Goal: Task Accomplishment & Management: Manage account settings

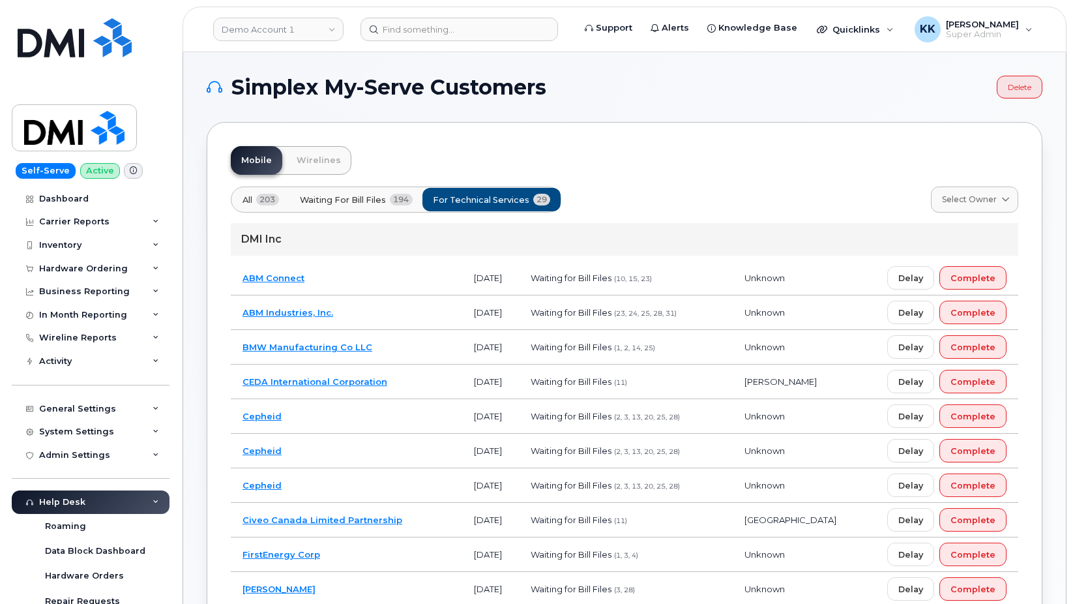
click at [248, 198] on span "All" at bounding box center [248, 200] width 10 height 12
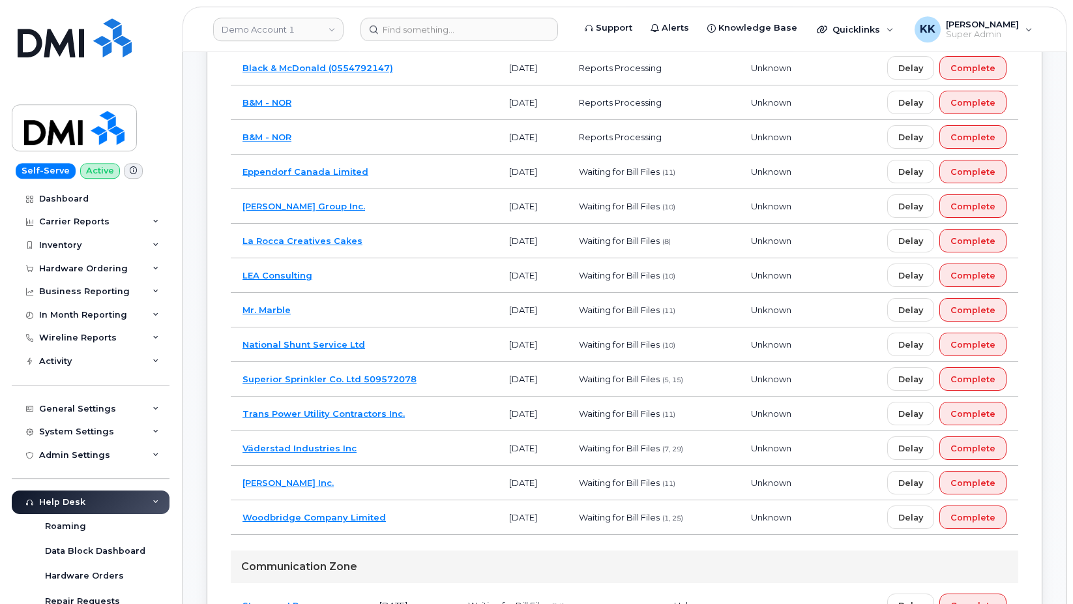
scroll to position [1729, 0]
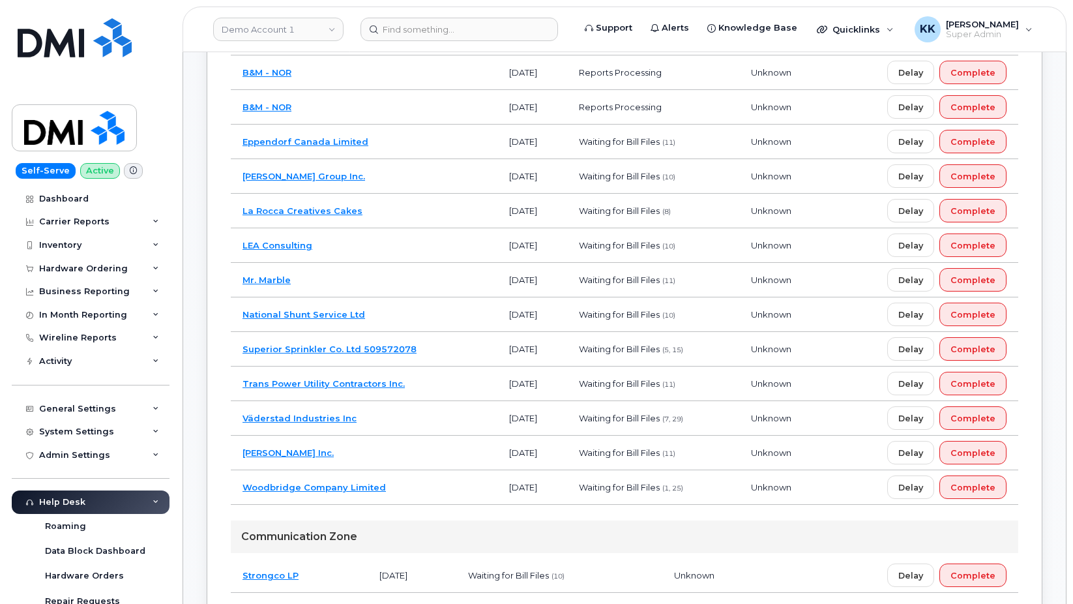
click at [422, 459] on td "Vipond Inc." at bounding box center [364, 453] width 267 height 35
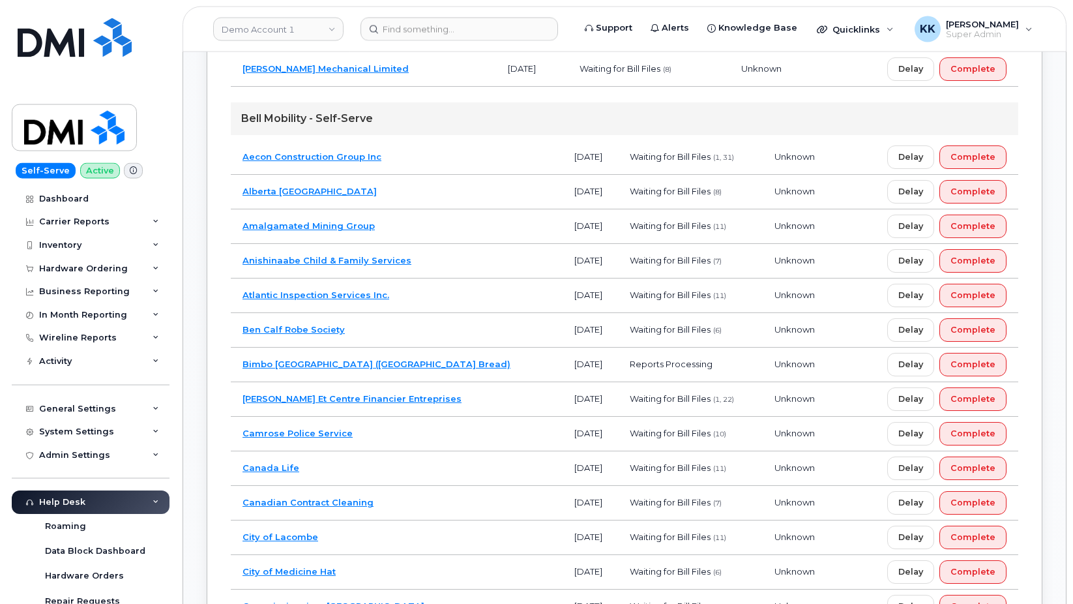
scroll to position [2594, 0]
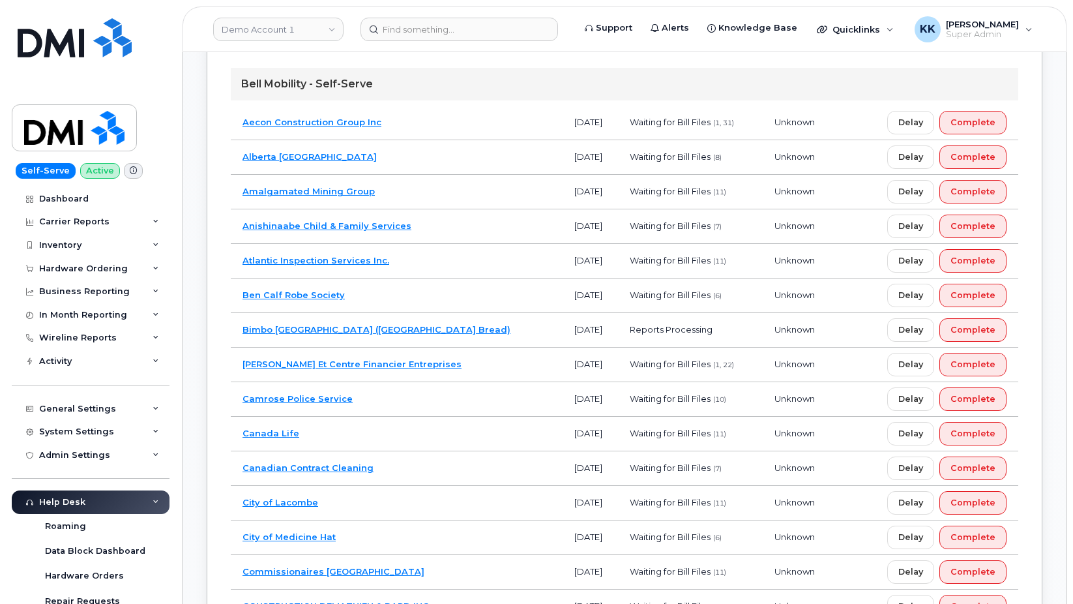
click at [405, 333] on td "Bimbo Canada (Canada Bread)" at bounding box center [397, 330] width 332 height 35
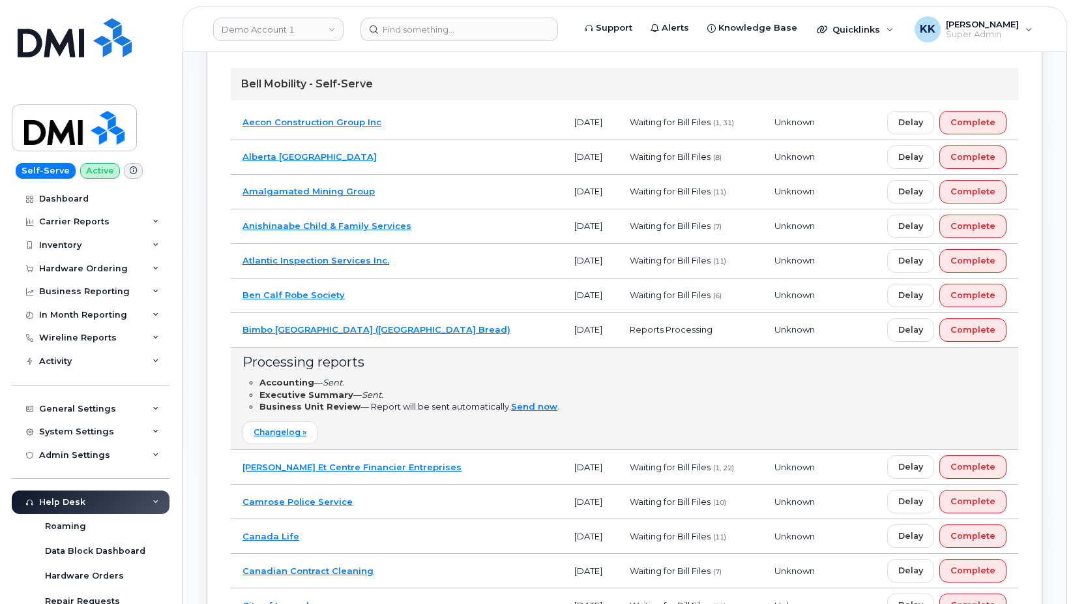
click at [404, 347] on td "Bimbo [GEOGRAPHIC_DATA] ([GEOGRAPHIC_DATA] Bread)" at bounding box center [397, 330] width 332 height 35
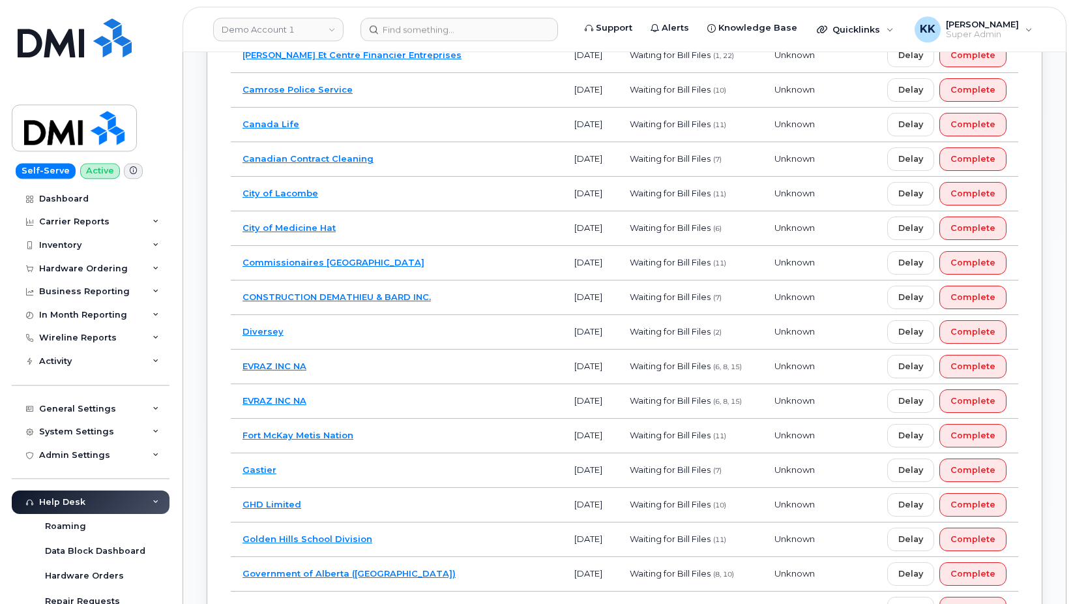
scroll to position [2926, 0]
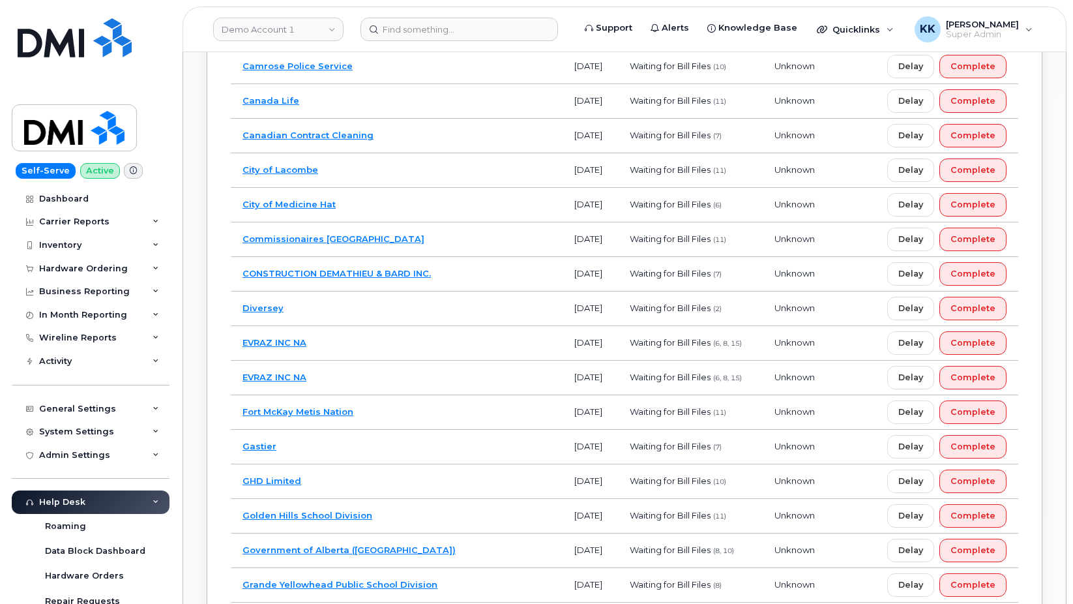
click at [406, 413] on td "Fort McKay Metis Nation" at bounding box center [397, 412] width 332 height 35
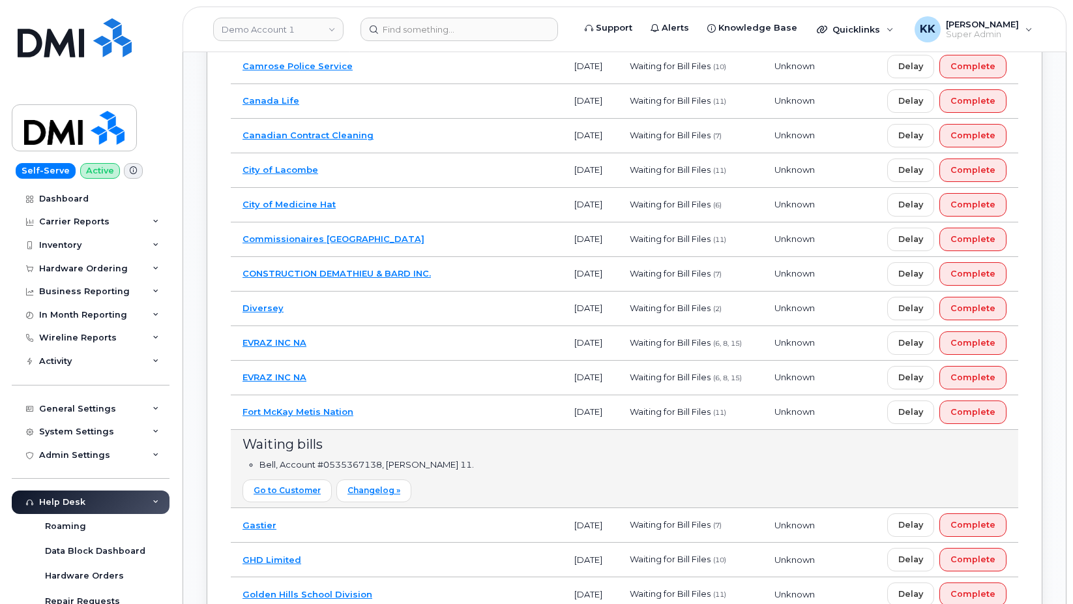
click at [406, 413] on td "Fort McKay Metis Nation" at bounding box center [397, 412] width 332 height 35
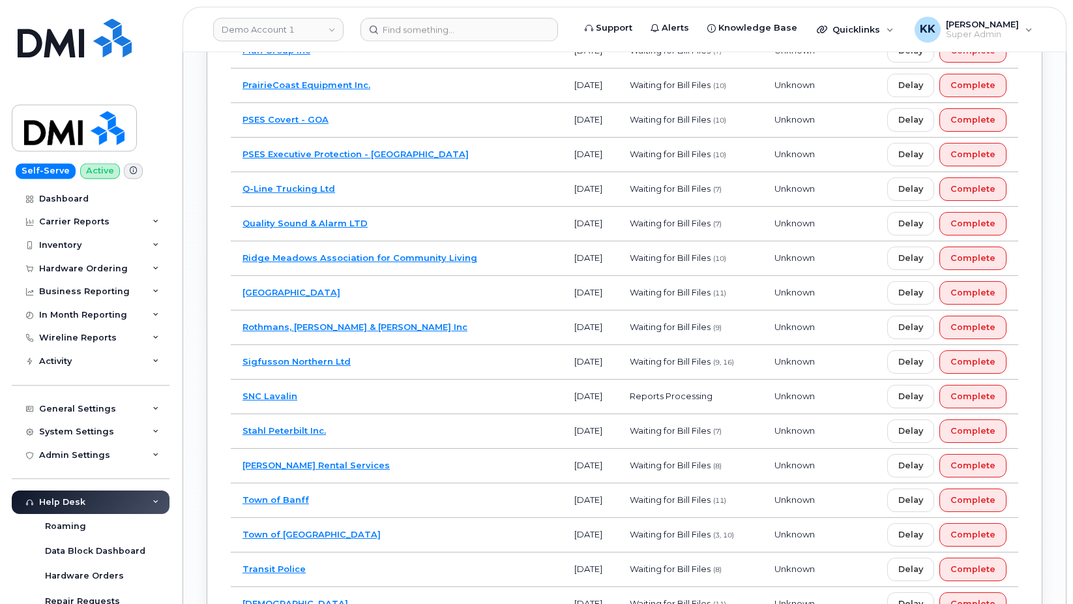
scroll to position [4456, 0]
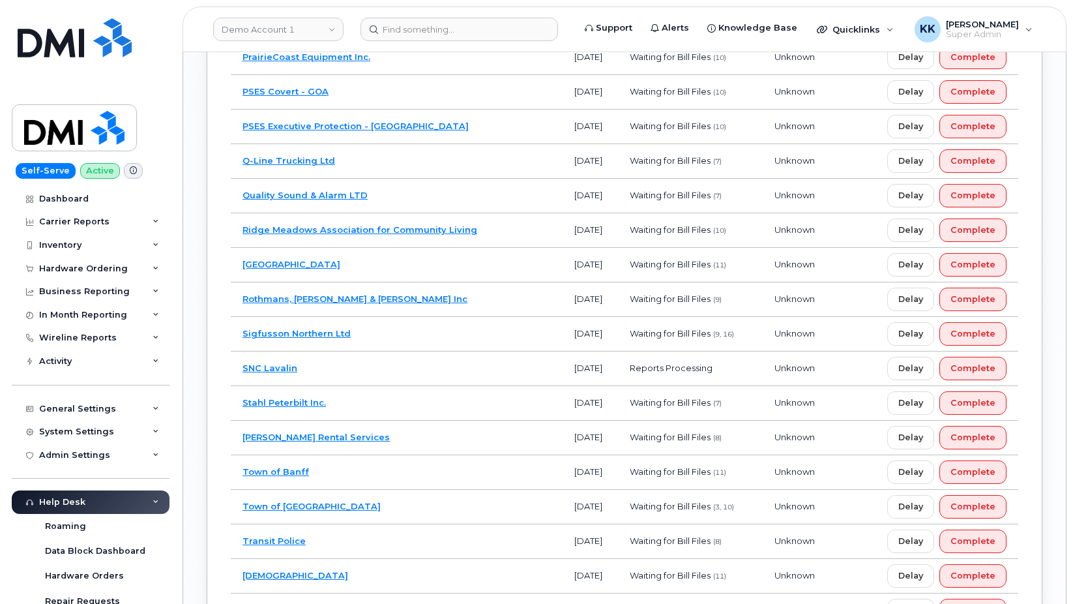
click at [419, 268] on td "Rocky View County" at bounding box center [397, 265] width 332 height 35
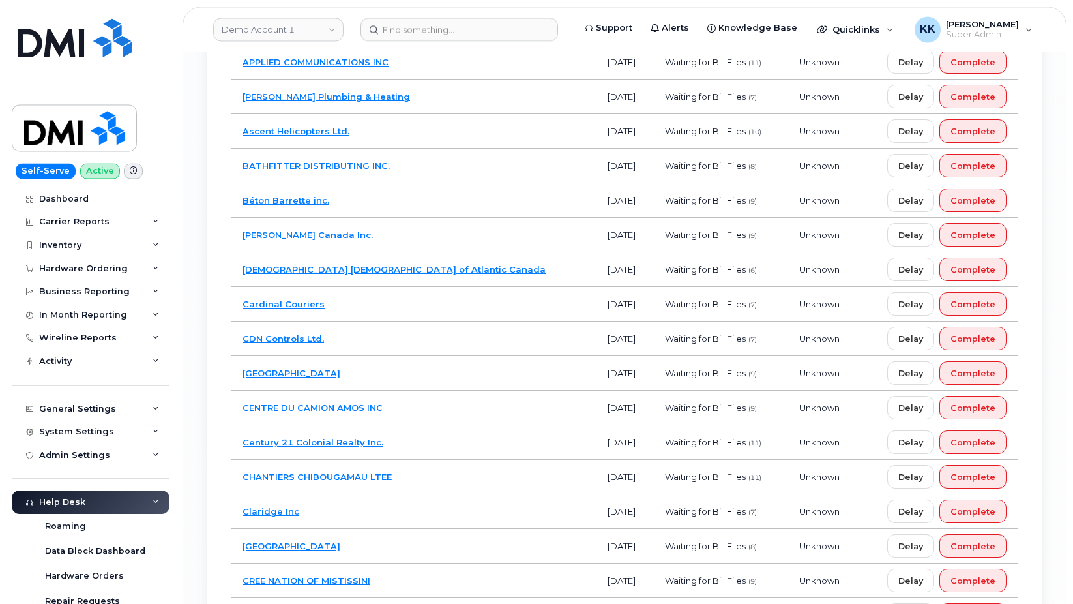
scroll to position [5520, 0]
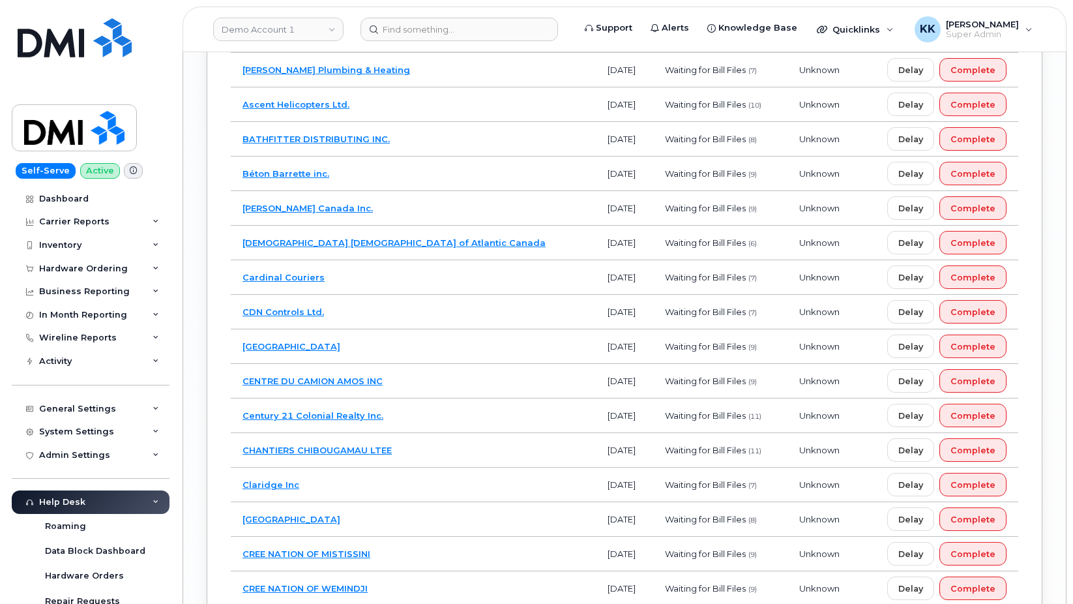
click at [398, 348] on td "Cedar Springs Water" at bounding box center [413, 346] width 365 height 35
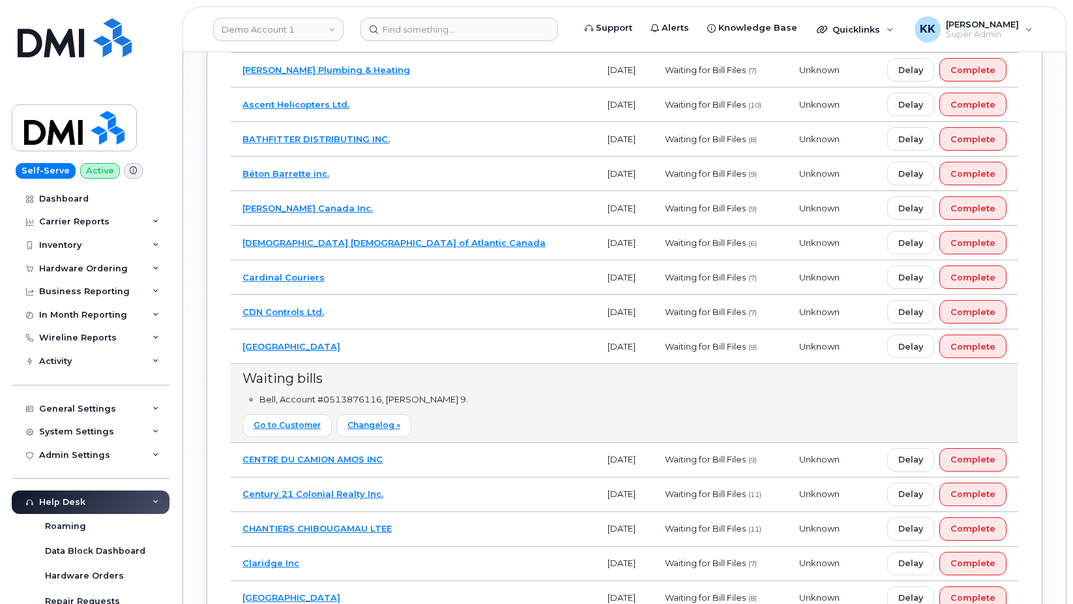
click at [383, 348] on td "Cedar Springs Water" at bounding box center [413, 346] width 365 height 35
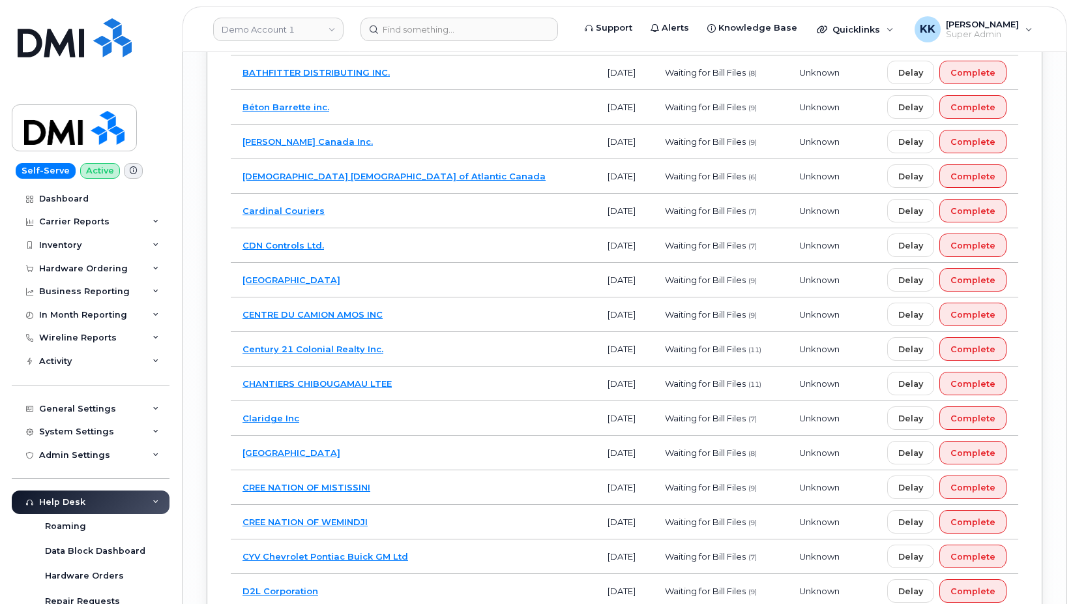
scroll to position [5653, 0]
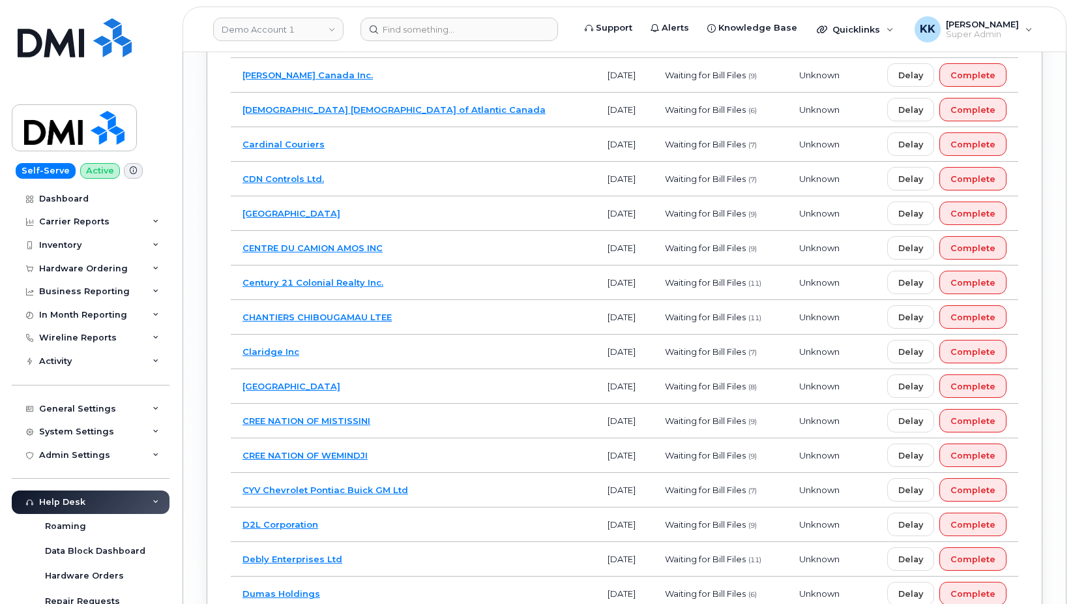
click at [428, 317] on td "CHANTIERS CHIBOUGAMAU LTEE" at bounding box center [413, 317] width 365 height 35
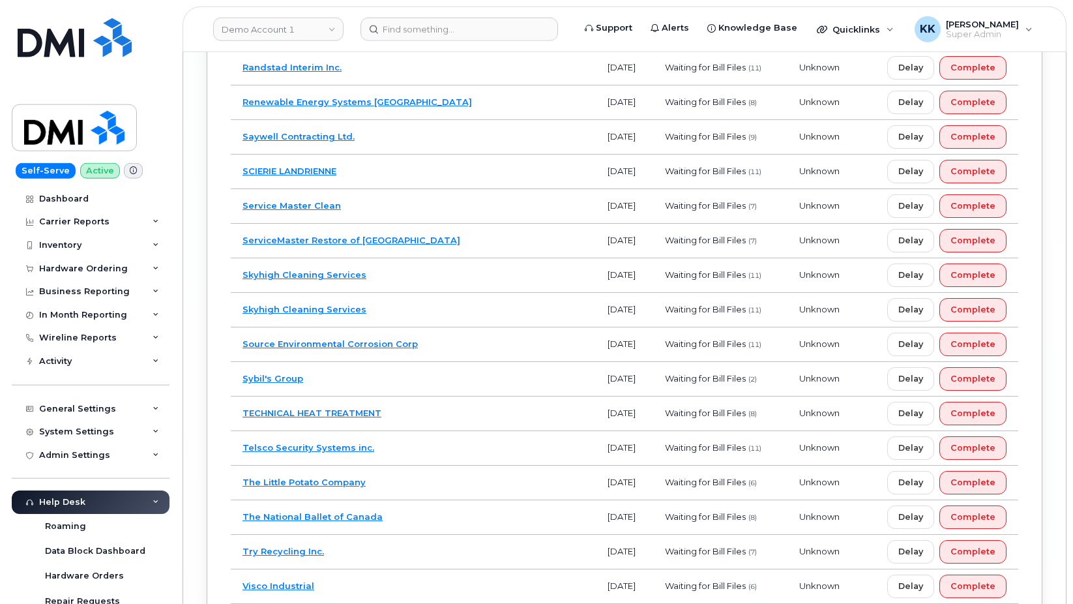
scroll to position [7049, 0]
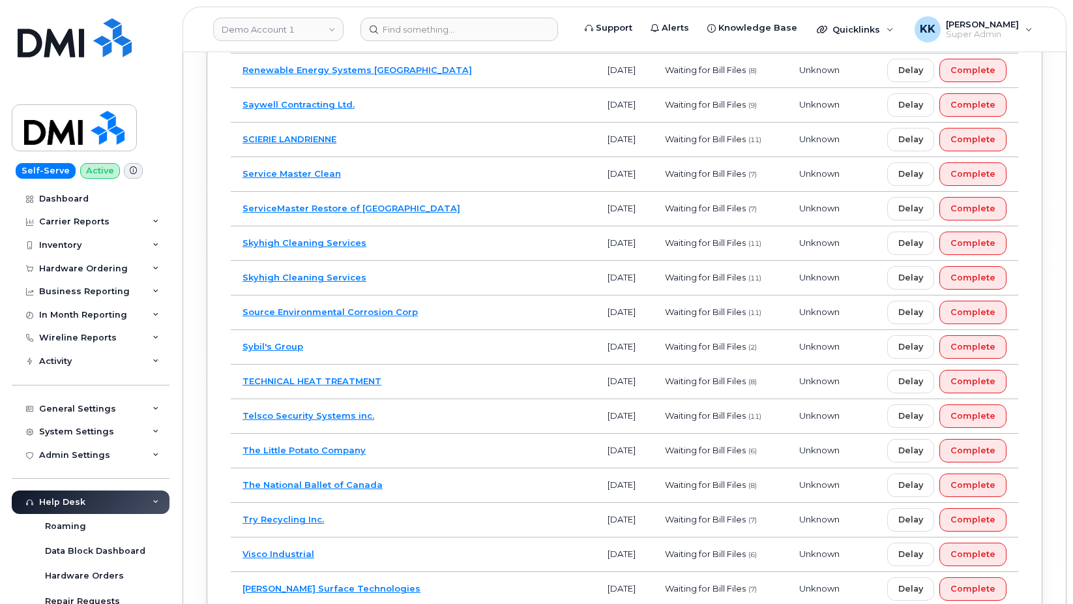
click at [416, 456] on td "The Little Potato Company" at bounding box center [413, 451] width 365 height 35
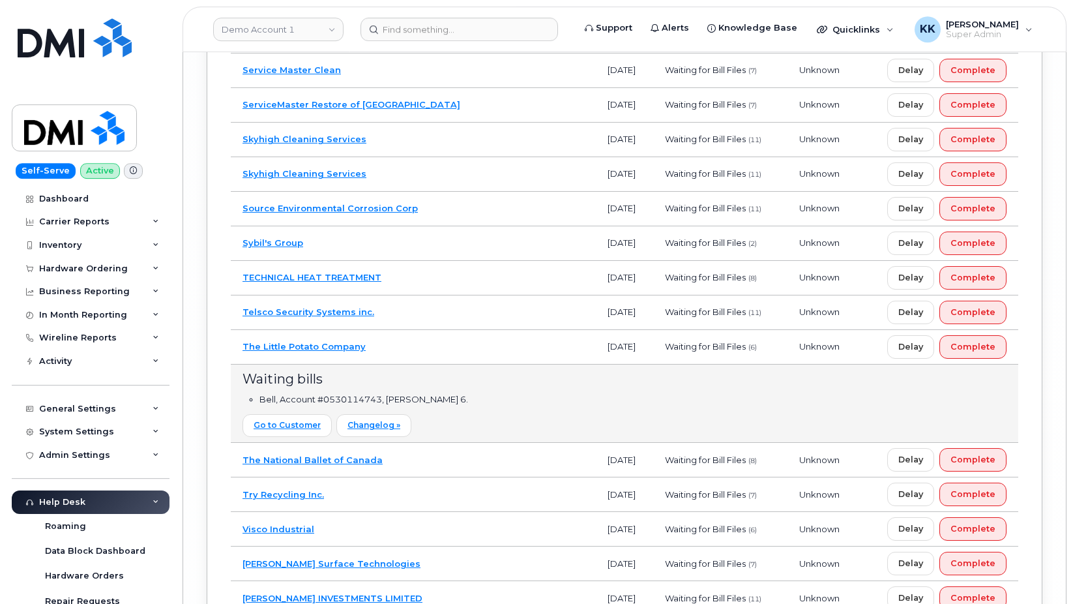
scroll to position [7182, 0]
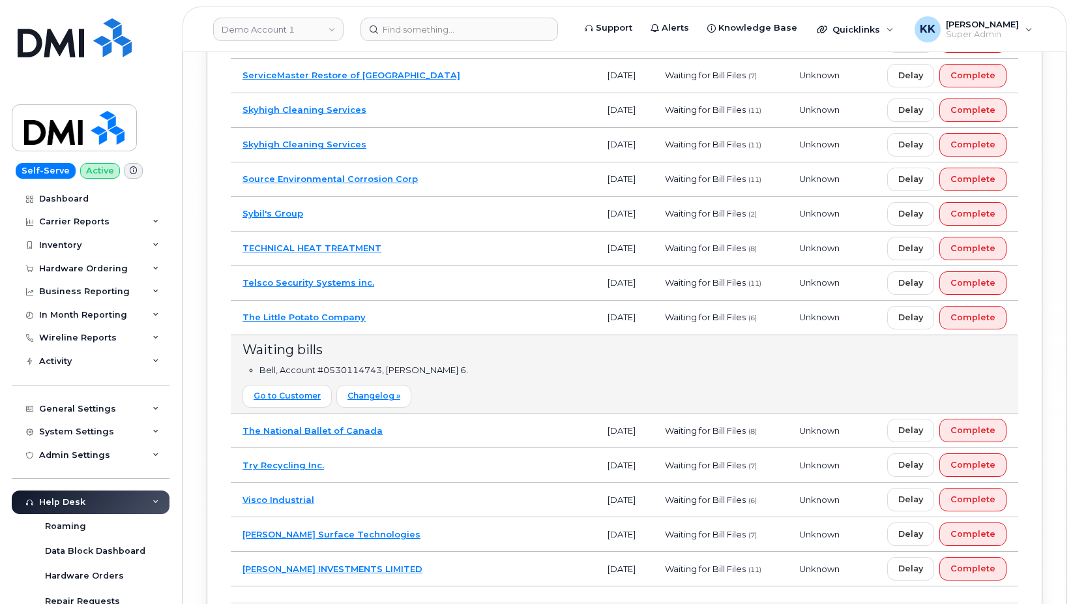
click at [398, 430] on td "The National Ballet of Canada" at bounding box center [413, 430] width 365 height 35
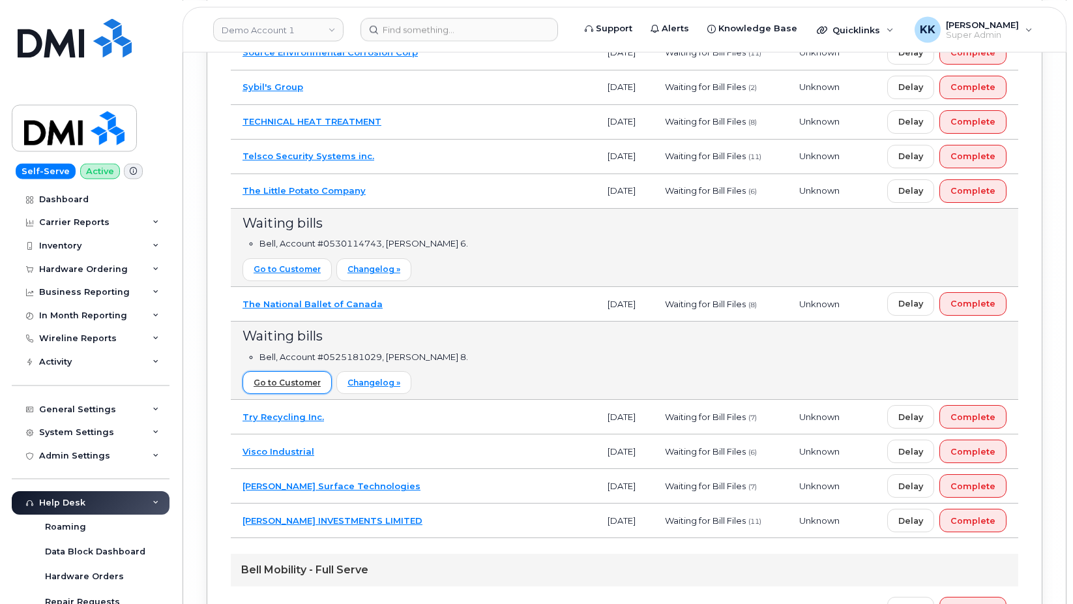
scroll to position [7315, 0]
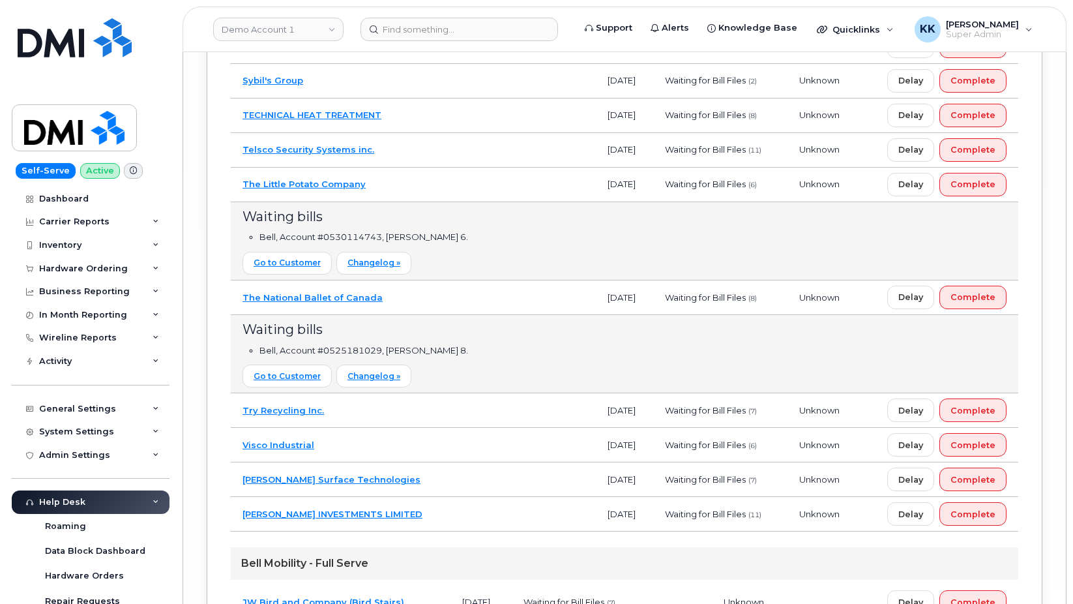
click at [390, 419] on td "Try Recycling Inc." at bounding box center [413, 410] width 365 height 35
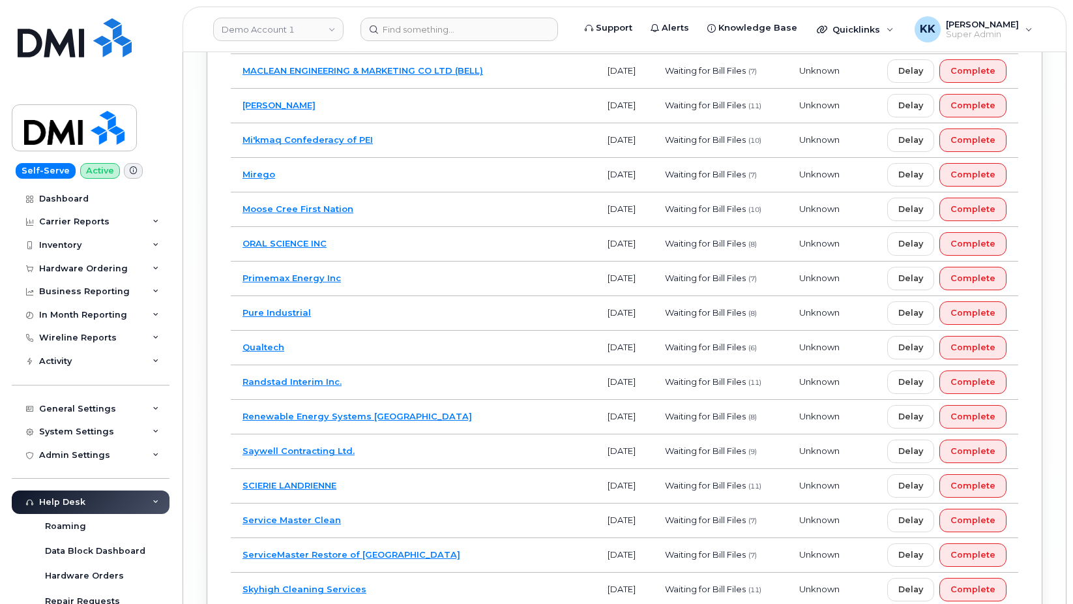
scroll to position [6637, 0]
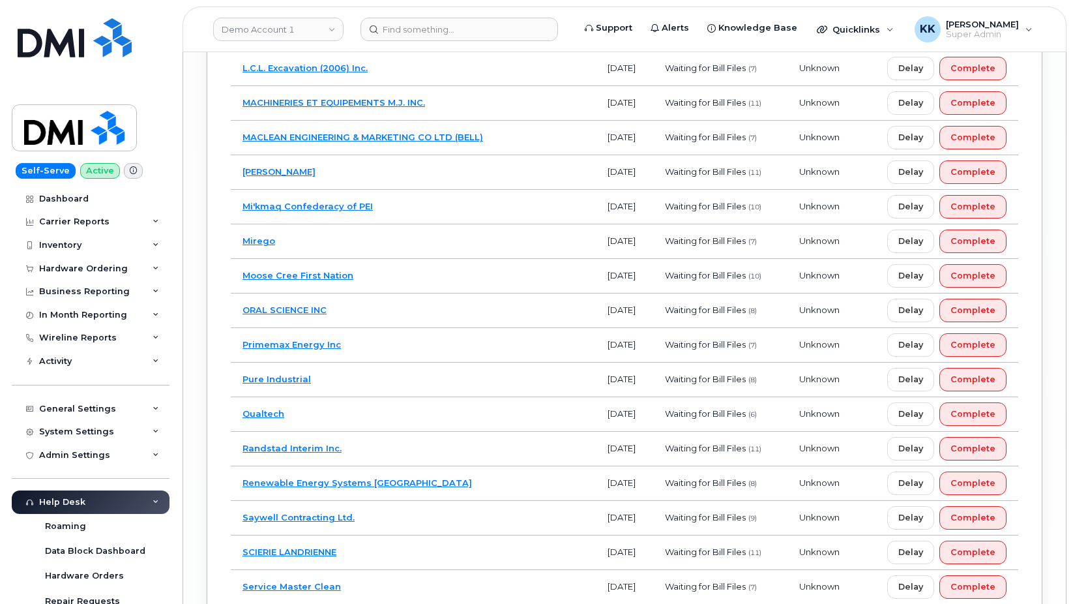
click at [415, 277] on td "Moose Cree First Nation" at bounding box center [413, 276] width 365 height 35
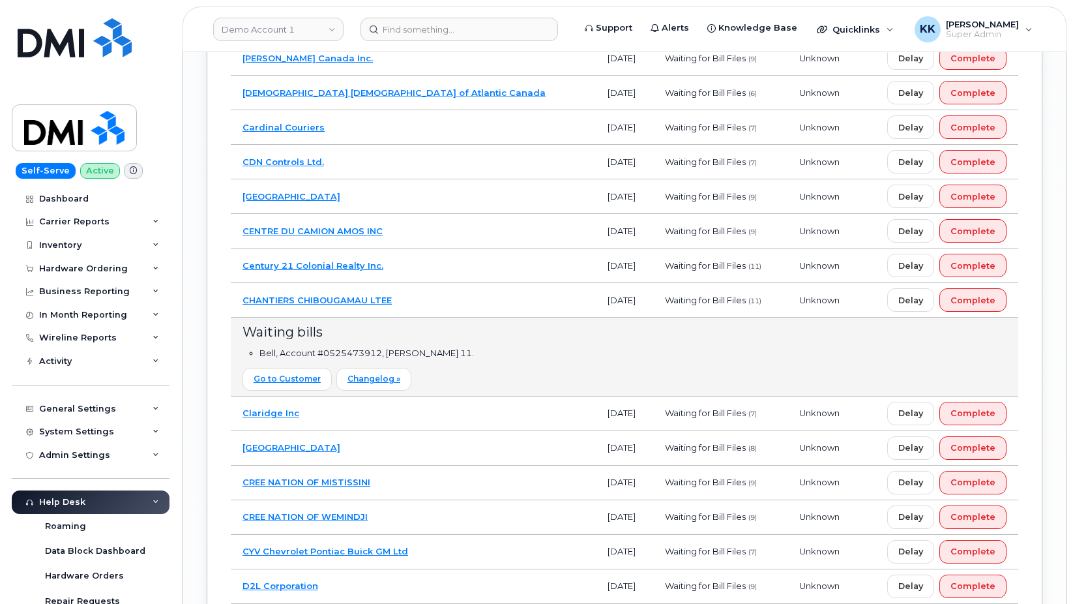
scroll to position [5639, 0]
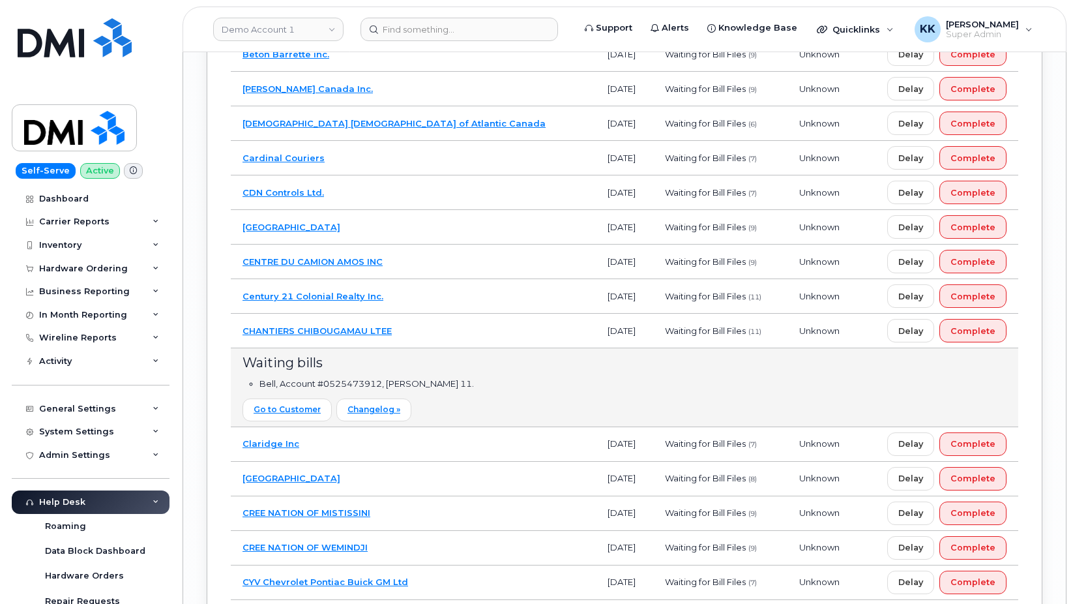
click at [426, 339] on td "CHANTIERS CHIBOUGAMAU LTEE" at bounding box center [413, 331] width 365 height 35
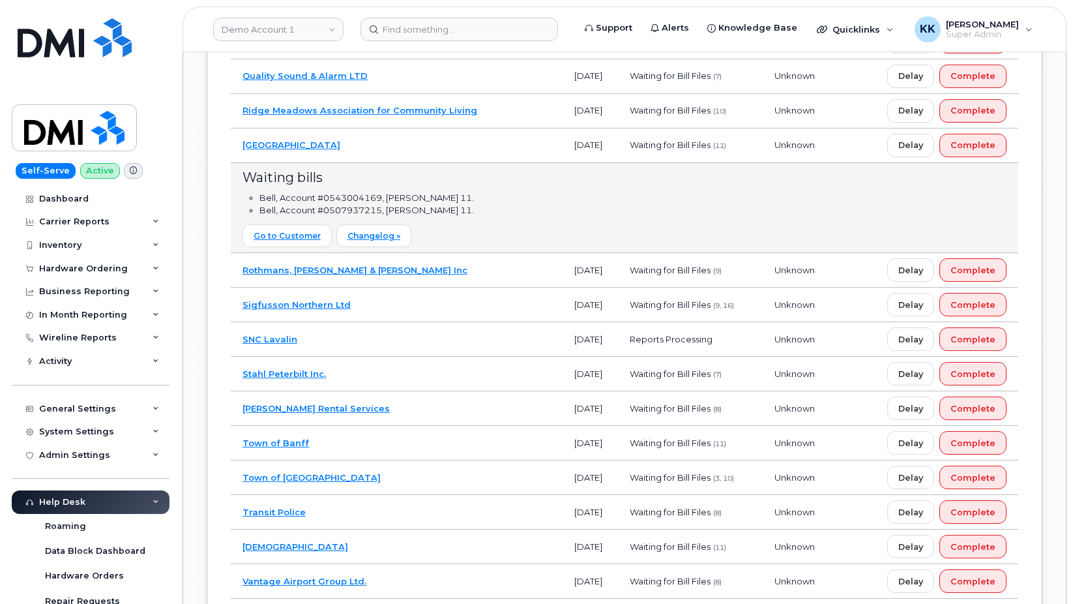
scroll to position [4508, 0]
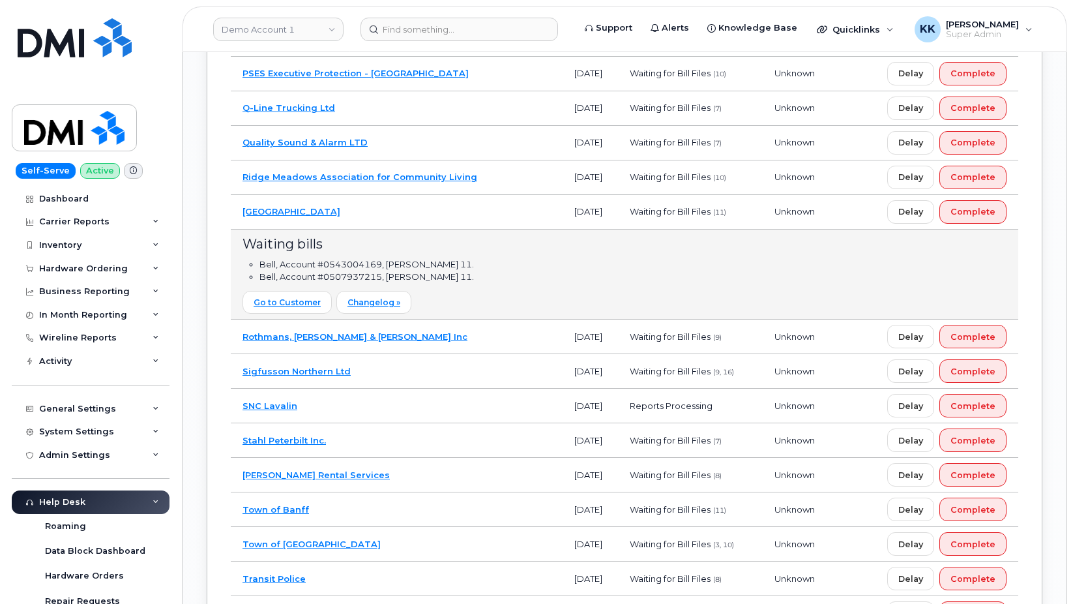
click at [380, 209] on td "Rocky View County" at bounding box center [397, 212] width 332 height 35
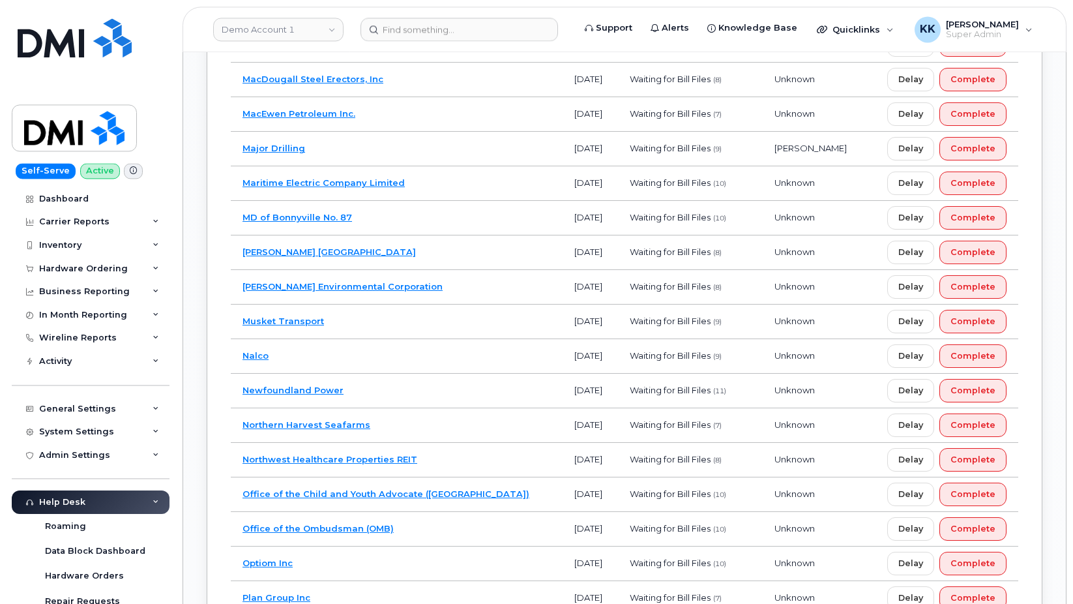
scroll to position [3843, 0]
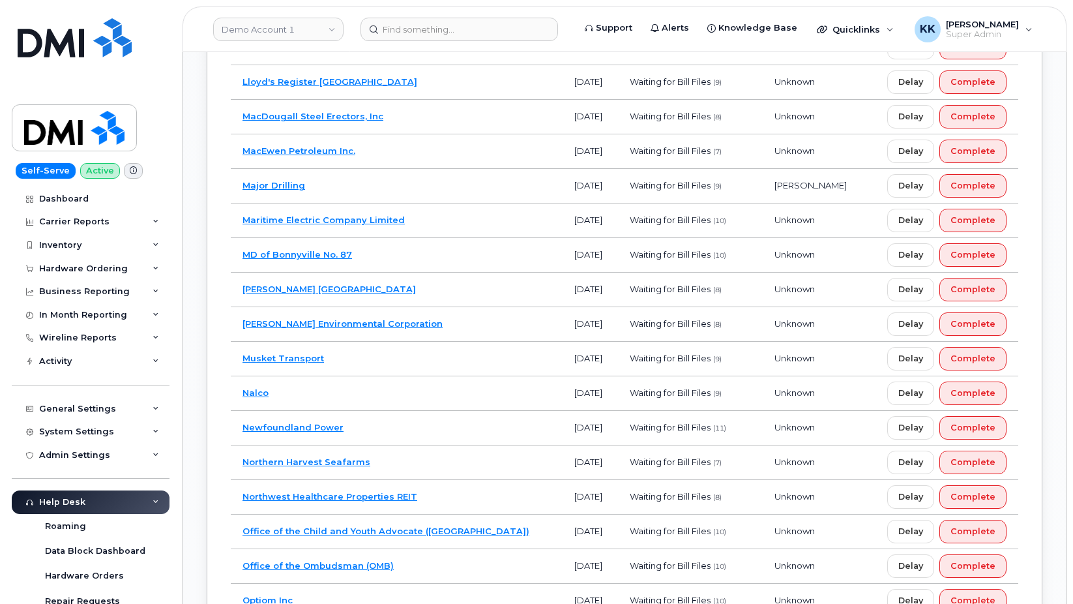
click at [392, 286] on td "Michels Canada" at bounding box center [397, 290] width 332 height 35
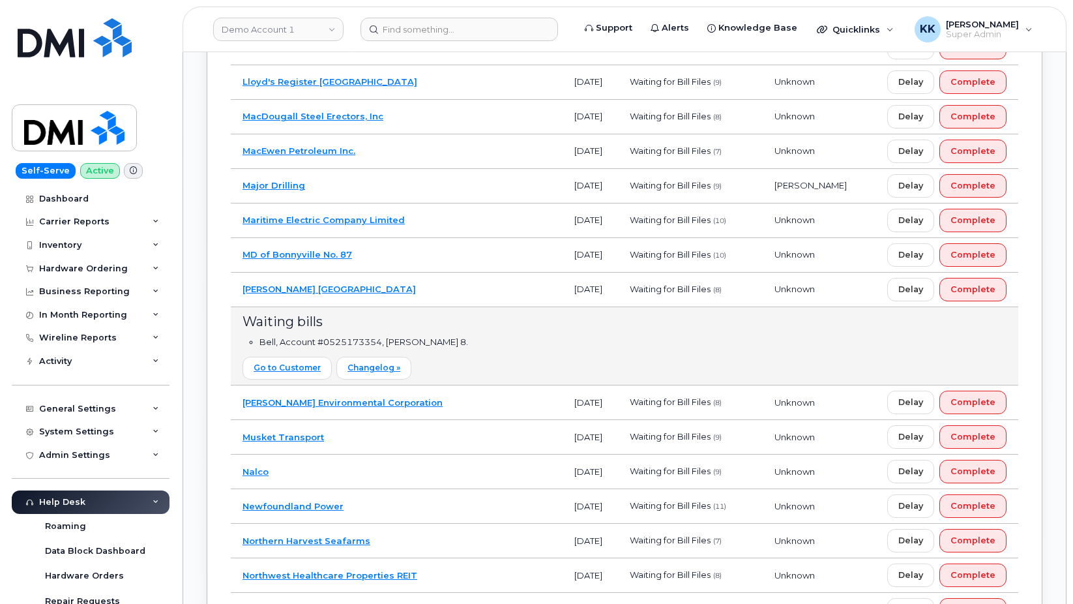
click at [359, 294] on td "Michels Canada" at bounding box center [397, 290] width 332 height 35
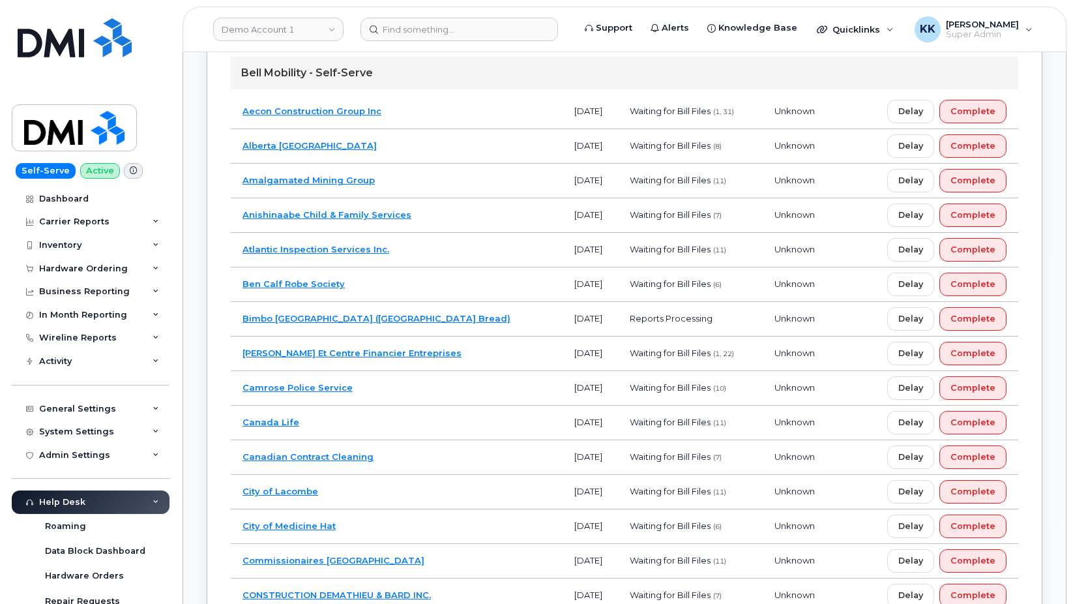
scroll to position [2580, 0]
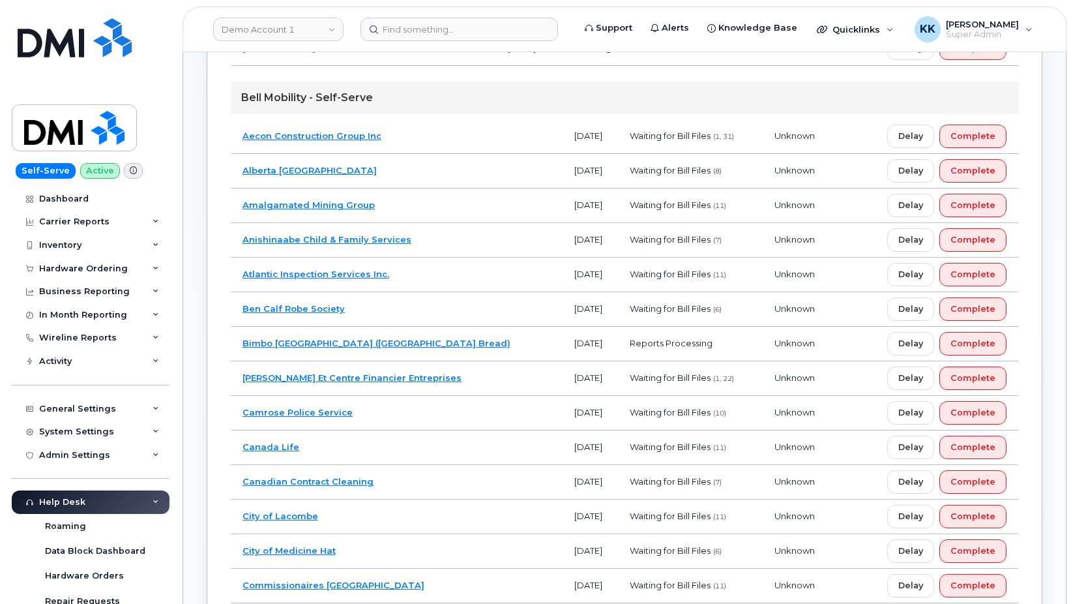
click at [432, 177] on td "Alberta University of the Arts" at bounding box center [397, 171] width 332 height 35
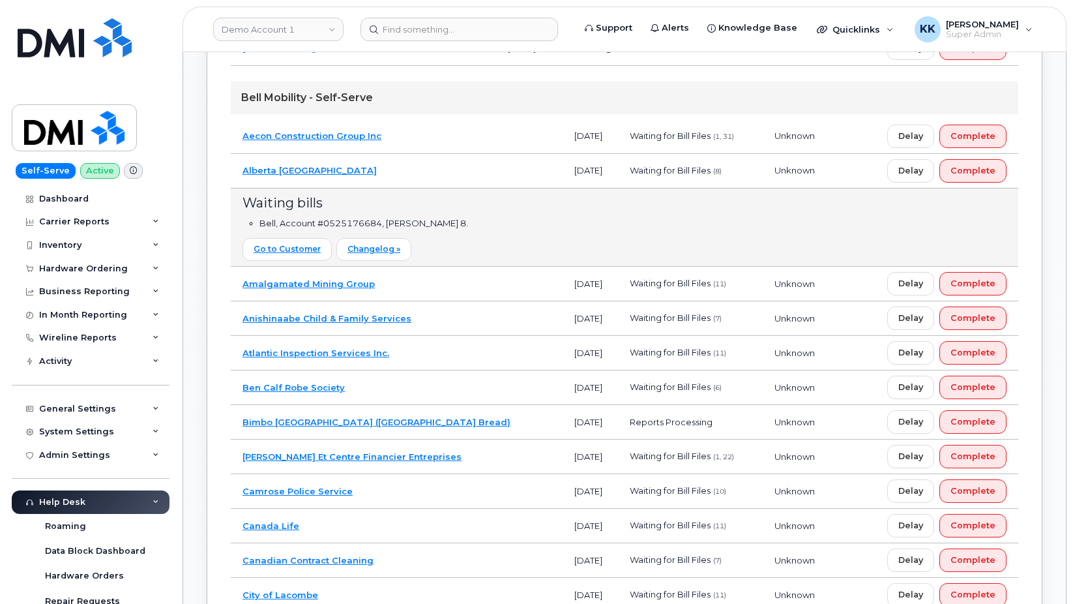
click at [421, 171] on td "Alberta University of the Arts" at bounding box center [397, 171] width 332 height 35
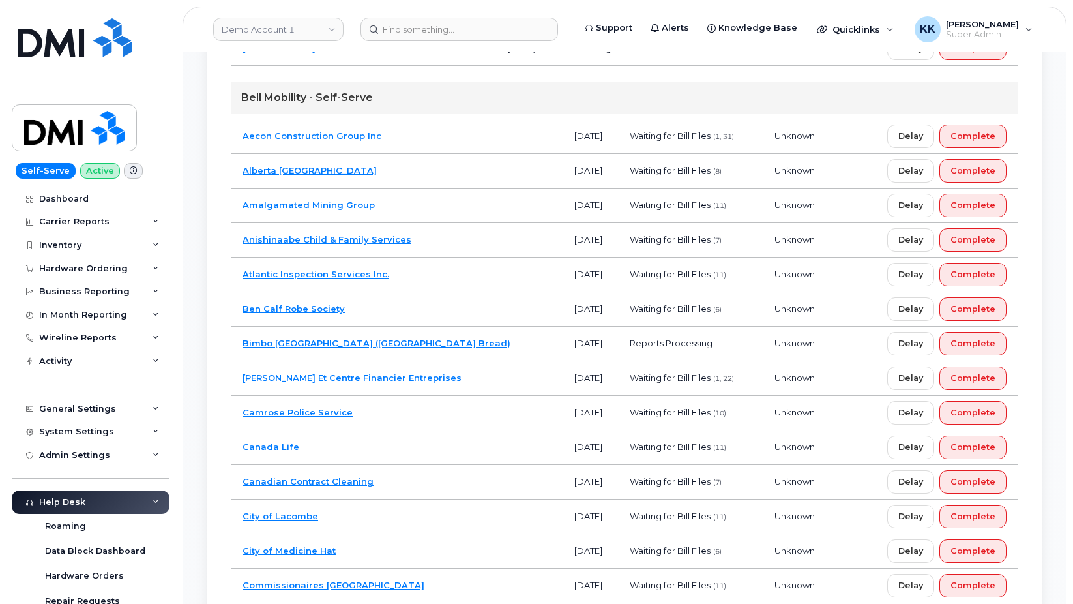
drag, startPoint x: 426, startPoint y: 198, endPoint x: 426, endPoint y: 207, distance: 9.1
click at [426, 198] on td "Amalgamated Mining Group" at bounding box center [397, 205] width 332 height 35
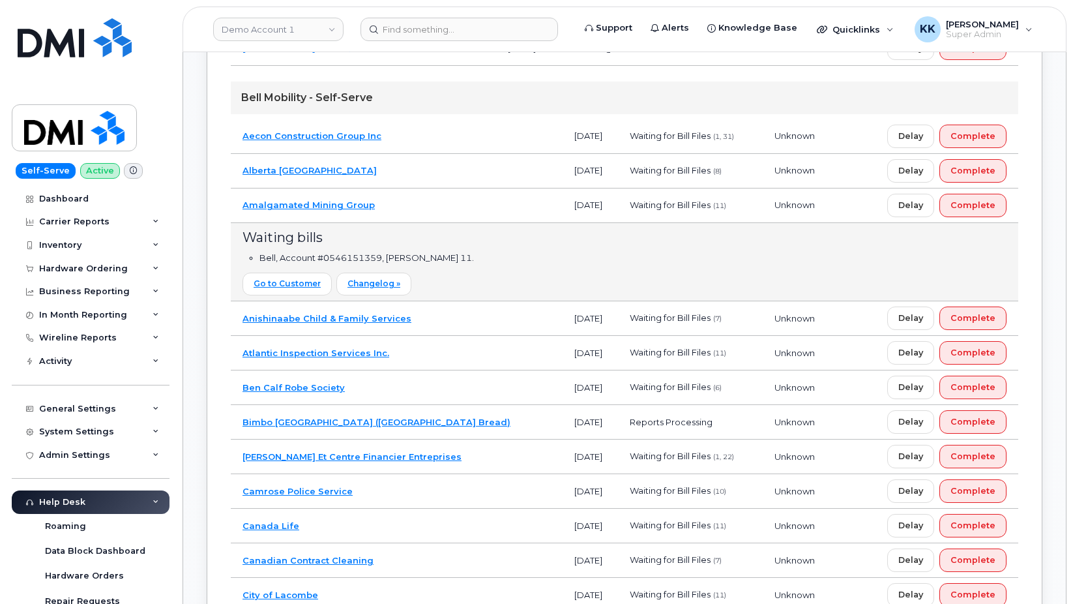
click at [419, 348] on td "Atlantic Inspection Services Inc." at bounding box center [397, 353] width 332 height 35
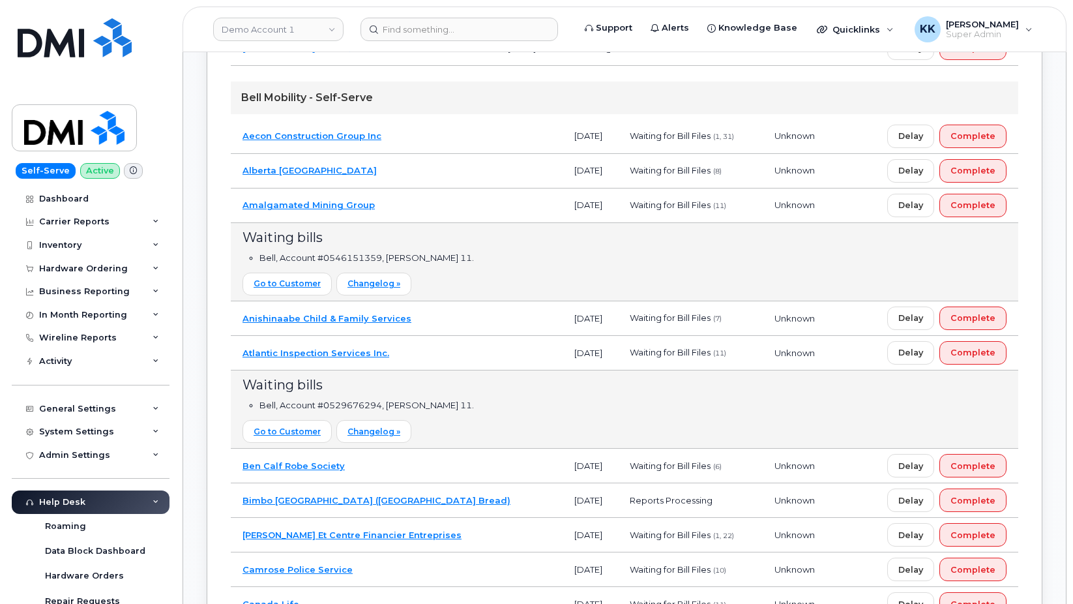
click at [408, 467] on td "Ben Calf Robe Society" at bounding box center [397, 466] width 332 height 35
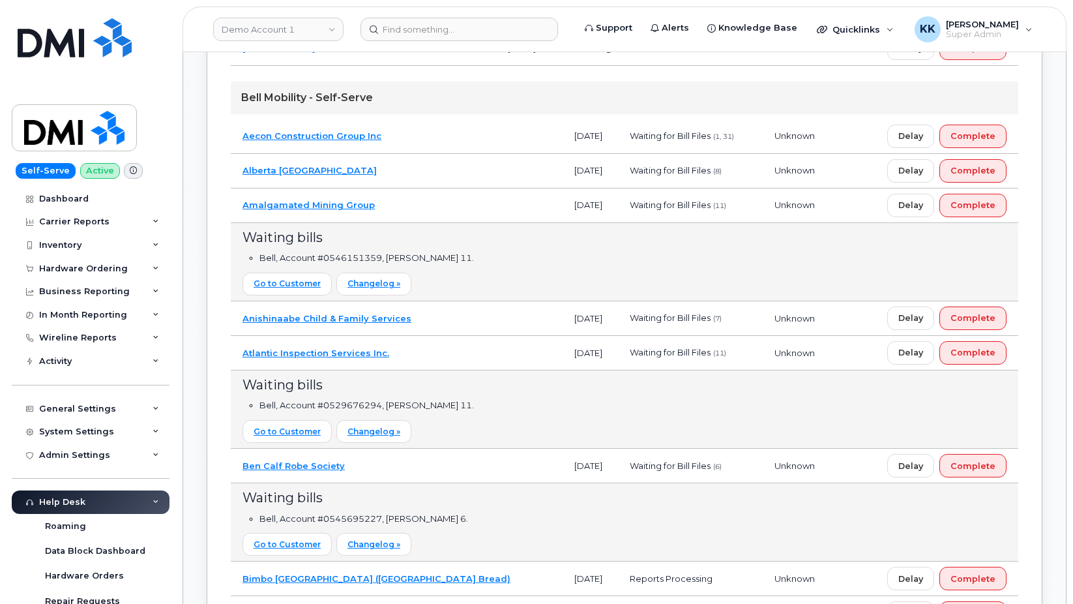
click at [392, 205] on td "Amalgamated Mining Group" at bounding box center [397, 205] width 332 height 35
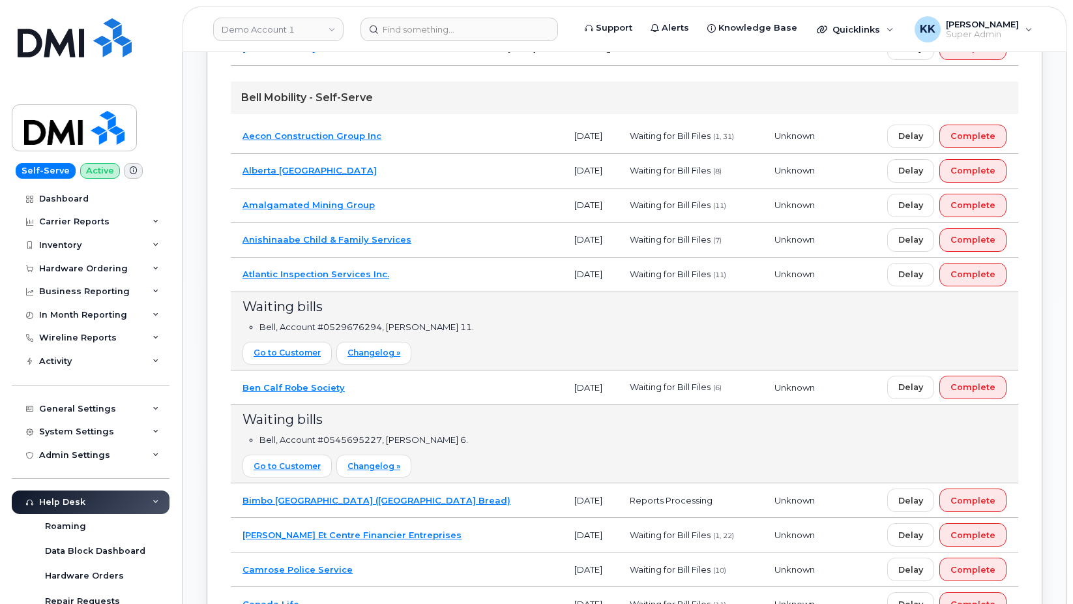
click at [427, 278] on td "Atlantic Inspection Services Inc." at bounding box center [397, 275] width 332 height 35
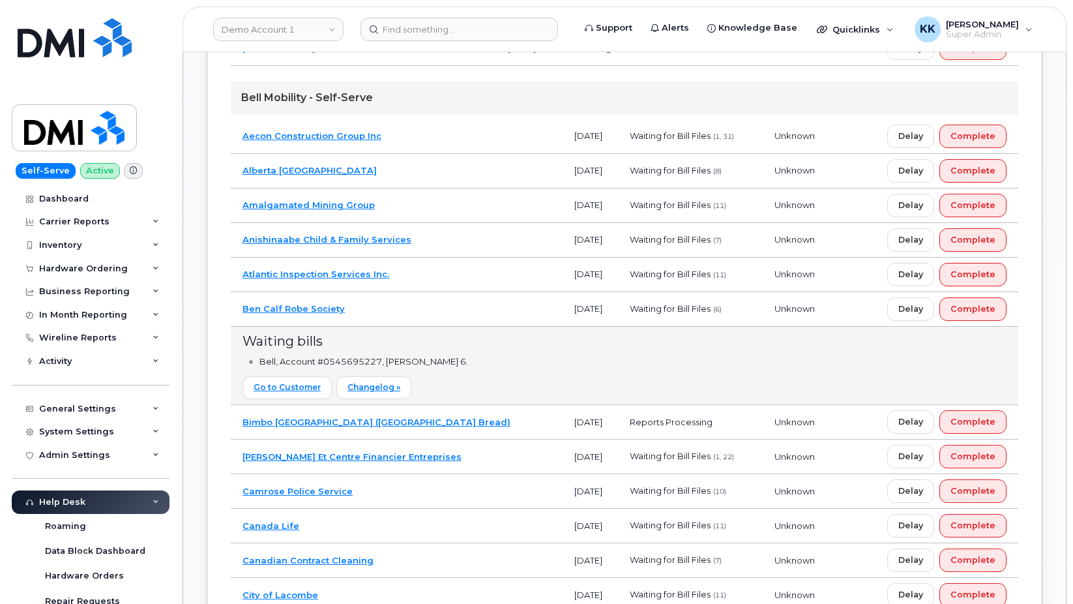
click at [404, 308] on td "Ben Calf Robe Society" at bounding box center [397, 309] width 332 height 35
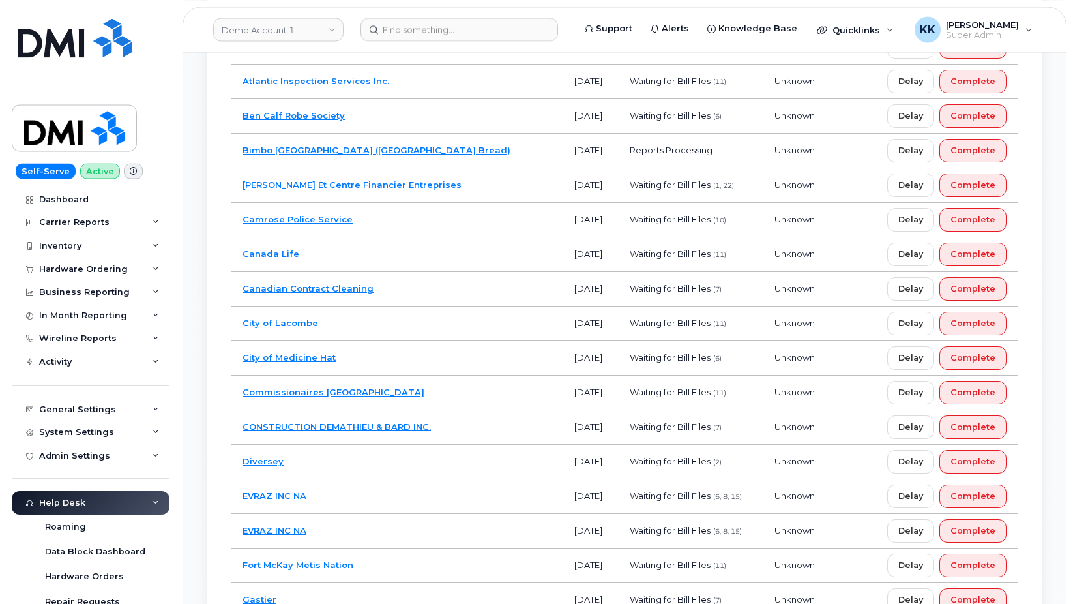
scroll to position [2779, 0]
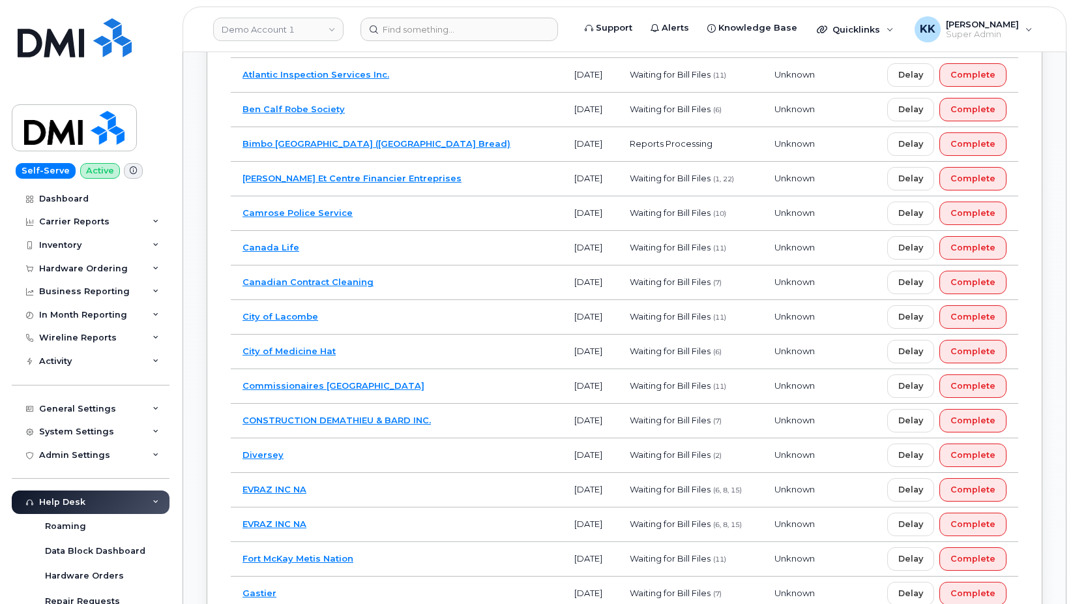
click at [412, 222] on td "Camrose Police Service" at bounding box center [397, 213] width 332 height 35
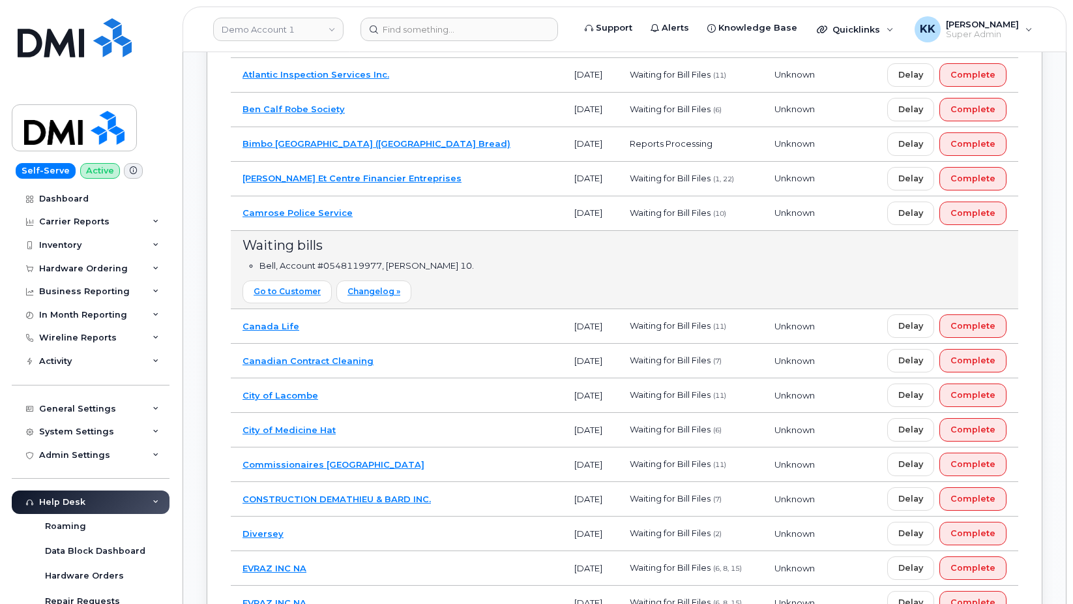
click at [413, 217] on td "Camrose Police Service" at bounding box center [397, 213] width 332 height 35
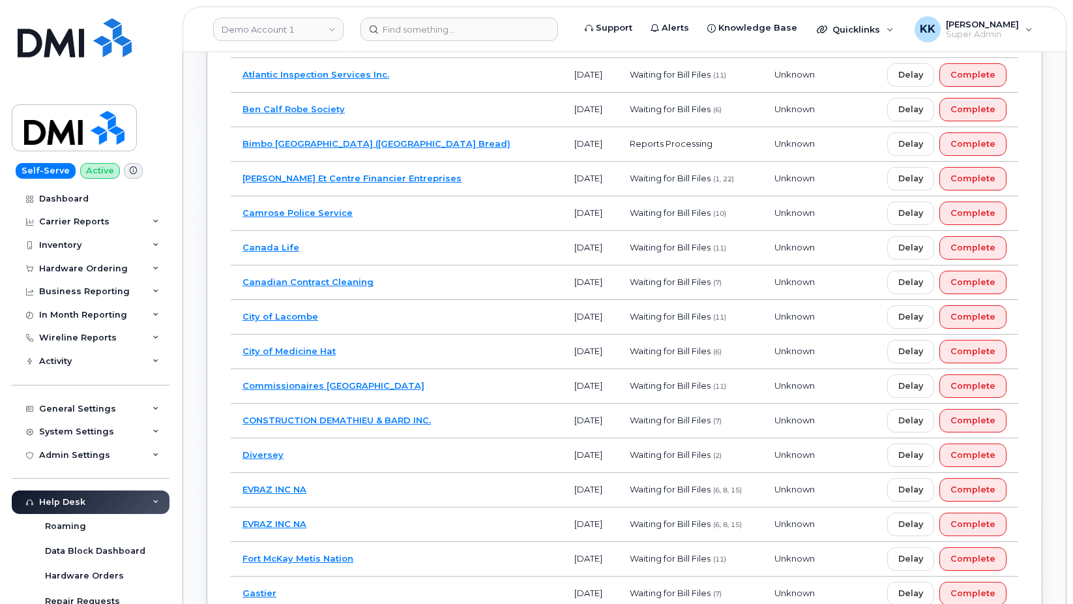
drag, startPoint x: 383, startPoint y: 391, endPoint x: 392, endPoint y: 366, distance: 26.4
click at [384, 390] on td "Commissionaires Victoria" at bounding box center [397, 386] width 332 height 35
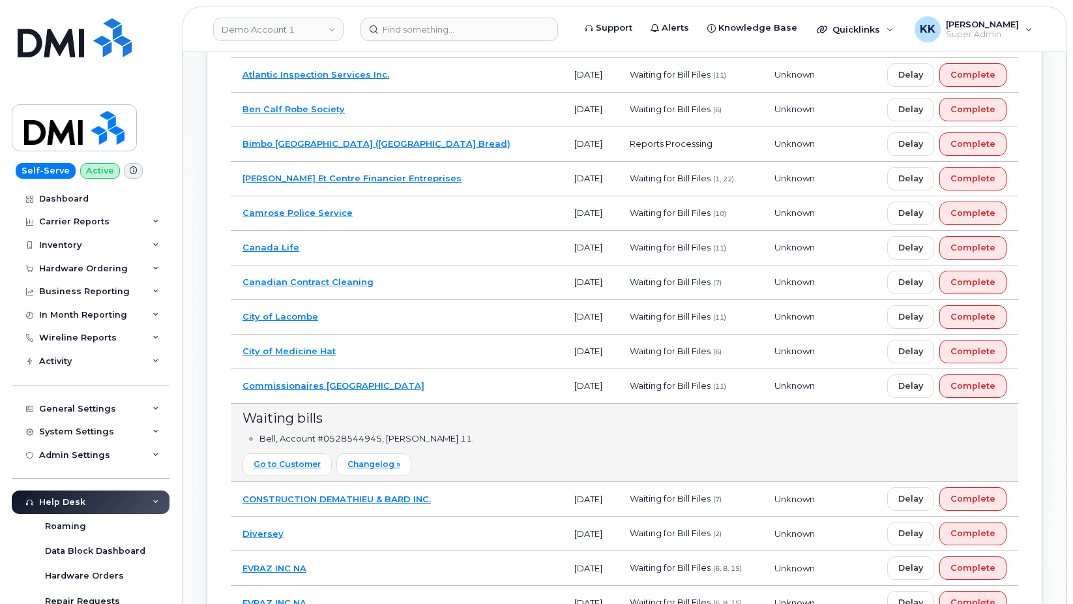
click at [392, 351] on td "City of Medicine Hat" at bounding box center [397, 351] width 332 height 35
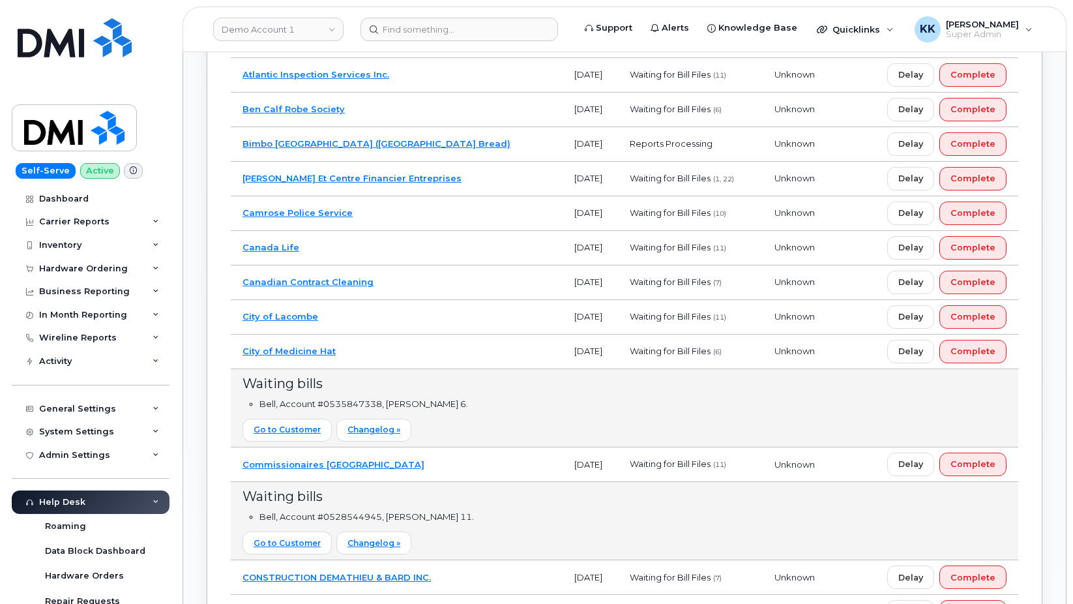
click at [395, 322] on td "City of Lacombe" at bounding box center [397, 317] width 332 height 35
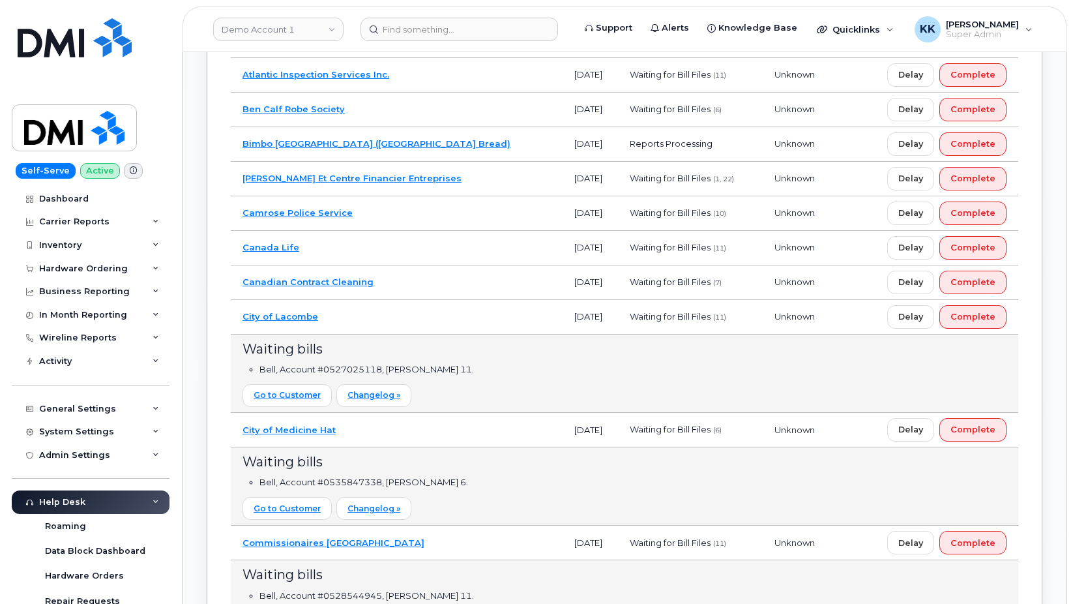
click at [411, 276] on td "Canadian Contract Cleaning" at bounding box center [397, 282] width 332 height 35
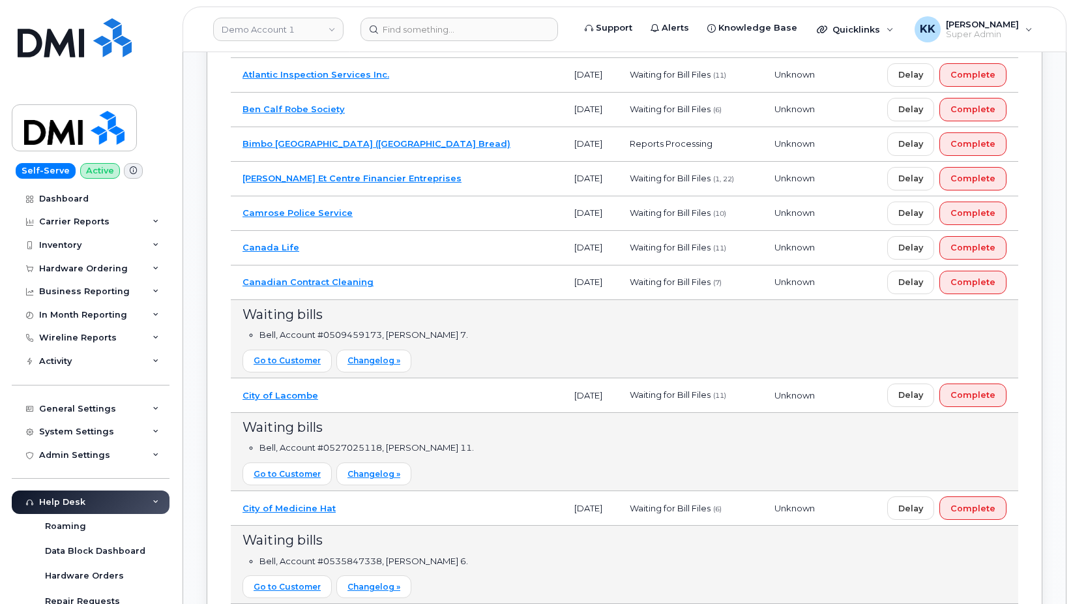
click at [409, 244] on td "Canada Life" at bounding box center [397, 248] width 332 height 35
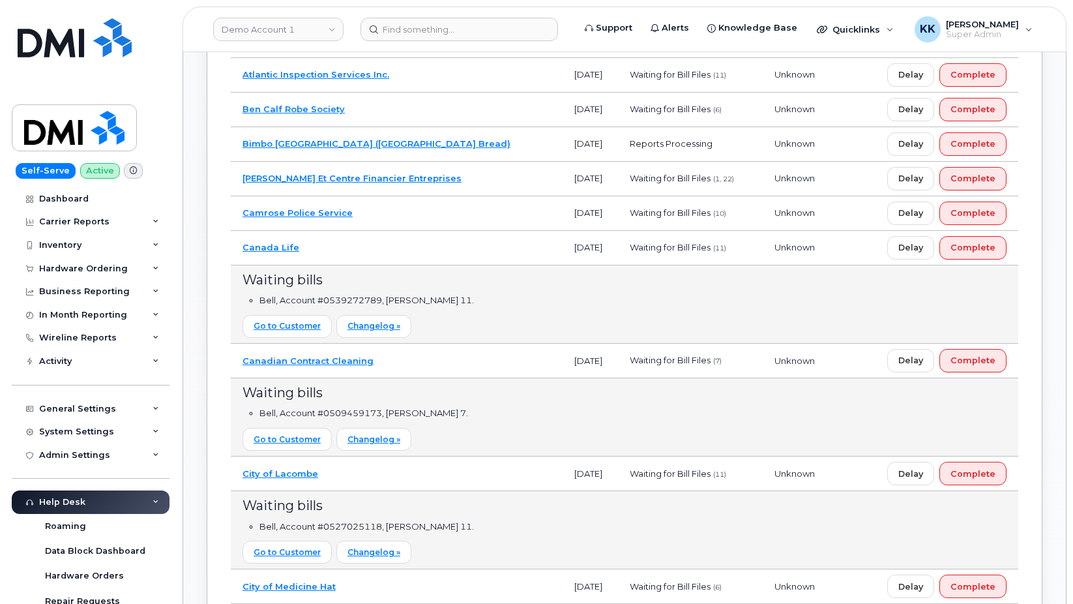
click at [419, 217] on td "Camrose Police Service" at bounding box center [397, 213] width 332 height 35
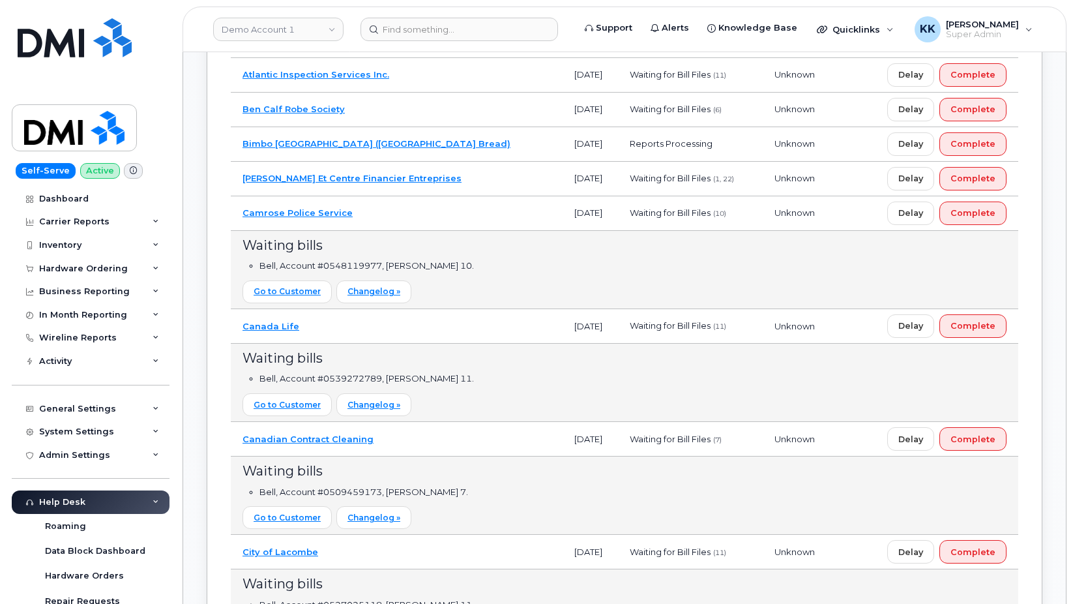
click at [424, 201] on td "Camrose Police Service" at bounding box center [397, 213] width 332 height 35
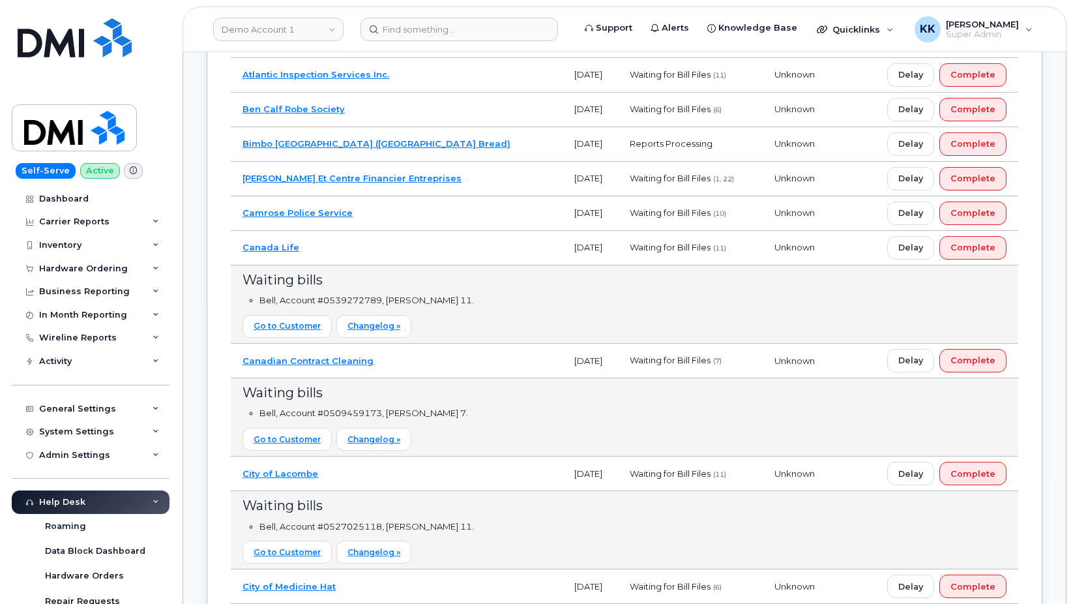
click at [376, 247] on td "Canada Life" at bounding box center [397, 248] width 332 height 35
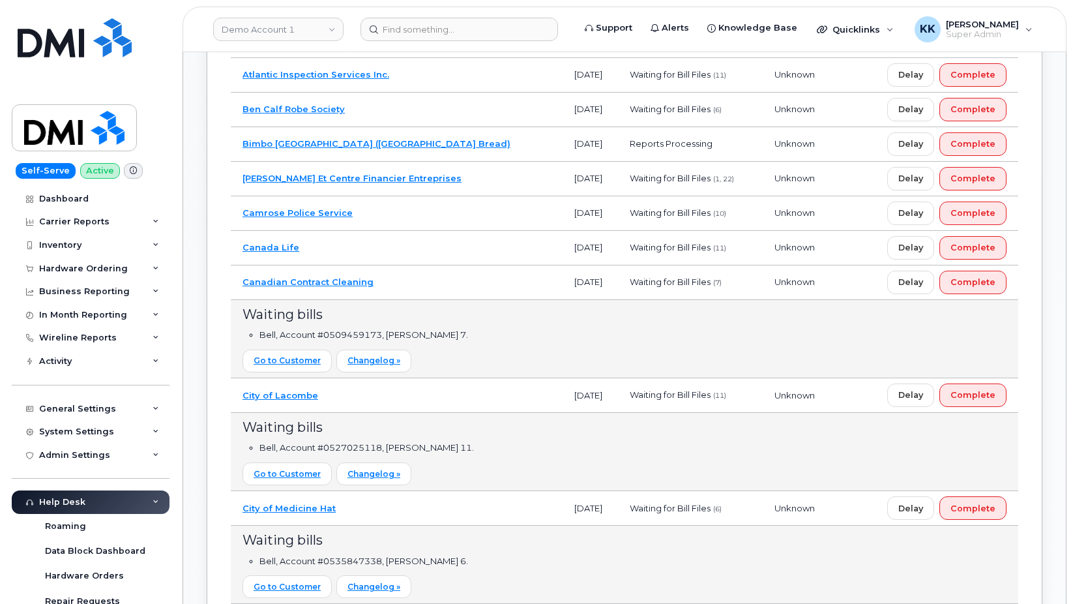
click at [442, 283] on td "Canadian Contract Cleaning" at bounding box center [397, 282] width 332 height 35
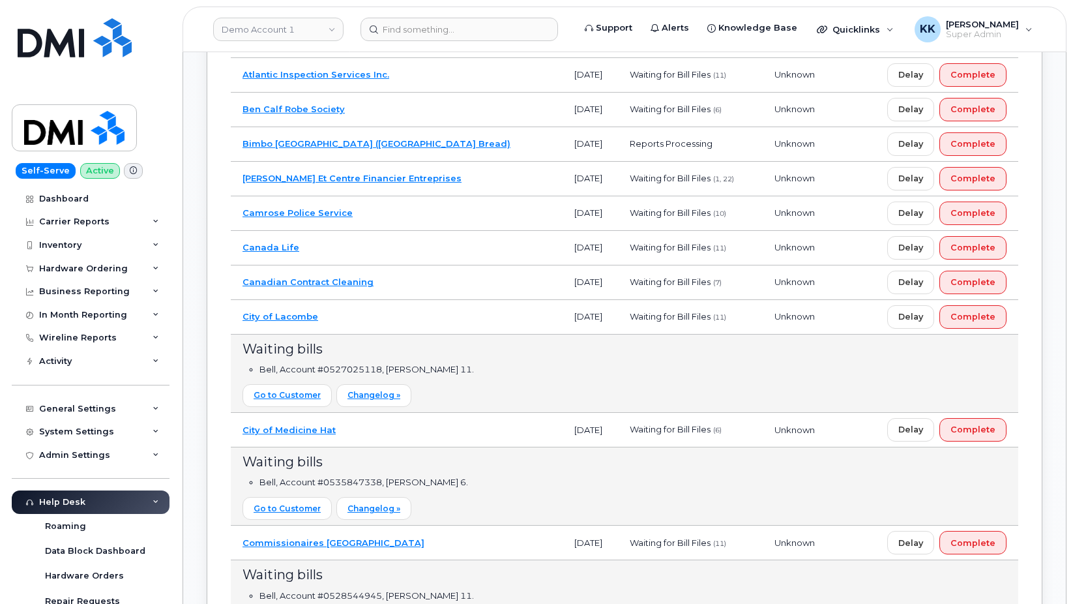
click at [421, 316] on td "City of Lacombe" at bounding box center [397, 317] width 332 height 35
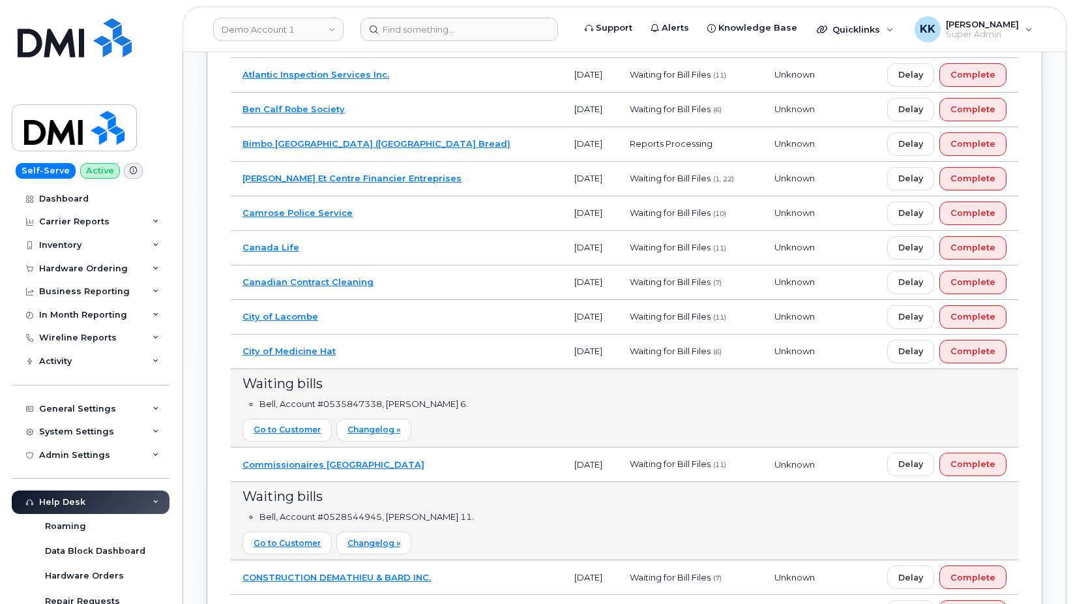
click at [413, 346] on td "City of Medicine Hat" at bounding box center [397, 351] width 332 height 35
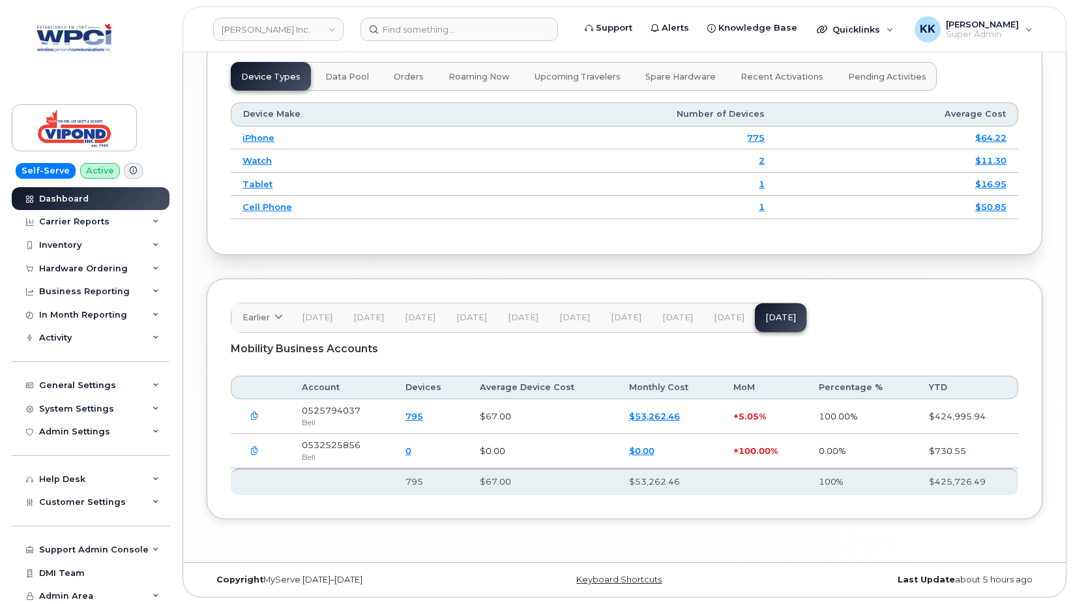
scroll to position [1655, 0]
click at [730, 319] on span "[DATE]" at bounding box center [729, 317] width 31 height 10
click at [765, 320] on span "[DATE]" at bounding box center [780, 317] width 31 height 10
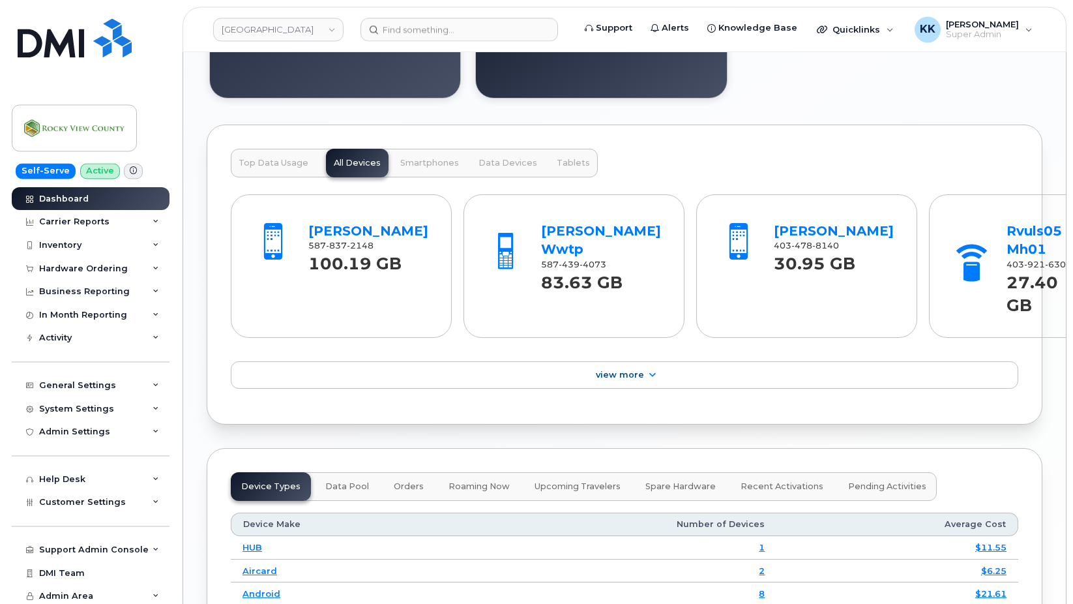
scroll to position [1753, 0]
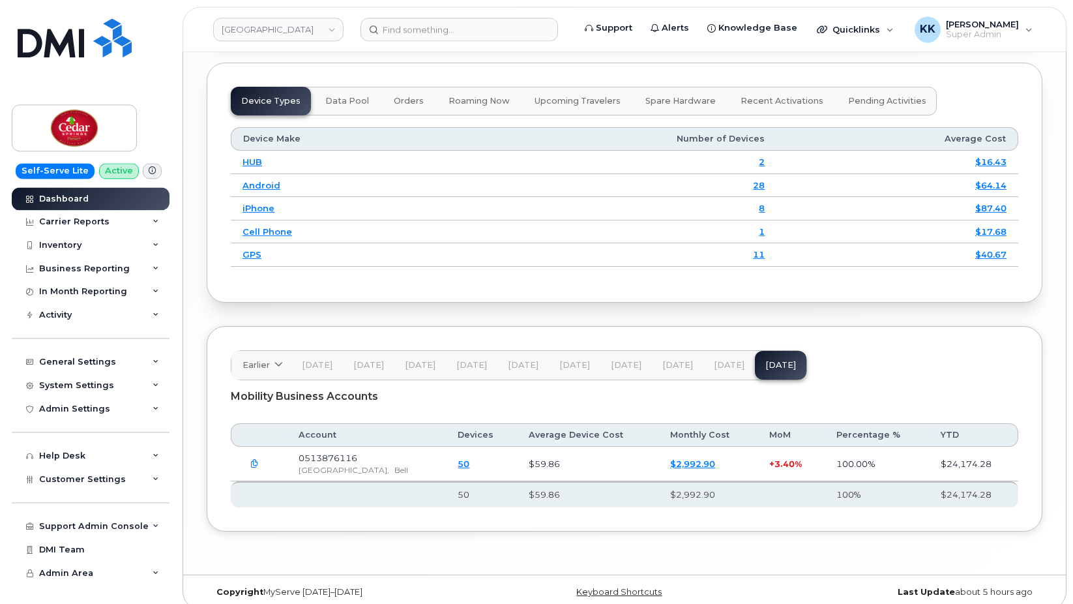
scroll to position [1655, 0]
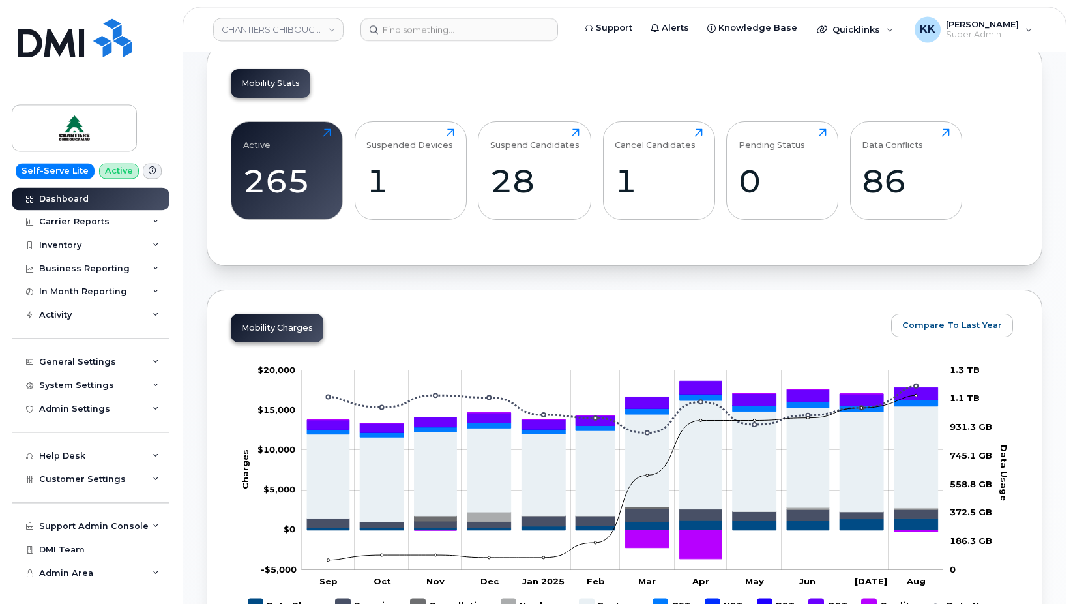
scroll to position [1597, 0]
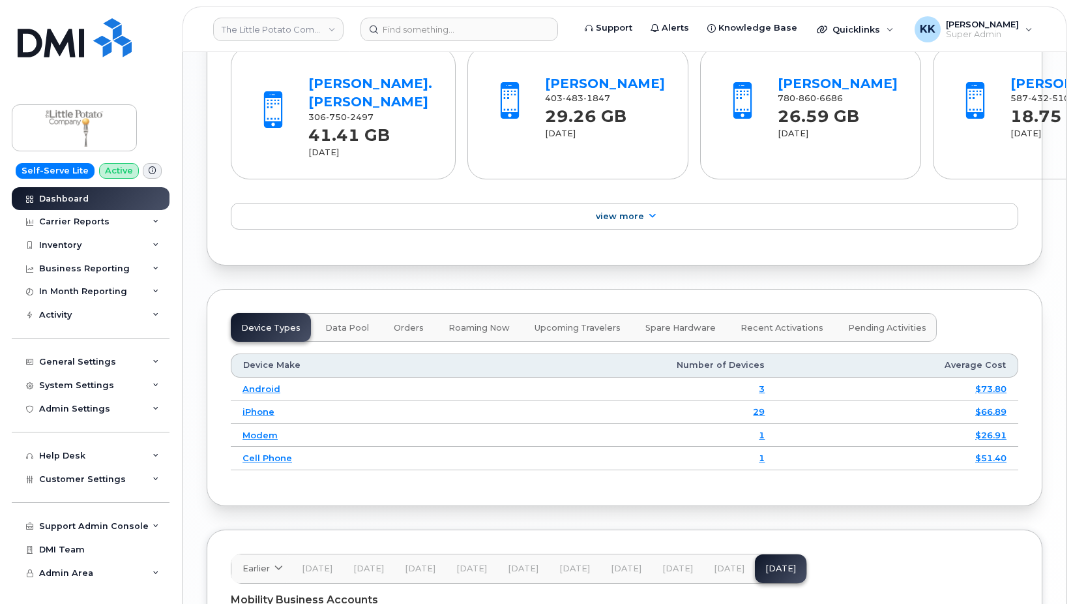
scroll to position [1633, 0]
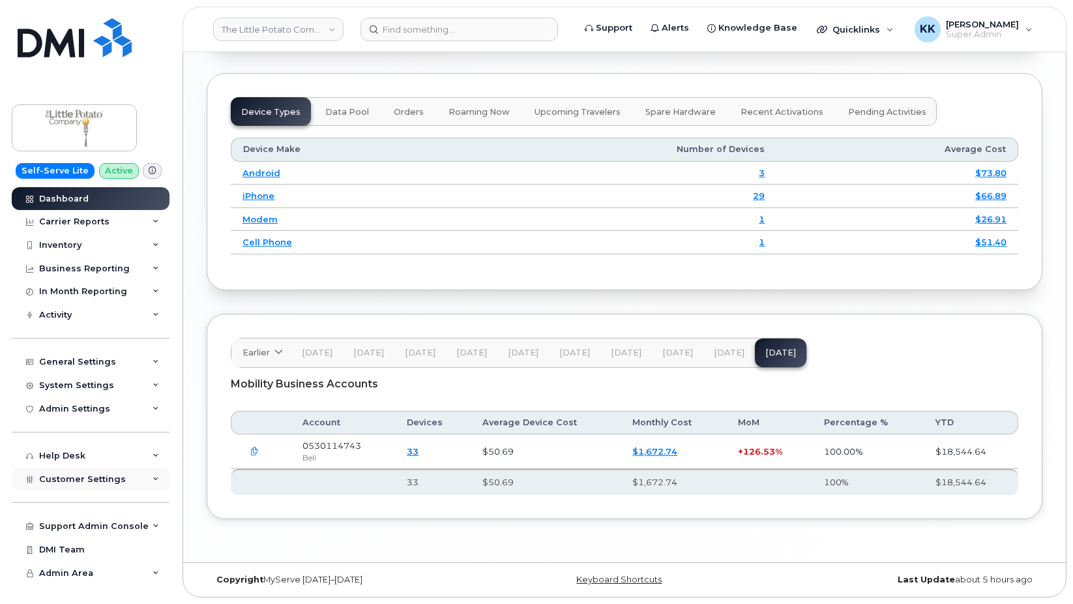
click at [89, 473] on div "Customer Settings" at bounding box center [91, 478] width 158 height 23
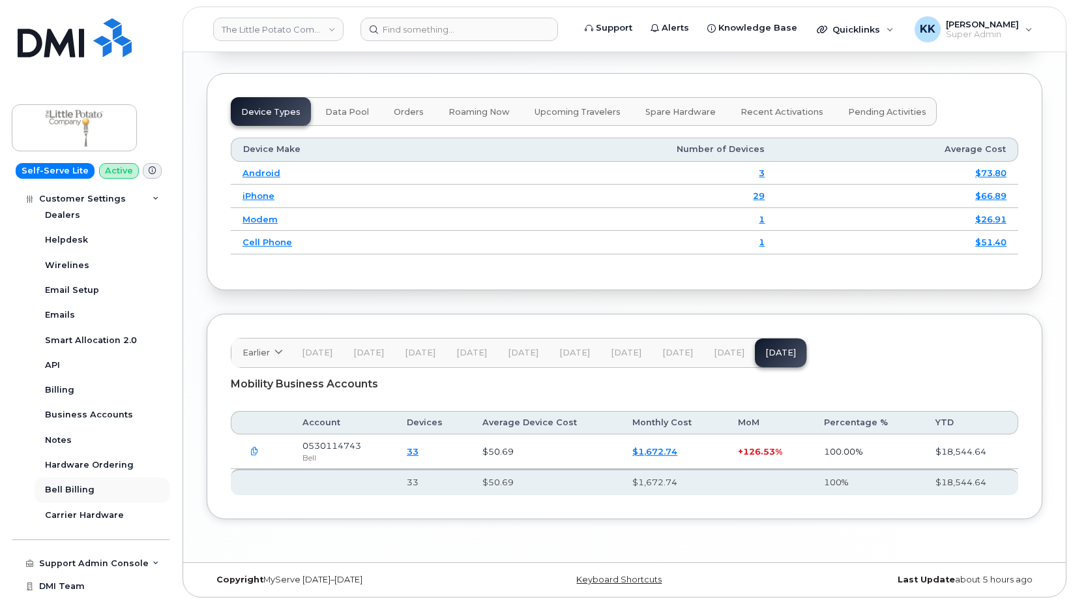
scroll to position [376, 0]
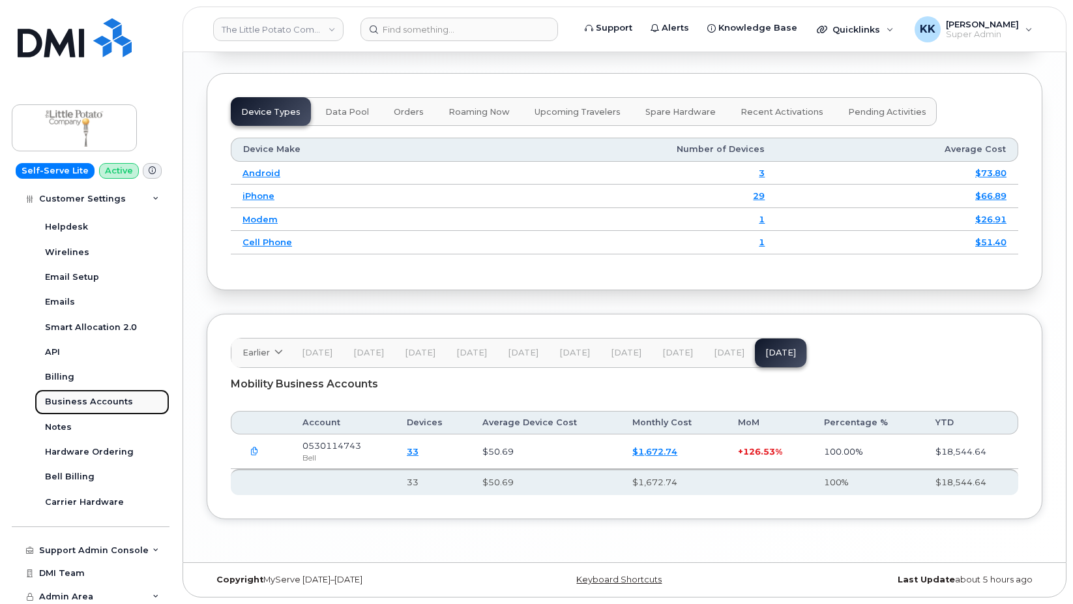
click at [85, 400] on div "Business Accounts" at bounding box center [89, 402] width 88 height 12
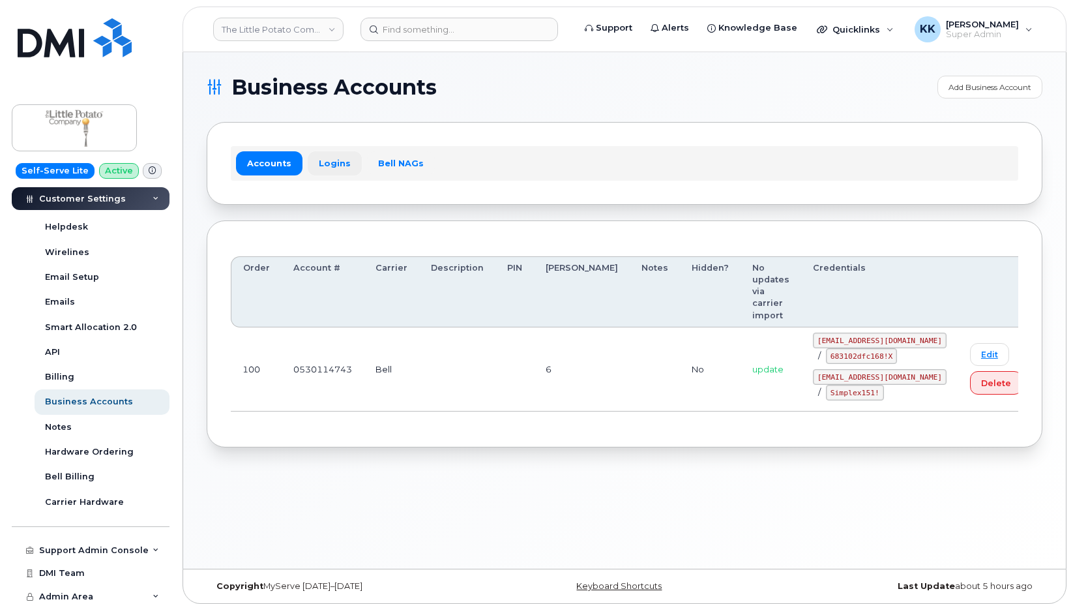
click at [342, 162] on link "Logins" at bounding box center [335, 162] width 54 height 23
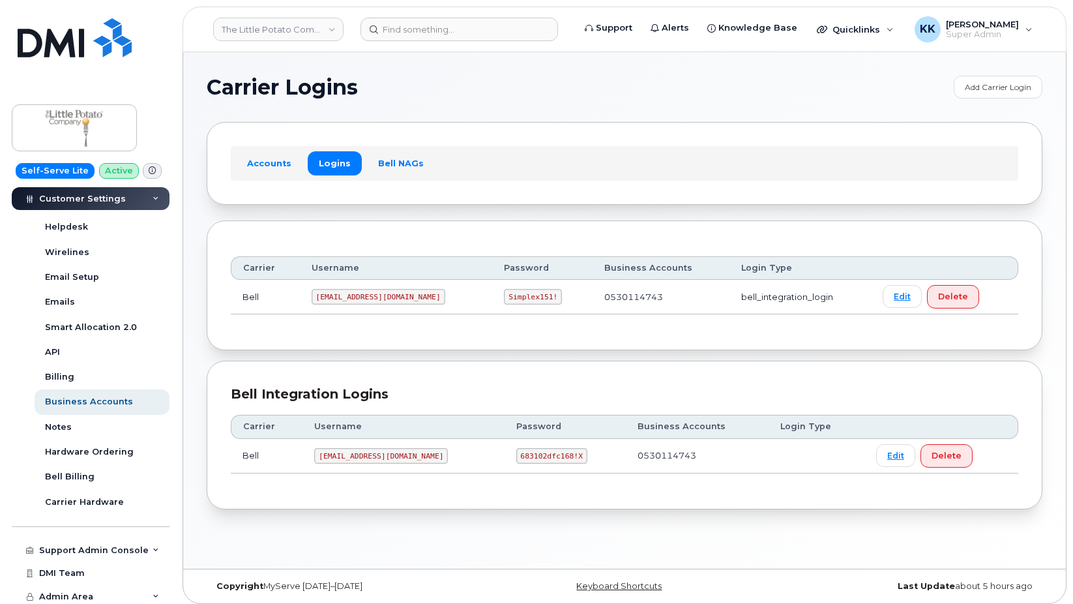
click at [369, 294] on code "1TheLit@myserve.ca" at bounding box center [379, 297] width 134 height 16
click at [504, 295] on code "Simplex151!" at bounding box center [533, 297] width 58 height 16
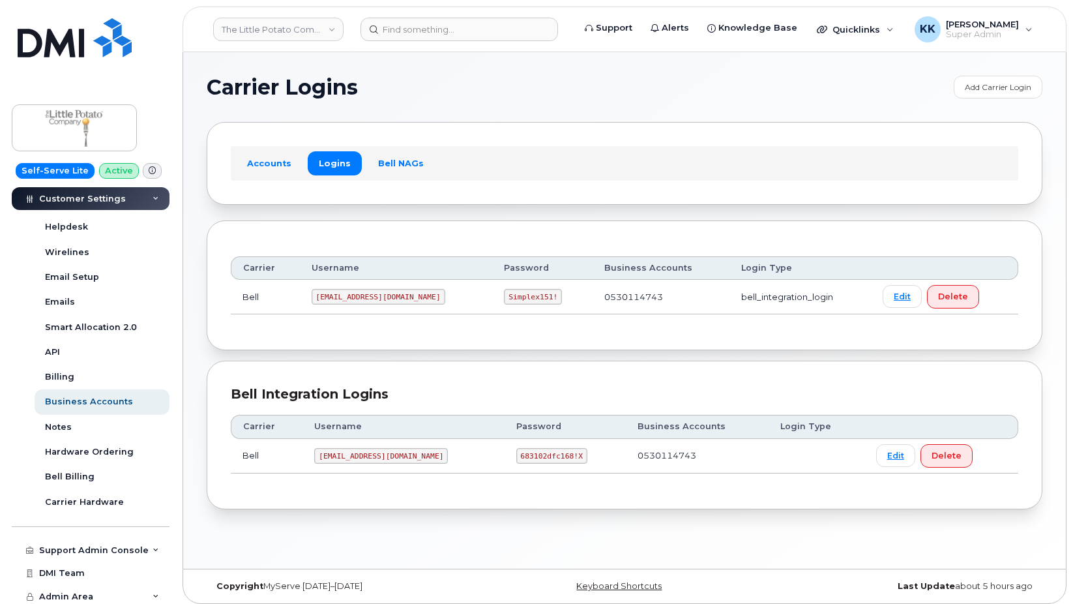
click at [504, 295] on code "Simplex151!" at bounding box center [533, 297] width 58 height 16
click at [364, 458] on code "lpc@myserve.ca" at bounding box center [381, 456] width 134 height 16
click at [516, 456] on code "683102dfc168!X" at bounding box center [551, 456] width 71 height 16
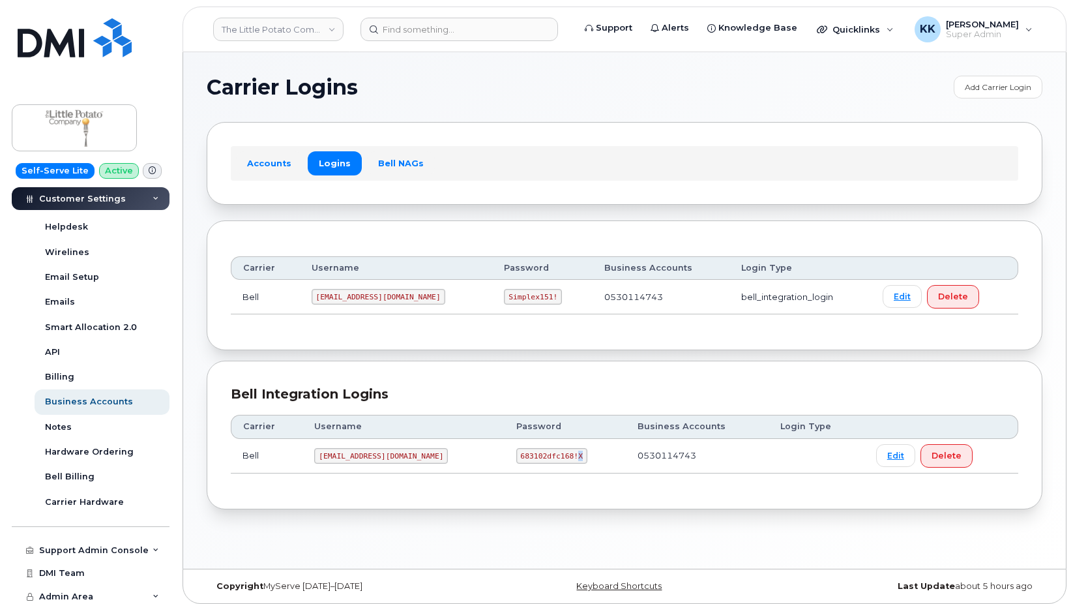
click at [516, 456] on code "683102dfc168!X" at bounding box center [551, 456] width 71 height 16
click at [370, 459] on code "lpc@myserve.ca" at bounding box center [381, 456] width 134 height 16
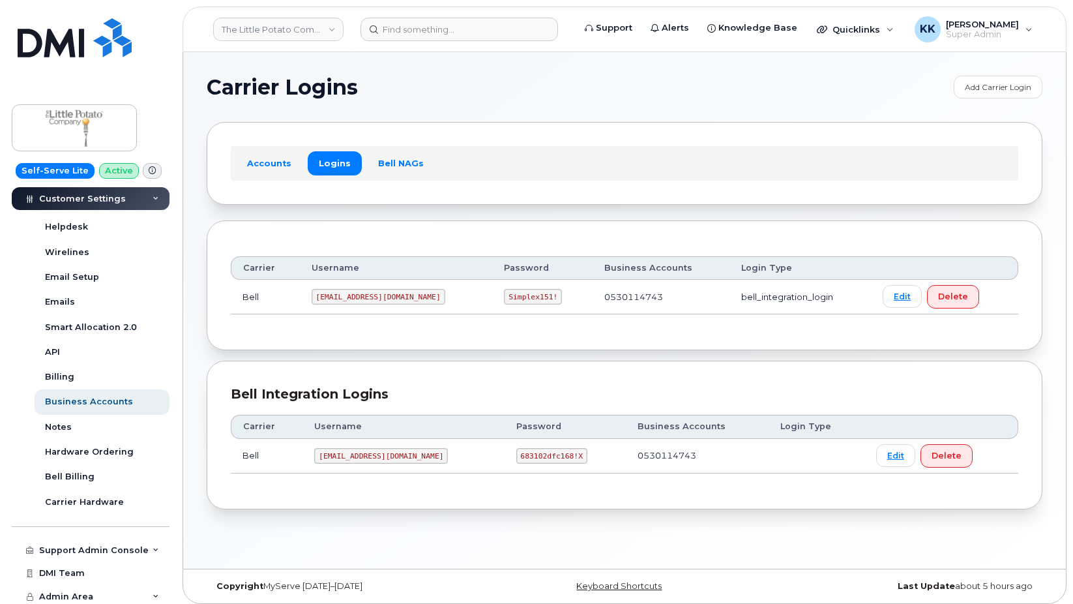
click at [516, 455] on code "683102dfc168!X" at bounding box center [551, 456] width 71 height 16
click at [354, 456] on code "lpc@myserve.ca" at bounding box center [381, 456] width 134 height 16
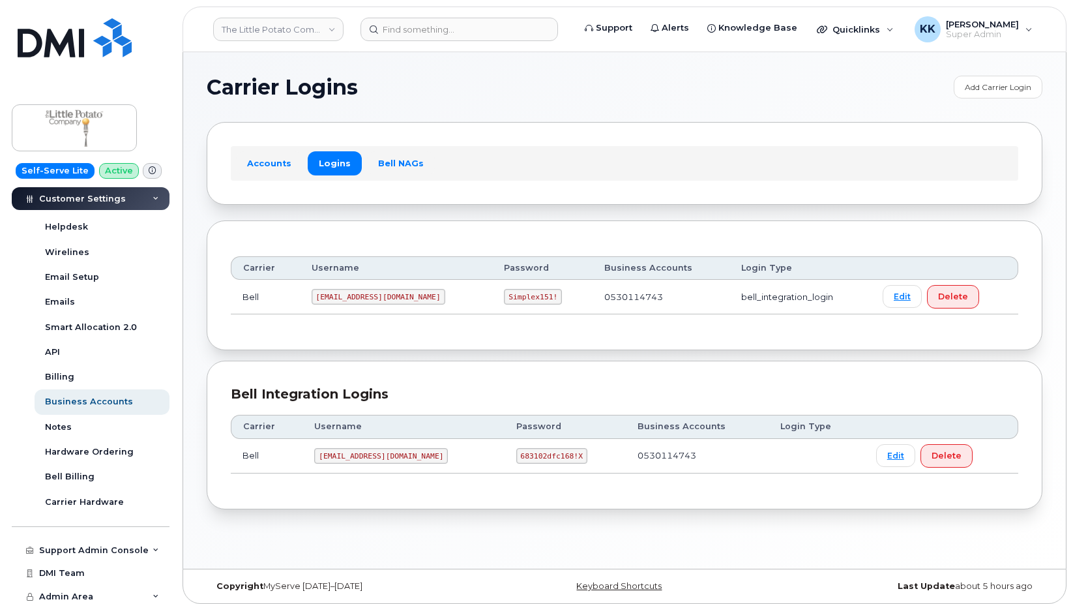
click at [354, 456] on code "lpc@myserve.ca" at bounding box center [381, 456] width 134 height 16
click at [516, 458] on code "683102dfc168!X" at bounding box center [551, 456] width 71 height 16
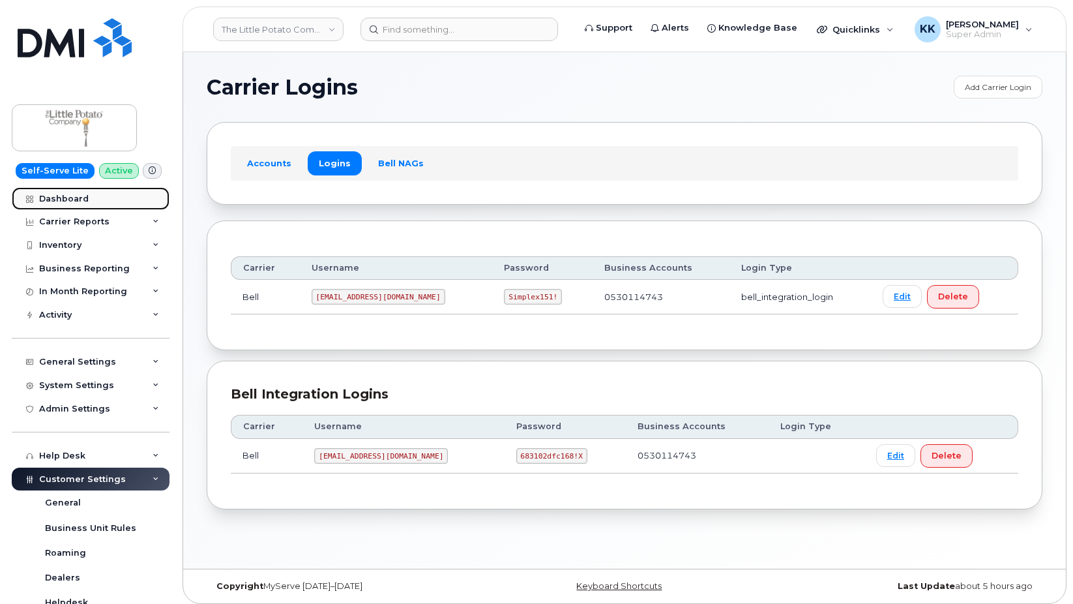
click at [72, 200] on div "Dashboard" at bounding box center [64, 199] width 50 height 10
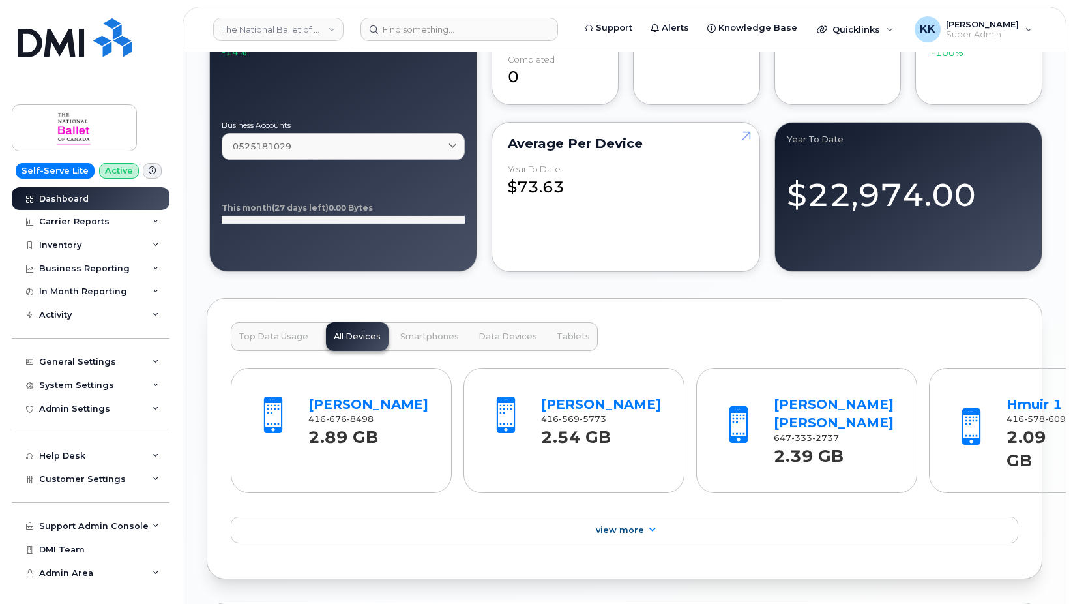
scroll to position [1616, 0]
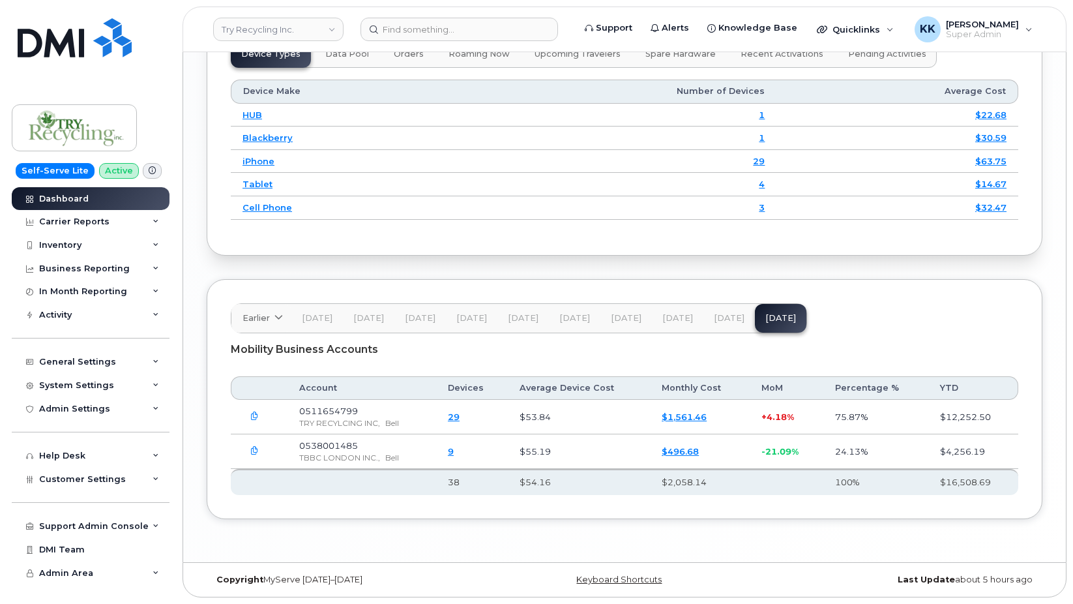
scroll to position [1702, 0]
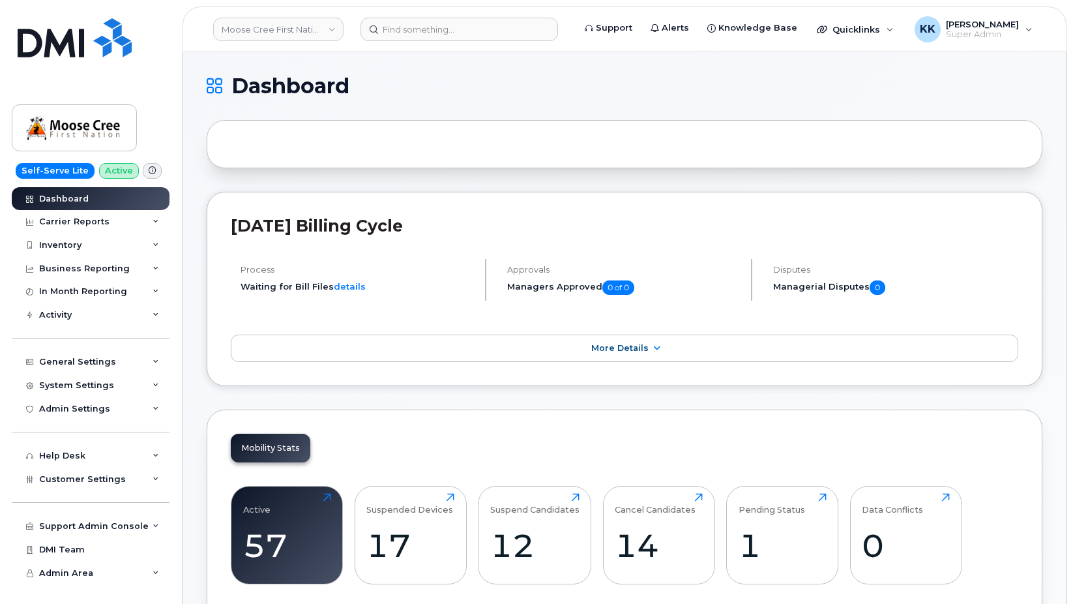
scroll to position [1609, 0]
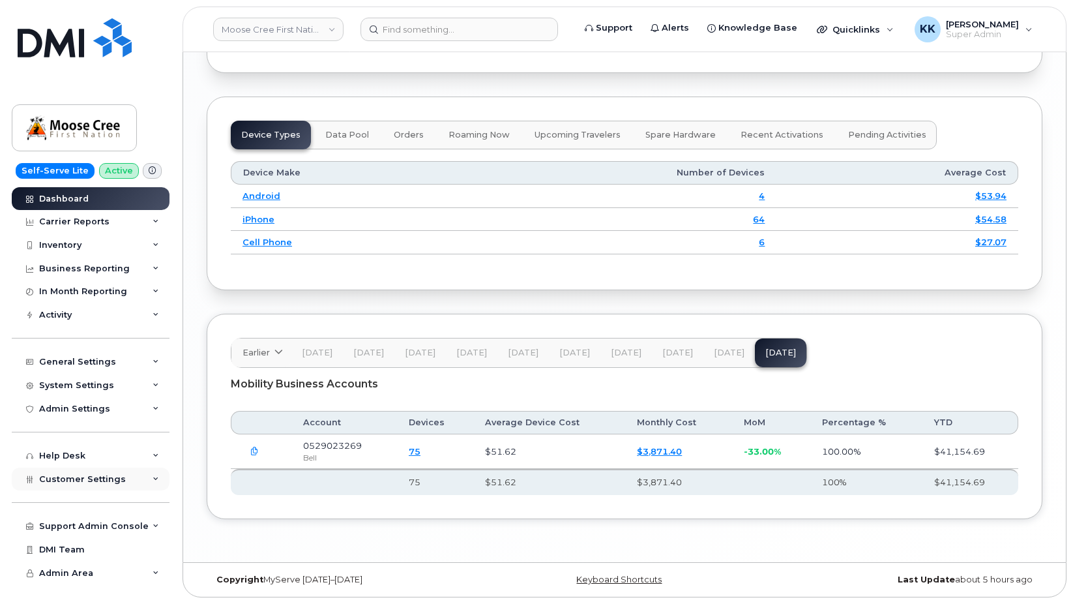
click at [78, 487] on div "Customer Settings" at bounding box center [91, 478] width 158 height 23
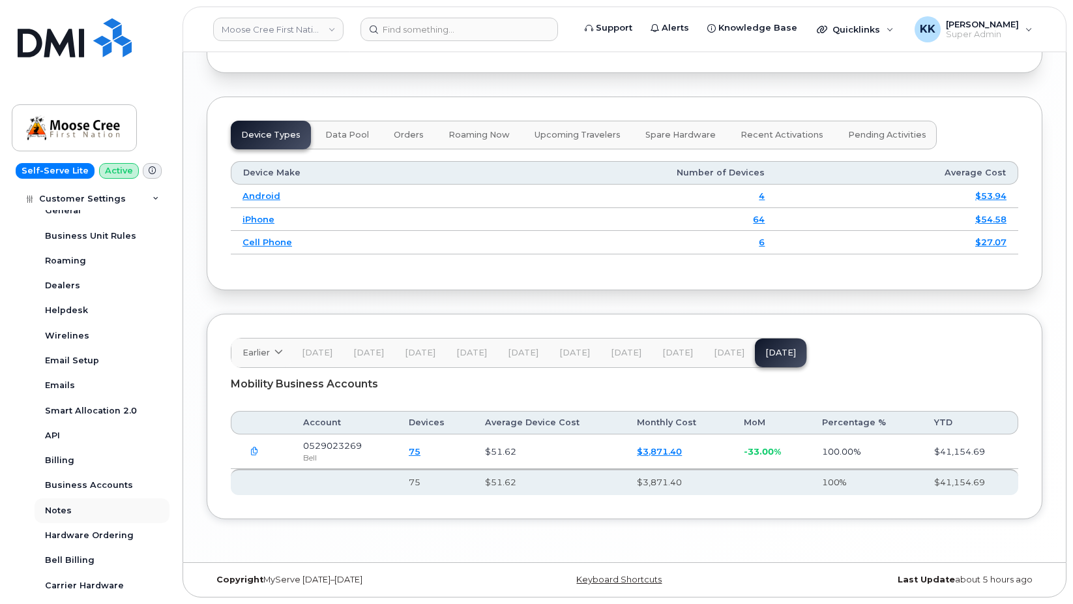
scroll to position [313, 0]
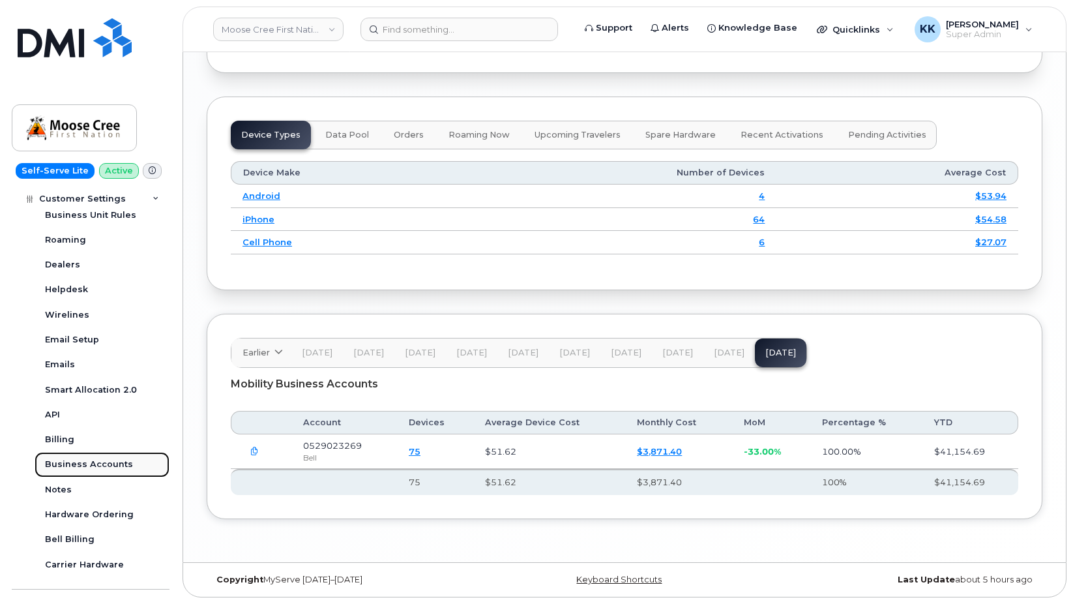
click at [92, 467] on div "Business Accounts" at bounding box center [89, 464] width 88 height 12
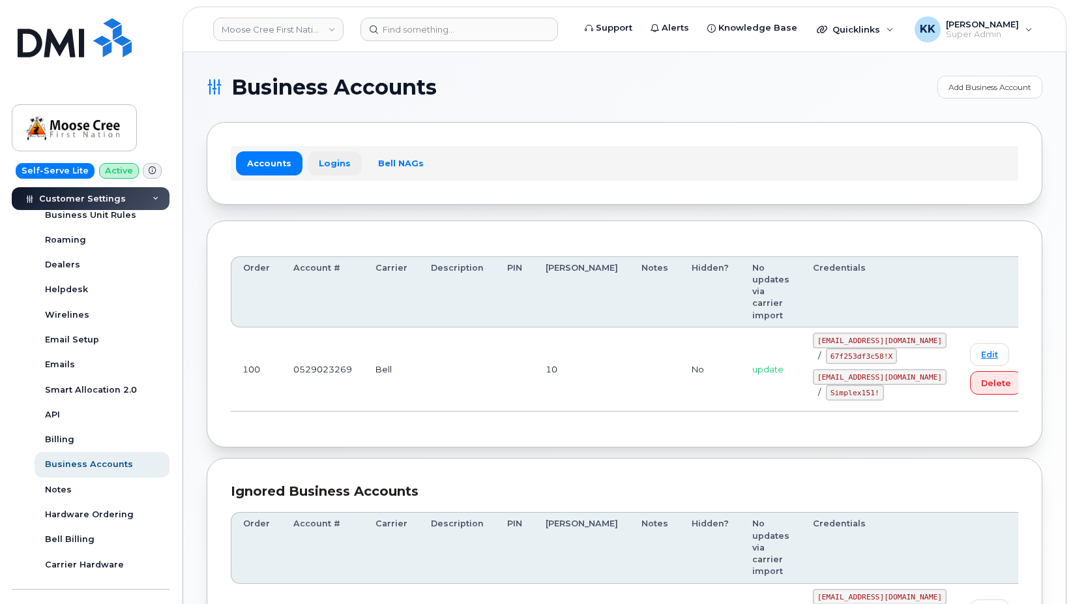
click at [332, 163] on link "Logins" at bounding box center [335, 162] width 54 height 23
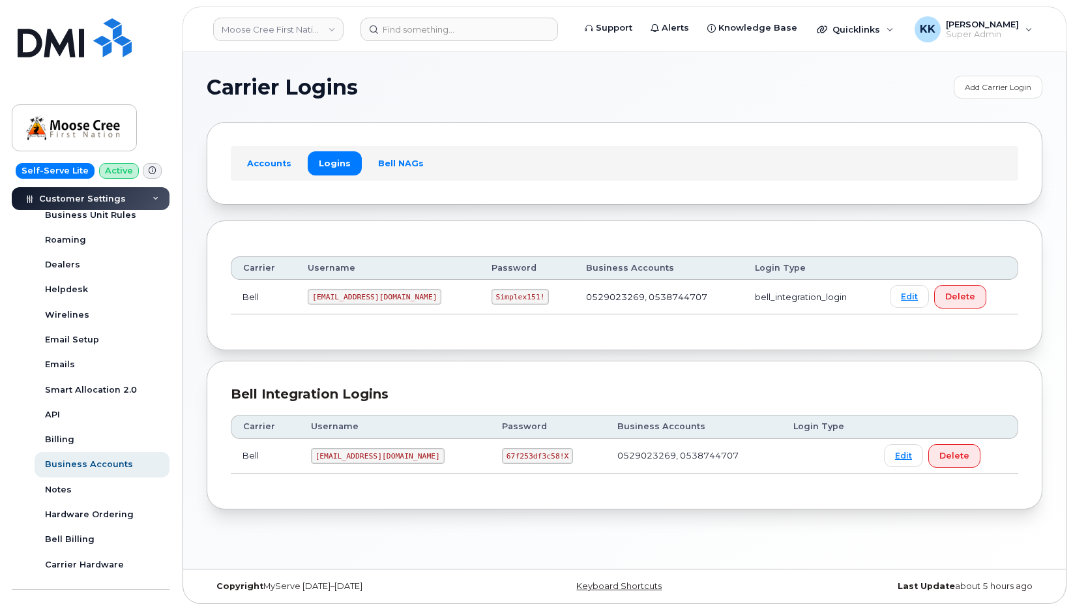
click at [343, 458] on code "moosecree@myserve.ca" at bounding box center [378, 456] width 134 height 16
click at [502, 460] on code "67f253df3c58!X" at bounding box center [537, 456] width 71 height 16
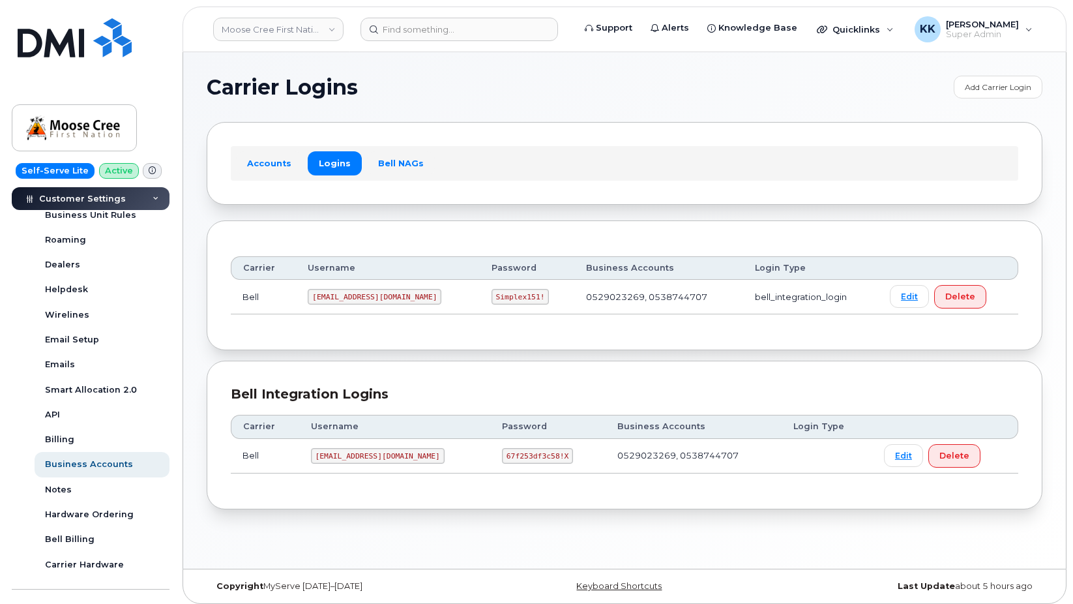
click at [502, 460] on code "67f253df3c58!X" at bounding box center [537, 456] width 71 height 16
click at [348, 456] on code "moosecree@myserve.ca" at bounding box center [378, 456] width 134 height 16
click at [509, 461] on code "67f253df3c58!X" at bounding box center [537, 456] width 71 height 16
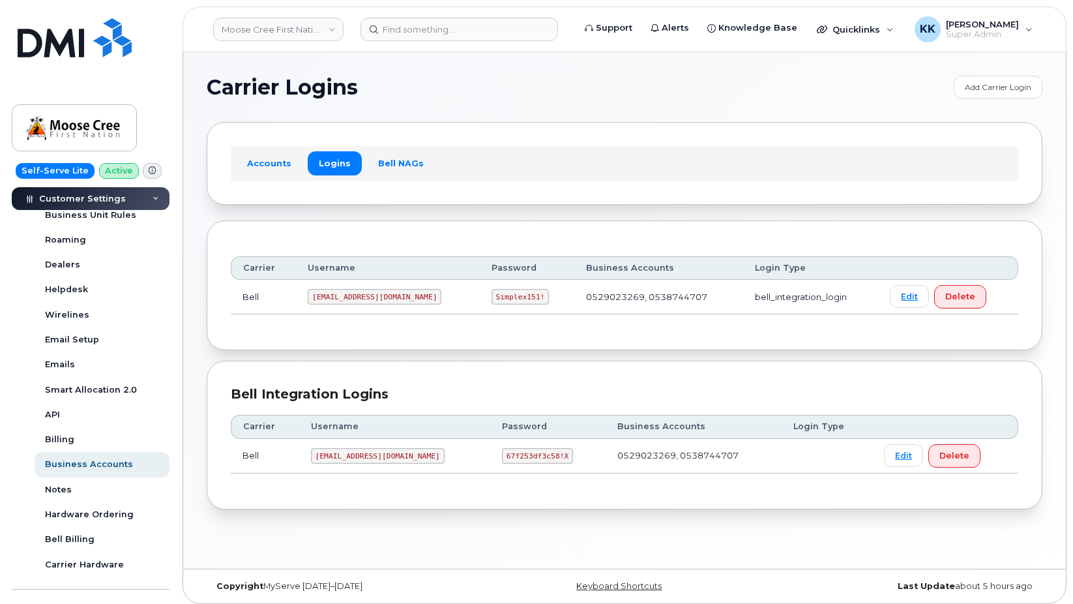
click at [509, 461] on code "67f253df3c58!X" at bounding box center [537, 456] width 71 height 16
click at [351, 458] on code "moosecree@myserve.ca" at bounding box center [378, 456] width 134 height 16
click at [349, 458] on code "moosecree@myserve.ca" at bounding box center [378, 456] width 134 height 16
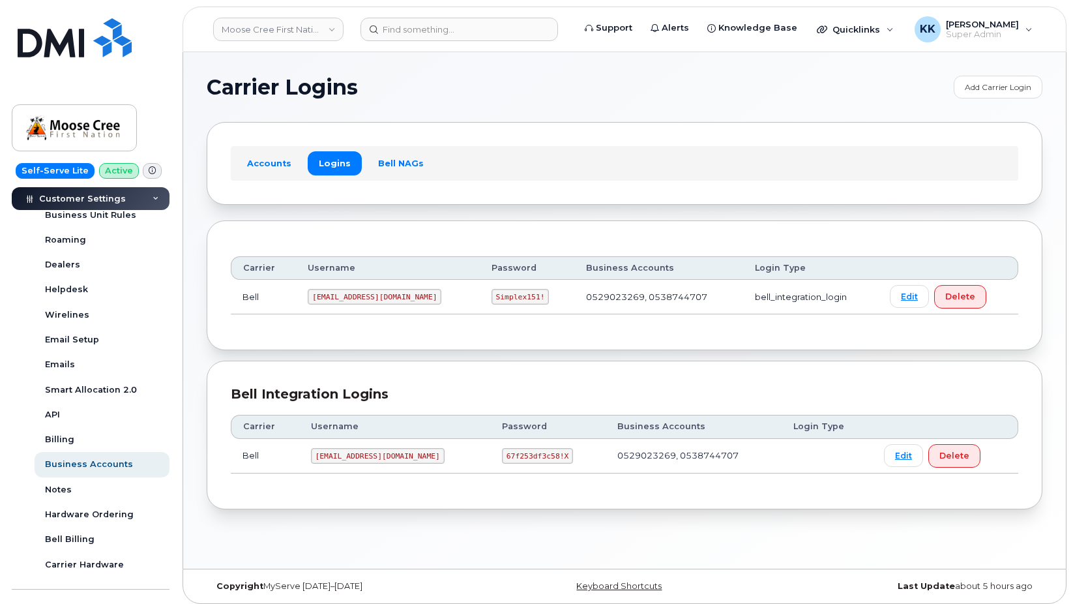
click at [520, 458] on code "67f253df3c58!X" at bounding box center [537, 456] width 71 height 16
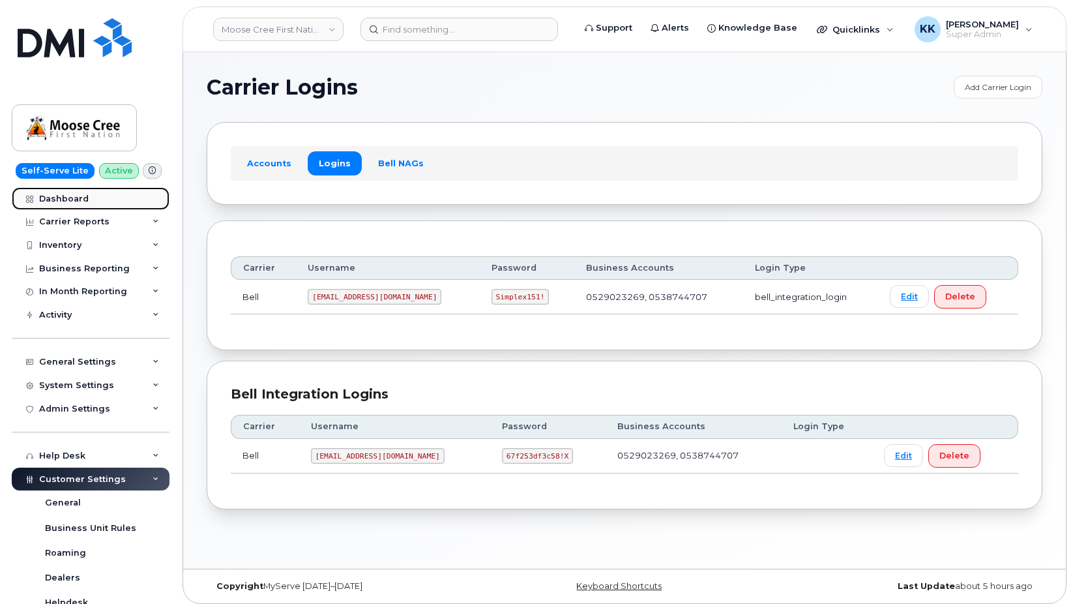
click at [81, 201] on div "Dashboard" at bounding box center [64, 199] width 50 height 10
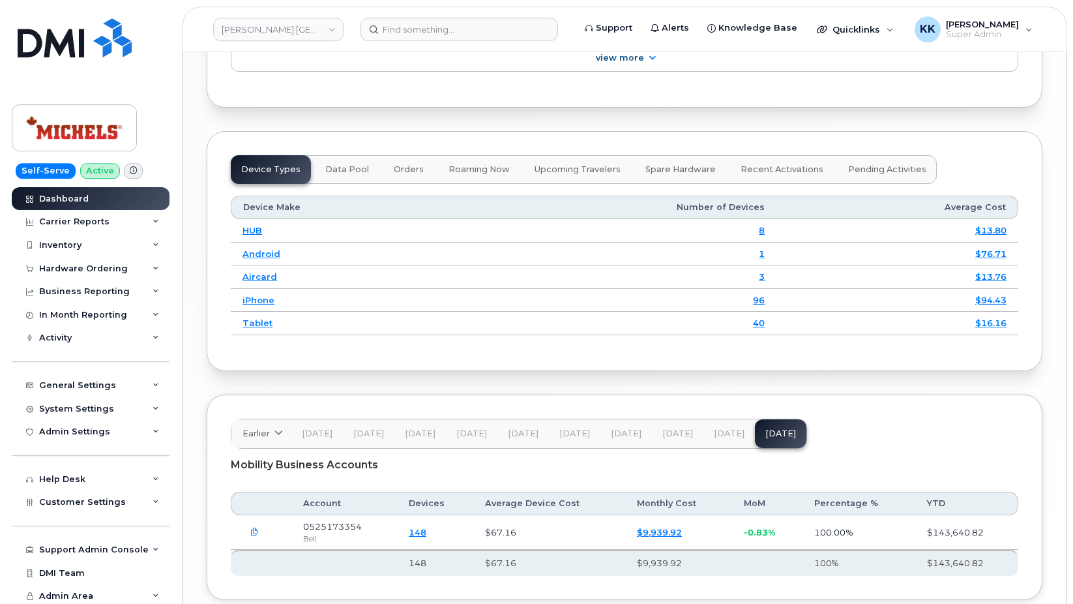
scroll to position [1644, 0]
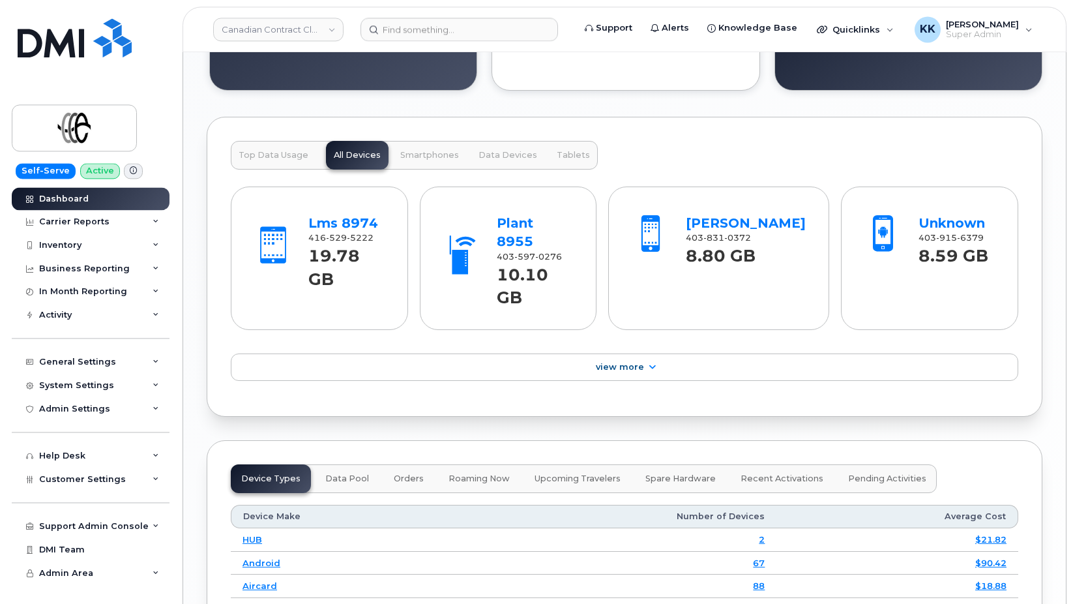
scroll to position [1648, 0]
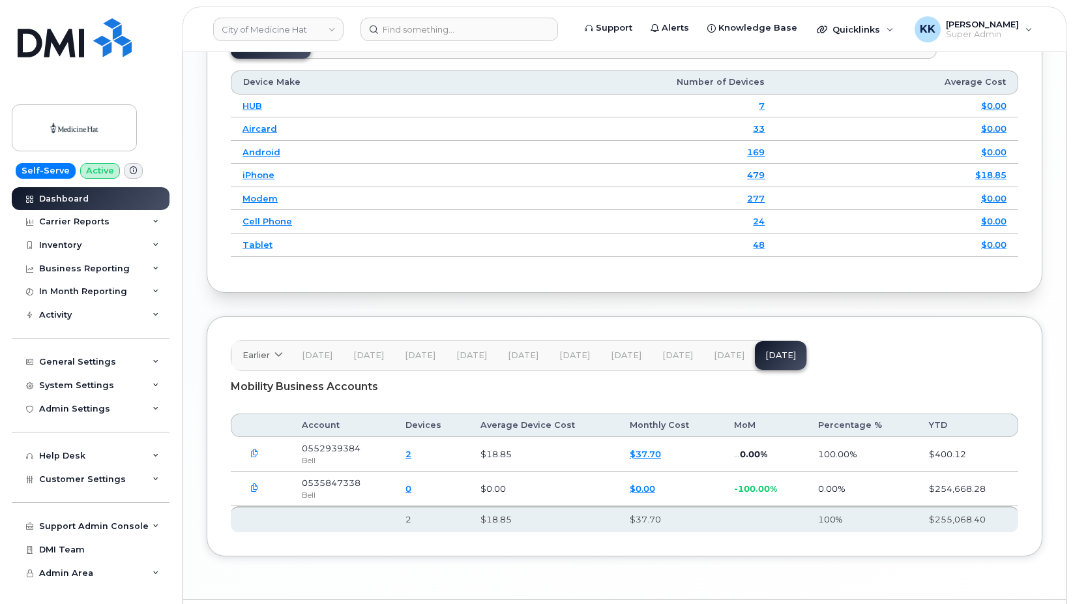
scroll to position [1743, 0]
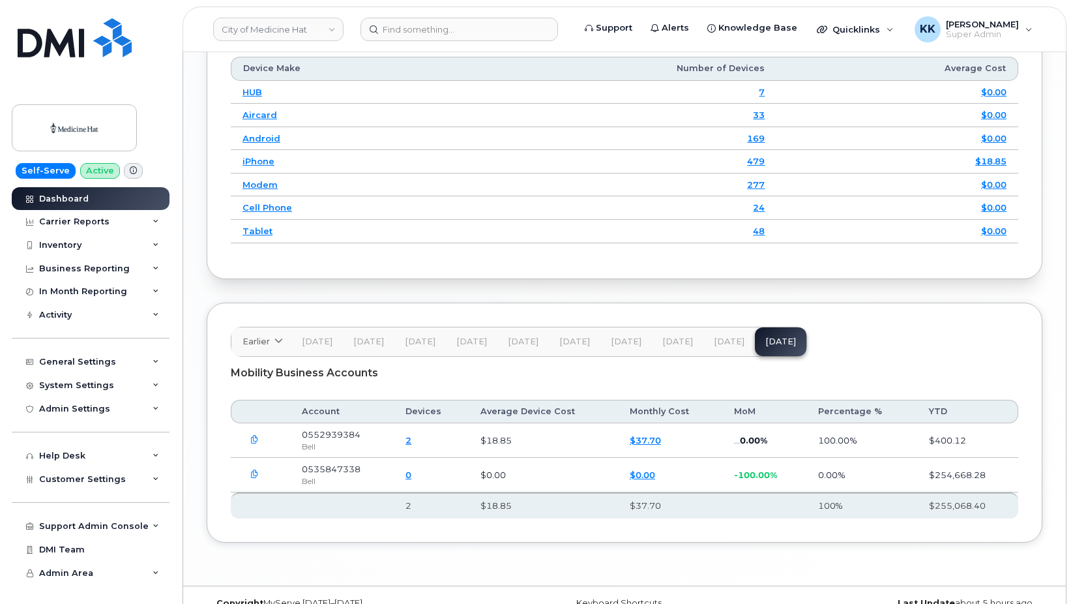
click at [725, 327] on button "Aug 25" at bounding box center [729, 341] width 52 height 29
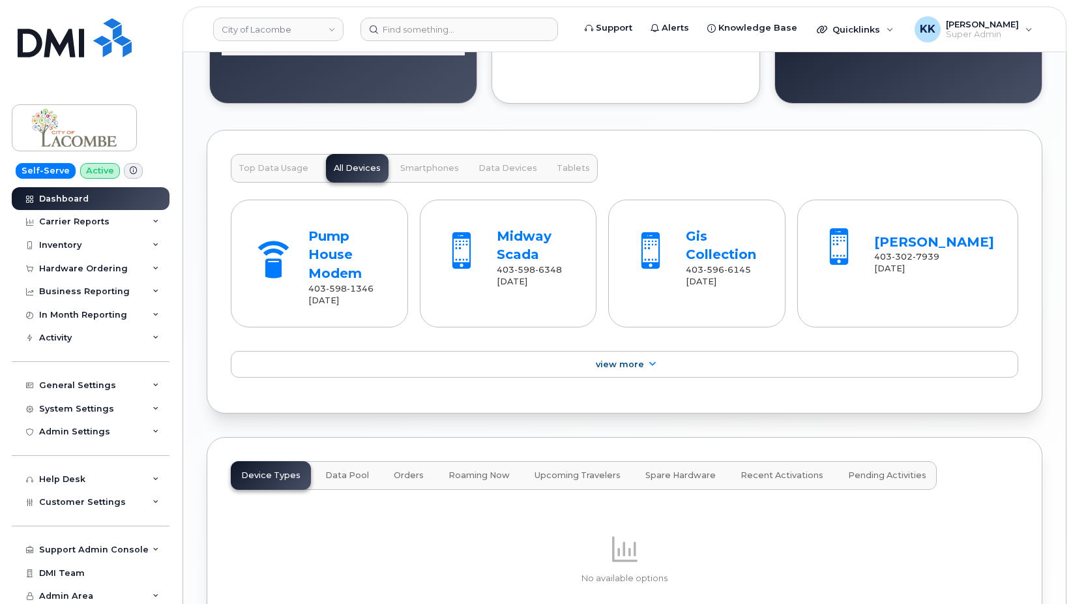
scroll to position [1625, 0]
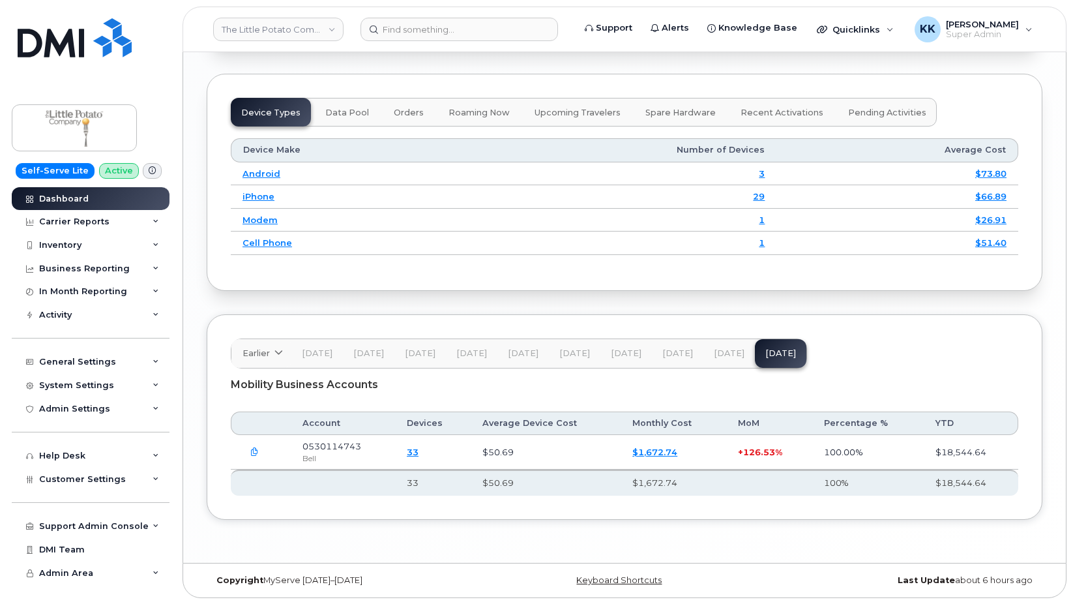
scroll to position [1633, 0]
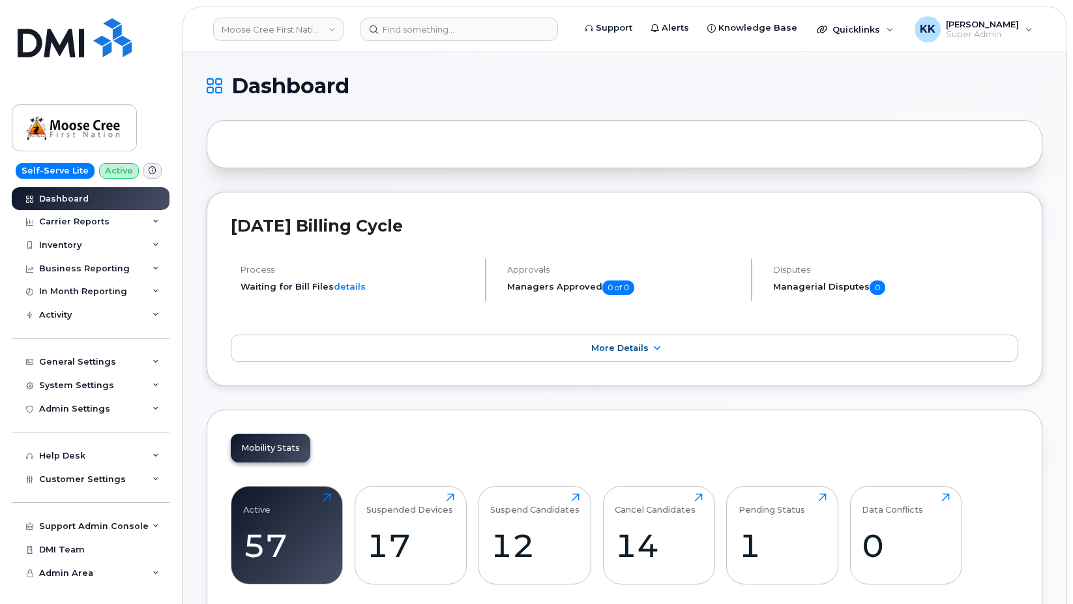
click at [426, 367] on div "[DATE] Billing Cycle Process Waiting for Bill Files details Approvals Managers …" at bounding box center [625, 289] width 836 height 194
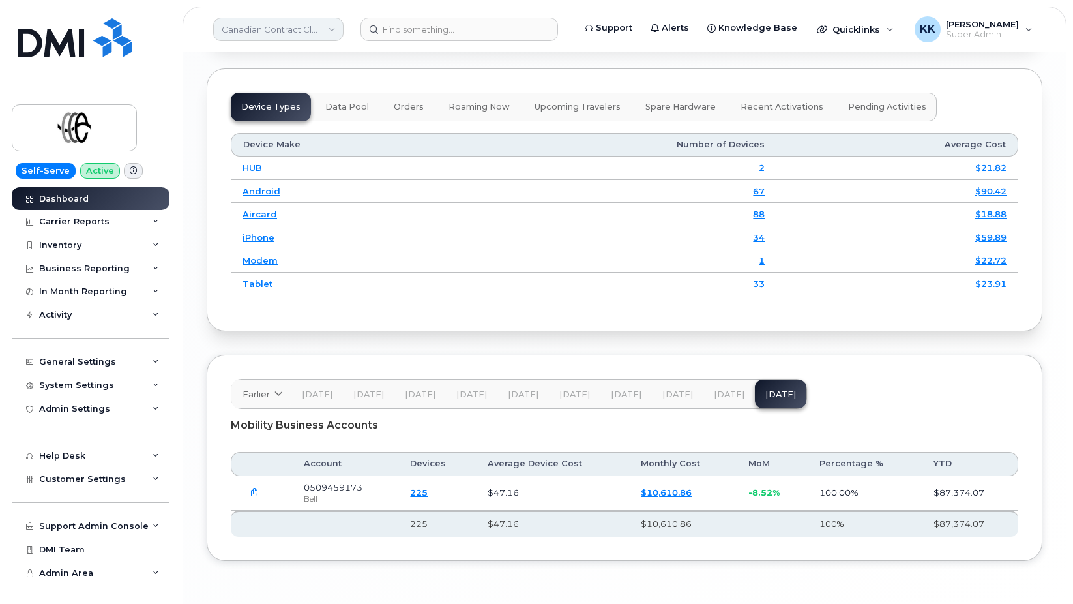
click at [272, 34] on link "Canadian Contract Cleaning" at bounding box center [278, 29] width 130 height 23
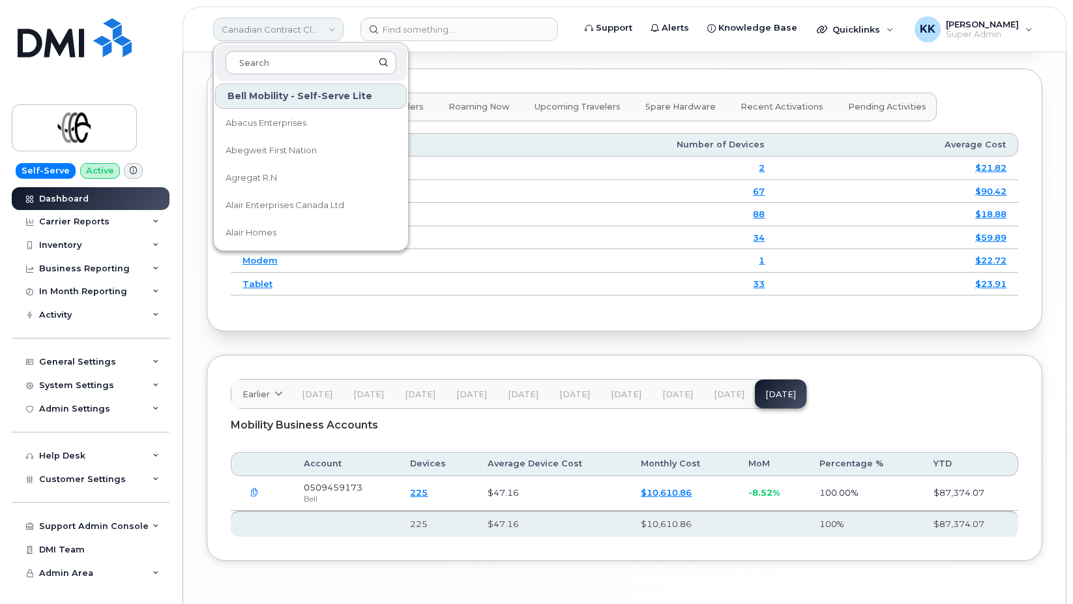
click at [272, 34] on link "Canadian Contract Cleaning" at bounding box center [278, 29] width 130 height 23
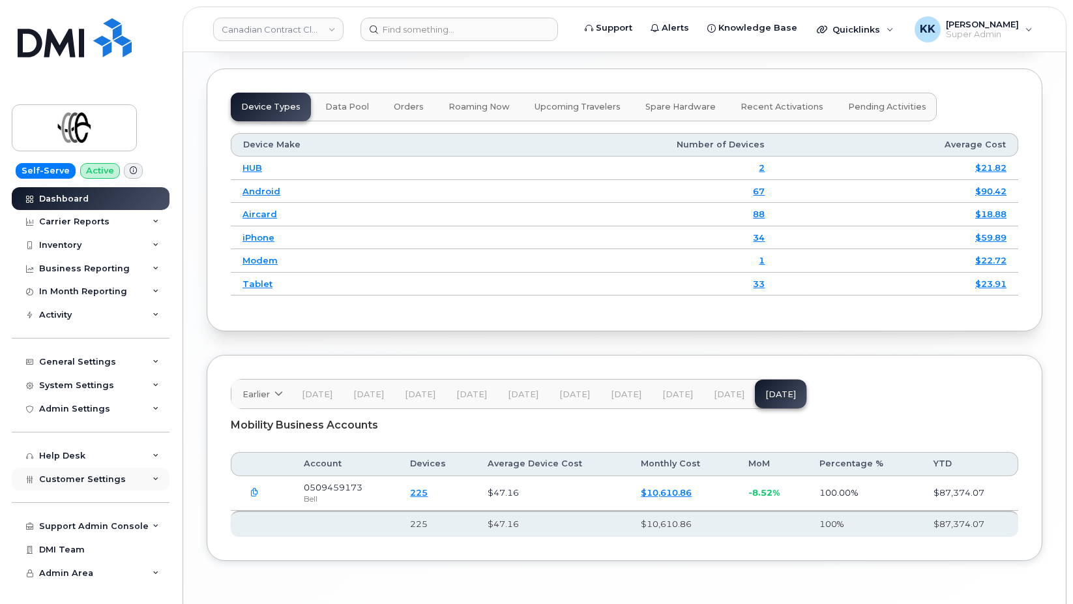
click at [76, 481] on span "Customer Settings" at bounding box center [82, 479] width 87 height 10
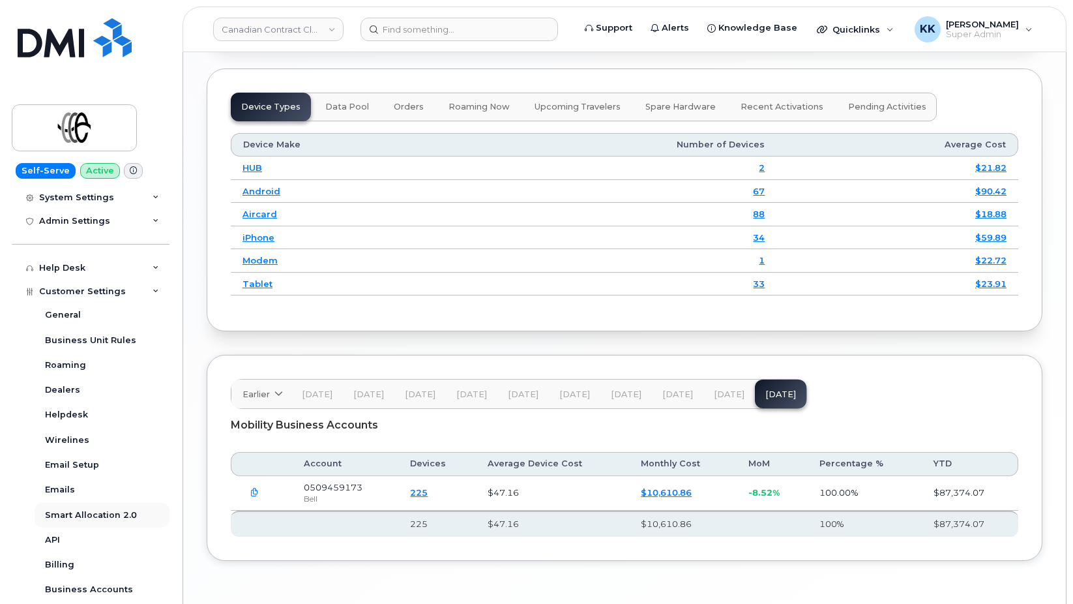
scroll to position [313, 0]
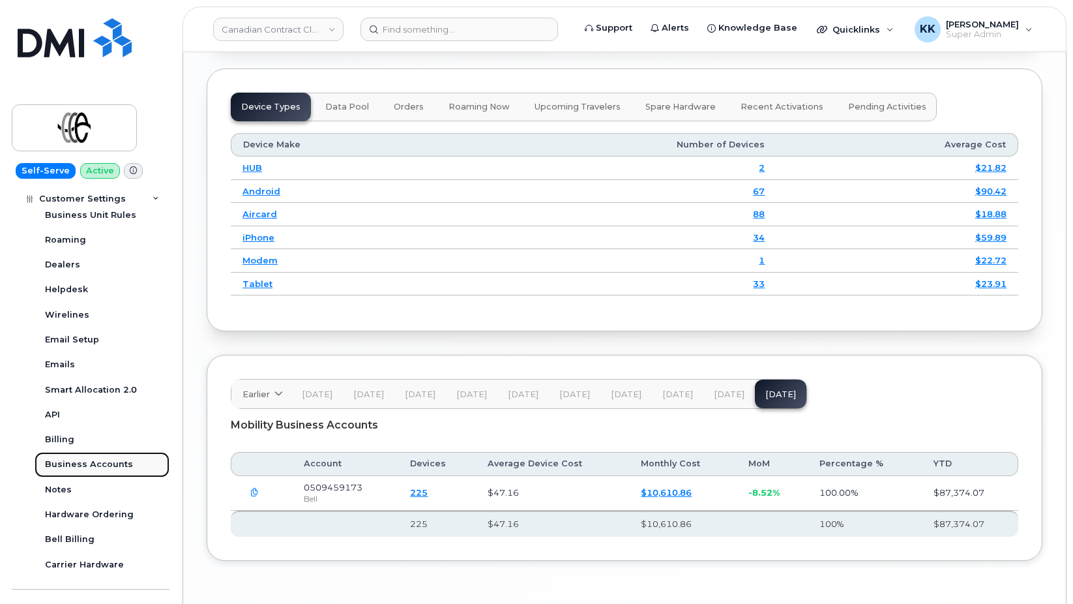
click at [84, 466] on div "Business Accounts" at bounding box center [89, 464] width 88 height 12
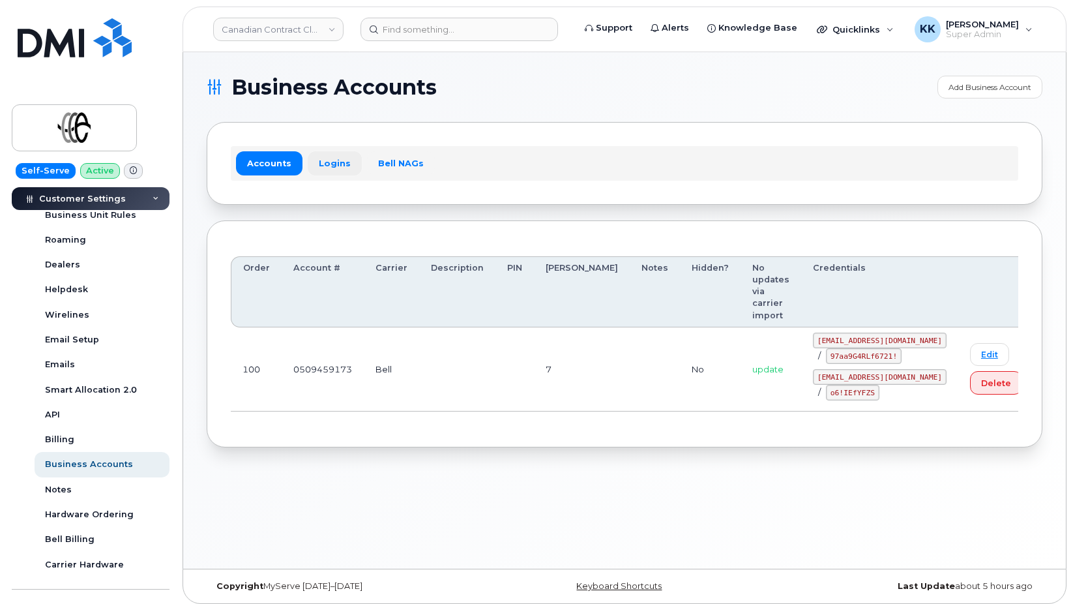
click at [327, 164] on link "Logins" at bounding box center [335, 162] width 54 height 23
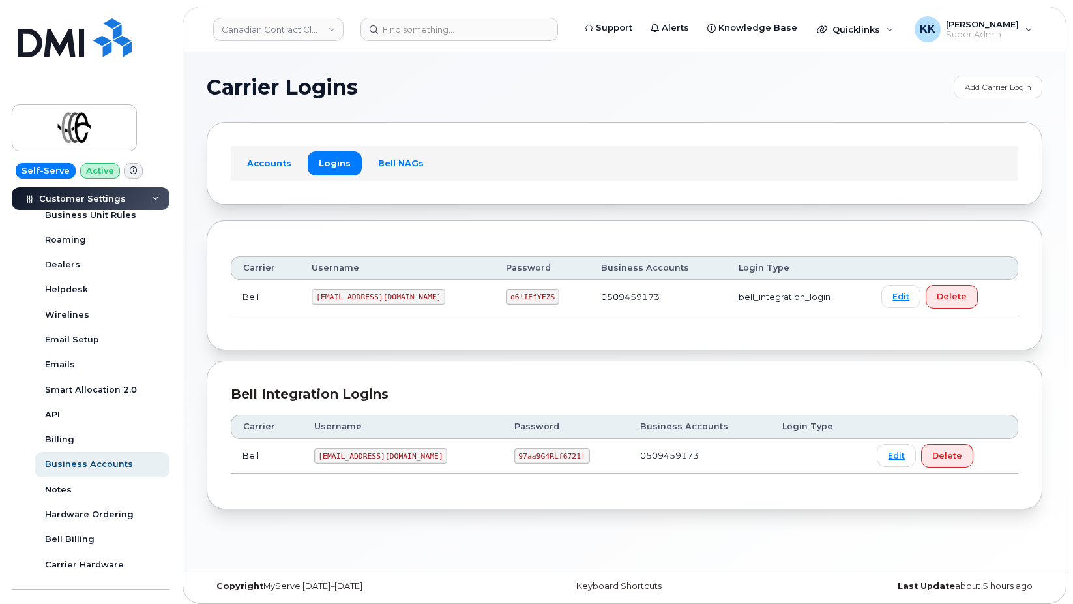
click at [344, 454] on code "cccleaning@myserve.ca" at bounding box center [381, 456] width 134 height 16
click at [341, 454] on code "cccleaning@myserve.ca" at bounding box center [381, 456] width 134 height 16
click at [526, 452] on code "97aa9G4RLf6721!" at bounding box center [552, 456] width 76 height 16
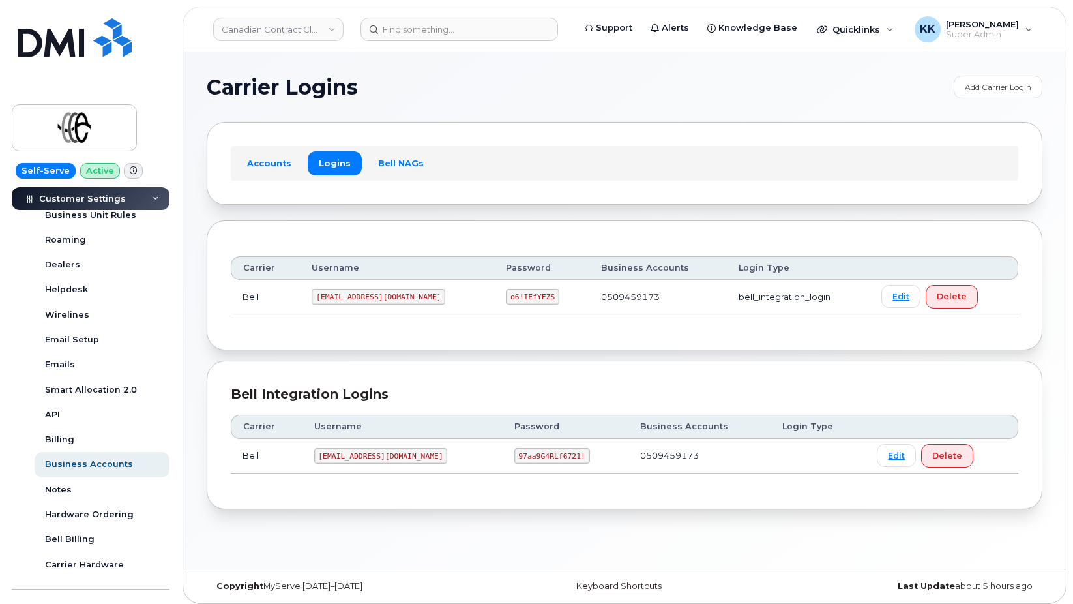
click at [526, 452] on code "97aa9G4RLf6721!" at bounding box center [552, 456] width 76 height 16
click at [353, 295] on code "1CanadianContractCleaning@myserve.ca" at bounding box center [379, 297] width 134 height 16
click at [544, 298] on code "o6!IEfYFZS" at bounding box center [532, 297] width 53 height 16
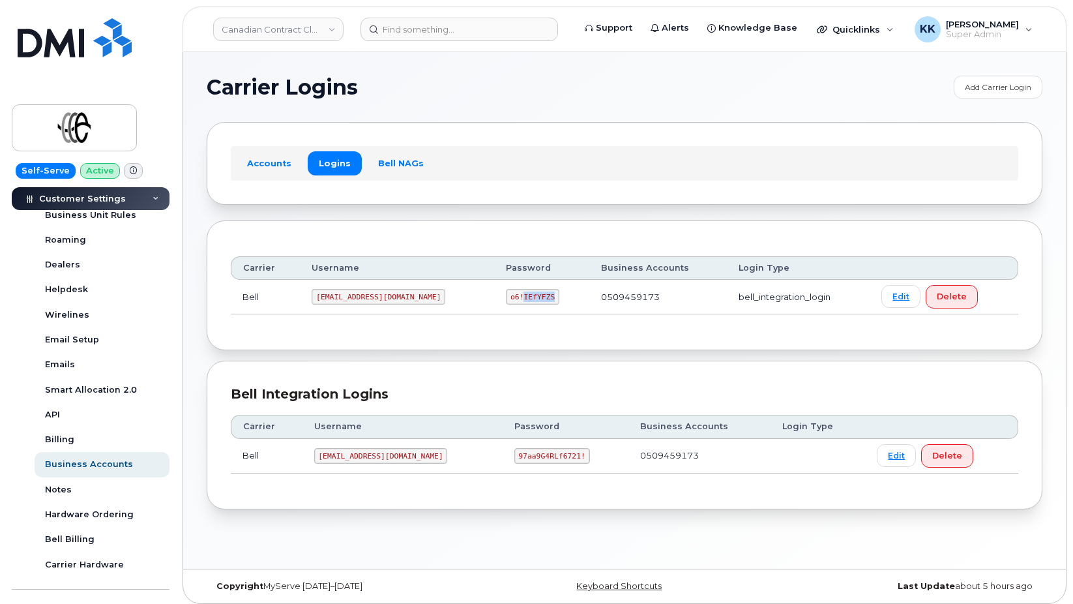
click at [544, 297] on code "o6!IEfYFZS" at bounding box center [532, 297] width 53 height 16
click at [372, 460] on code "cccleaning@myserve.ca" at bounding box center [381, 456] width 134 height 16
click at [409, 295] on code "1CanadianContractCleaning@myserve.ca" at bounding box center [379, 297] width 134 height 16
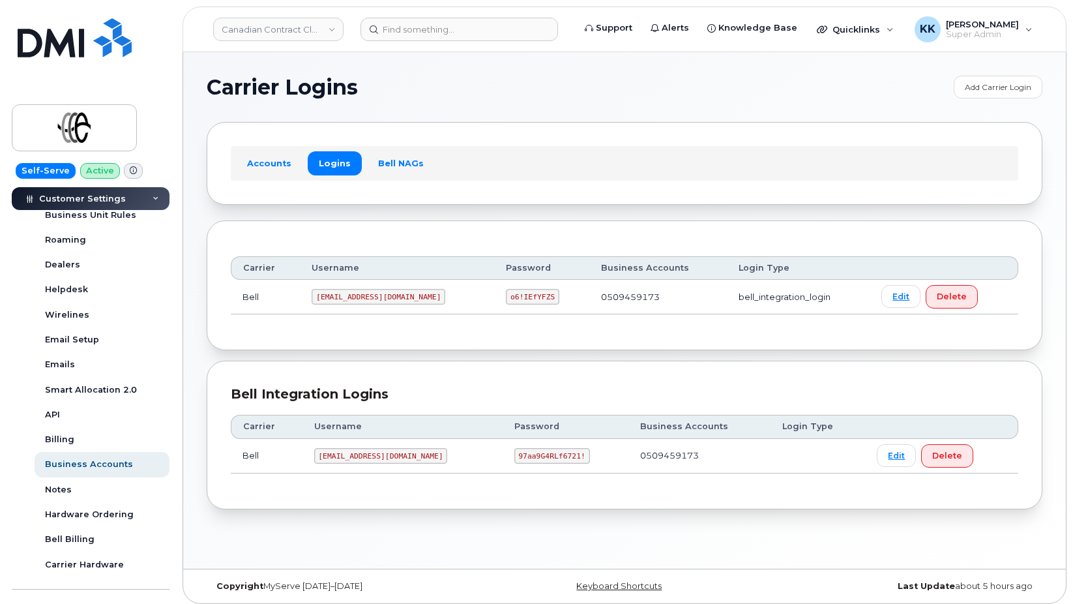
click at [409, 295] on code "1CanadianContractCleaning@myserve.ca" at bounding box center [379, 297] width 134 height 16
click at [550, 293] on code "o6!IEfYFZS" at bounding box center [532, 297] width 53 height 16
click at [360, 298] on code "1CanadianContractCleaning@myserve.ca" at bounding box center [379, 297] width 134 height 16
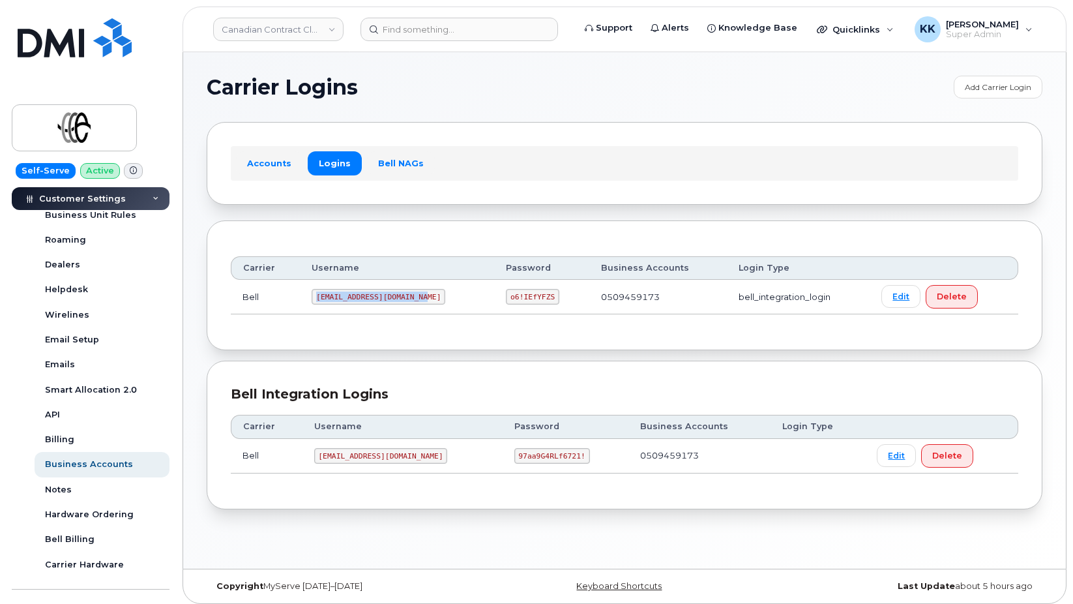
click at [360, 298] on code "1CanadianContractCleaning@myserve.ca" at bounding box center [379, 297] width 134 height 16
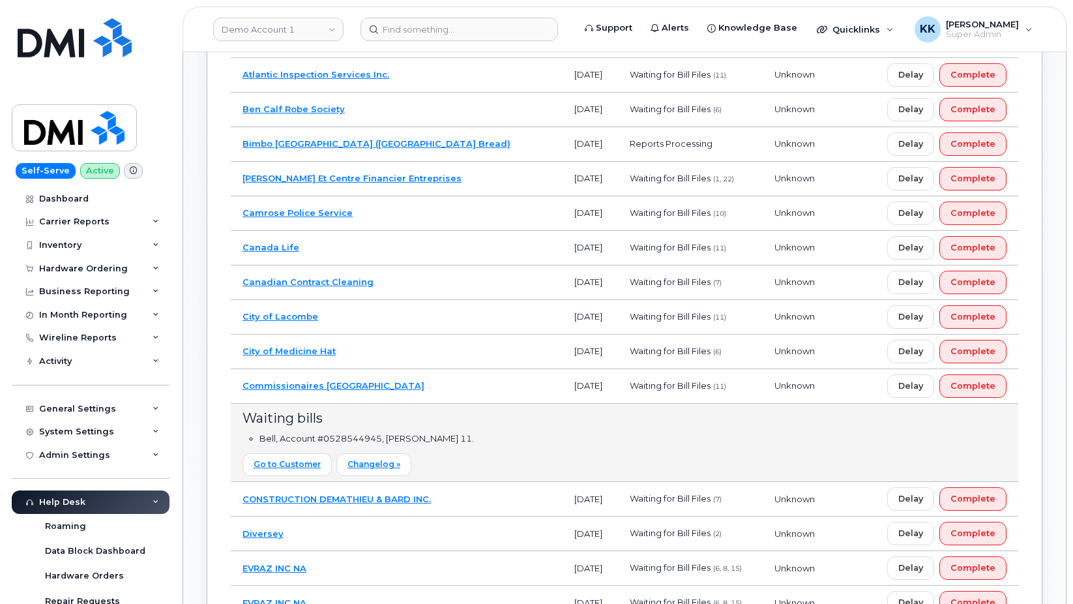
scroll to position [2779, 0]
click at [413, 381] on td "Commissionaires [GEOGRAPHIC_DATA]" at bounding box center [397, 386] width 332 height 35
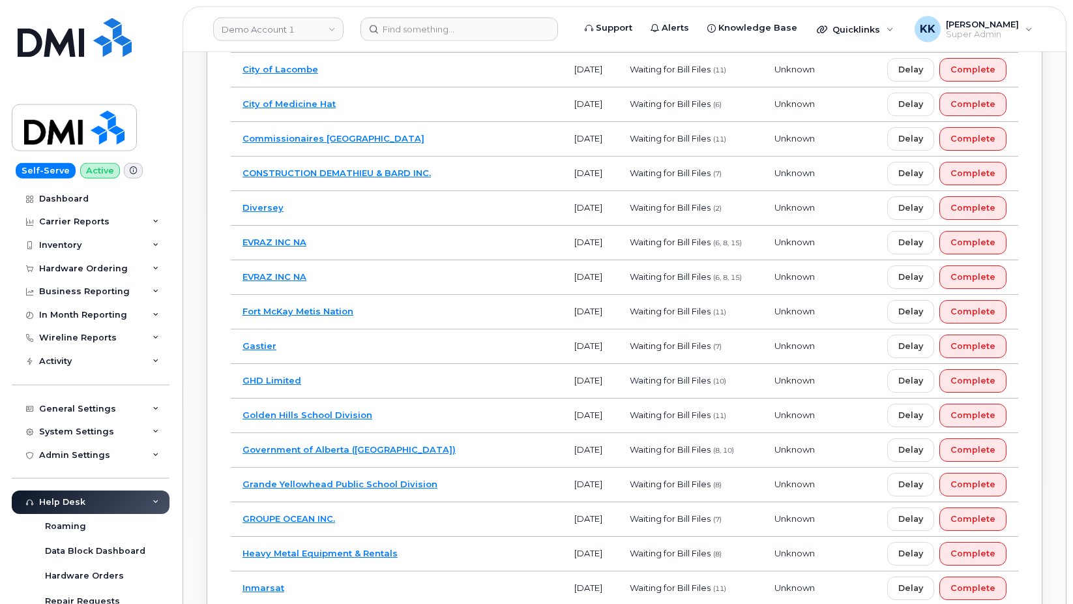
scroll to position [3045, 0]
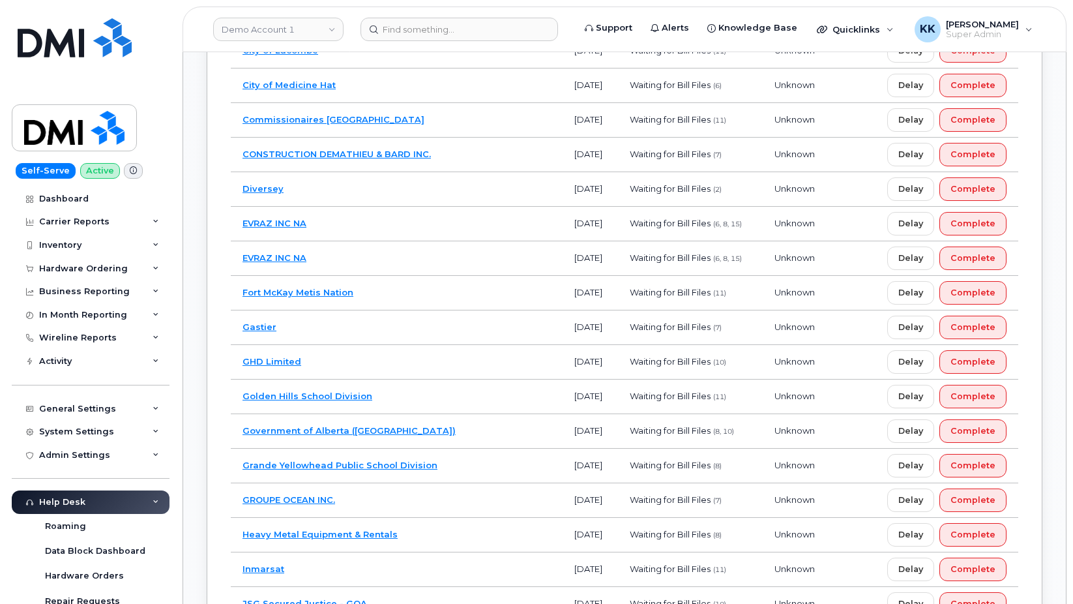
click at [386, 330] on td "Gastier" at bounding box center [397, 327] width 332 height 35
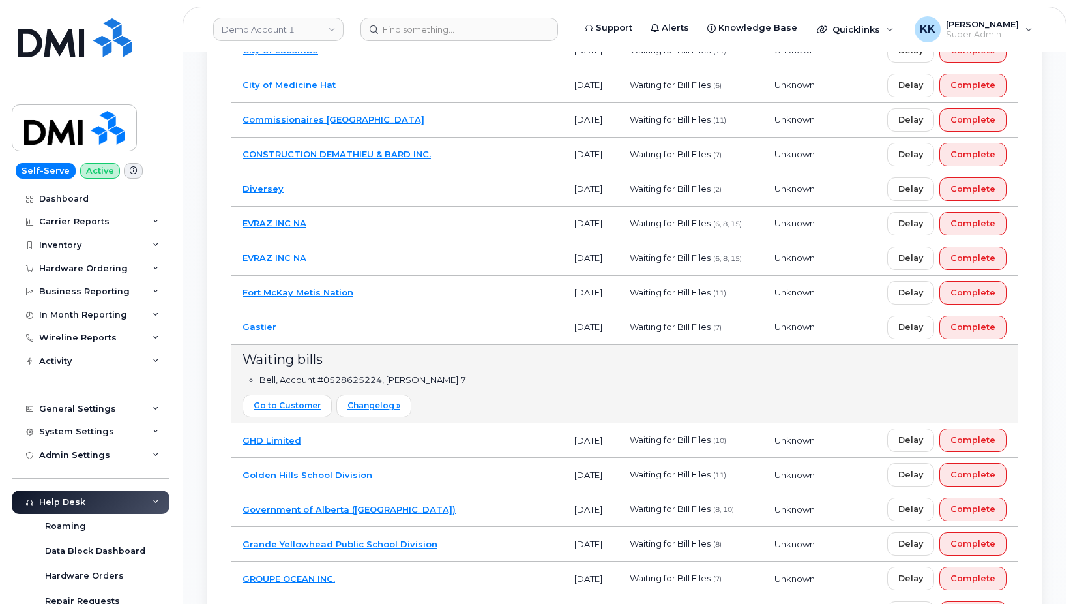
click at [374, 327] on td "Gastier" at bounding box center [397, 327] width 332 height 35
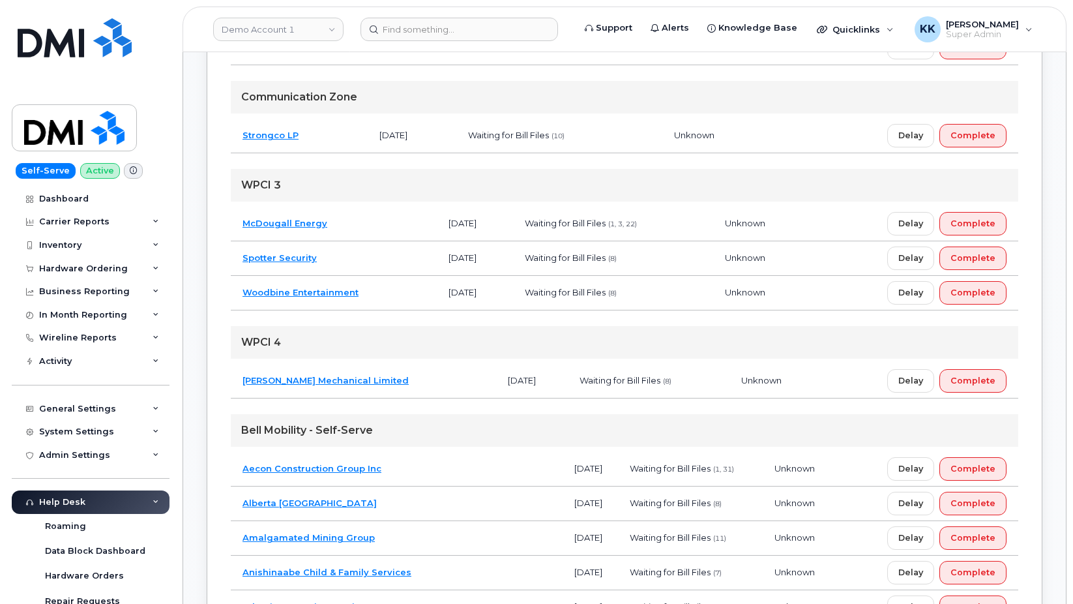
scroll to position [276, 0]
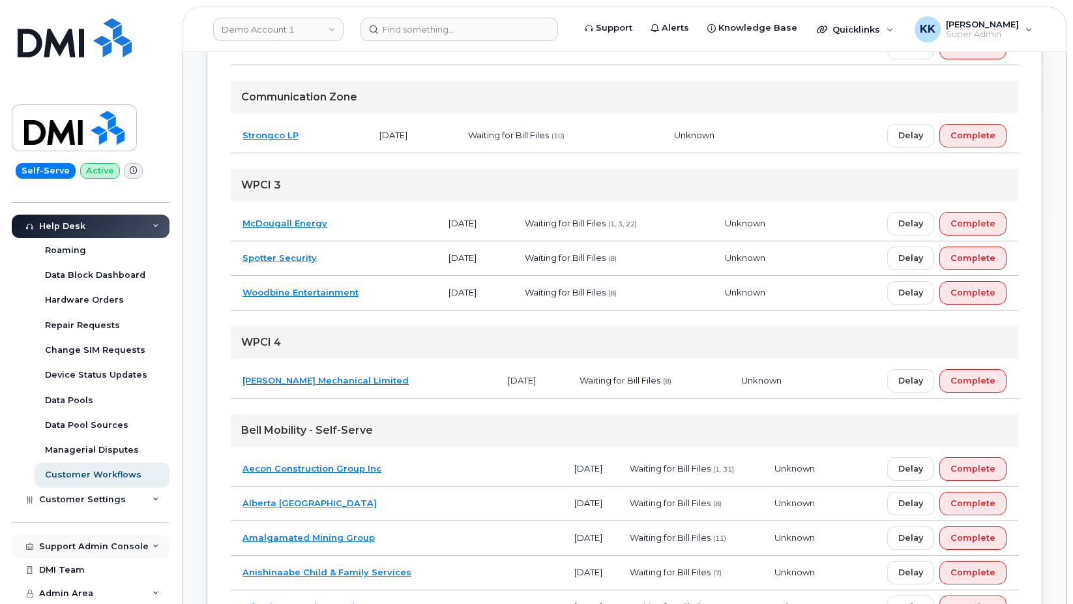
click at [89, 545] on div "Support Admin Console" at bounding box center [94, 546] width 110 height 10
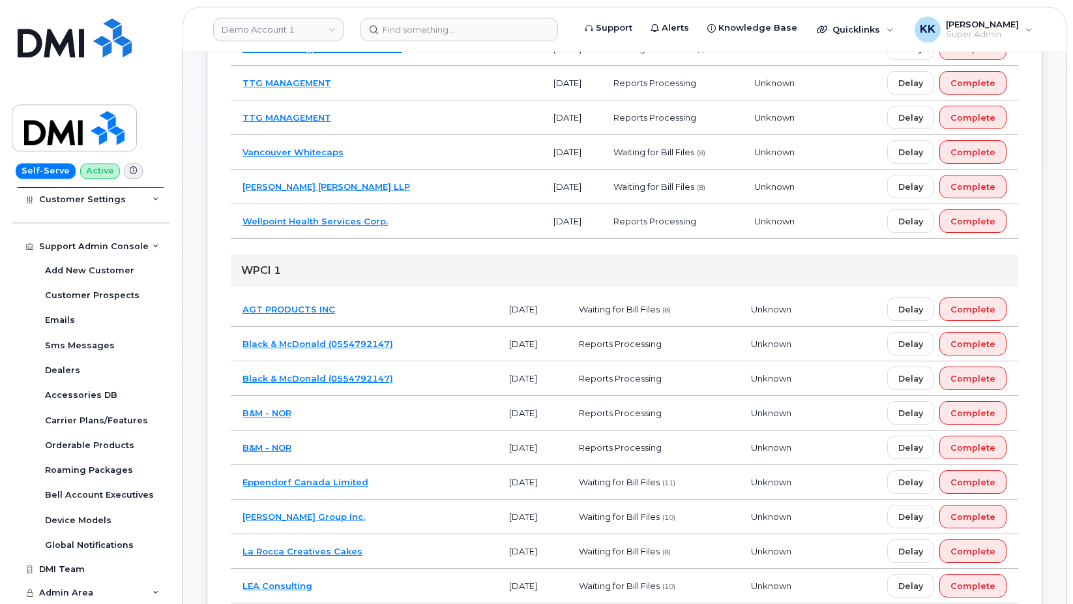
scroll to position [1250, 0]
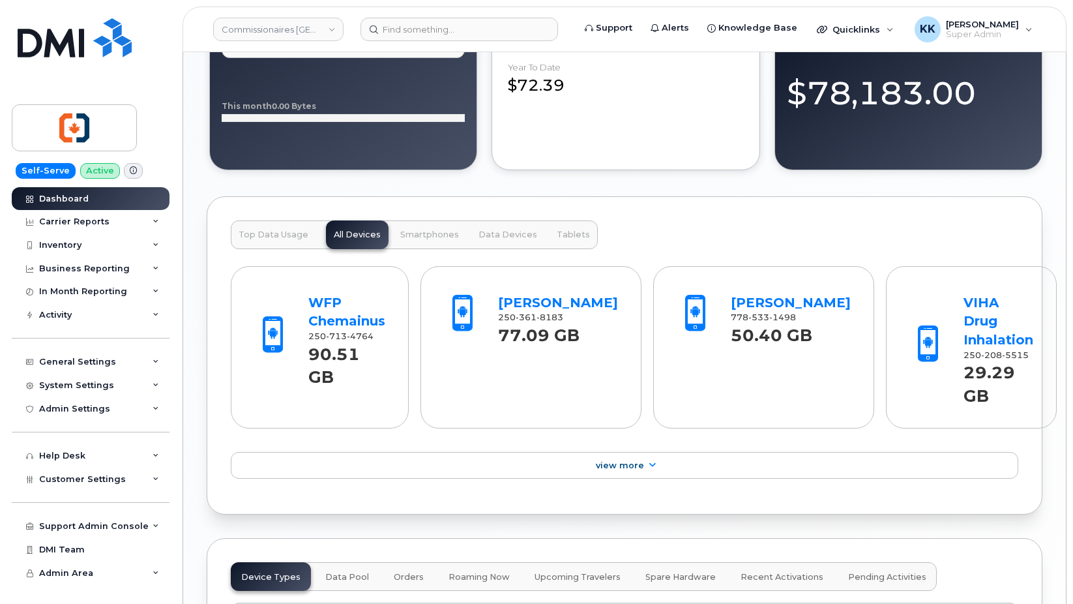
scroll to position [1620, 0]
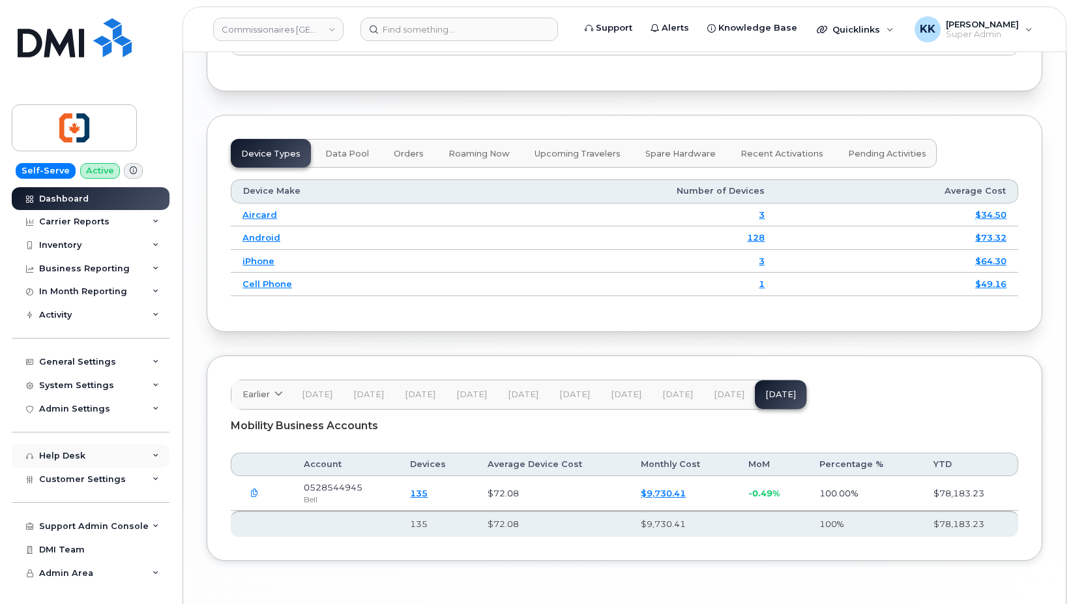
click at [70, 467] on div "Help Desk" at bounding box center [91, 455] width 158 height 23
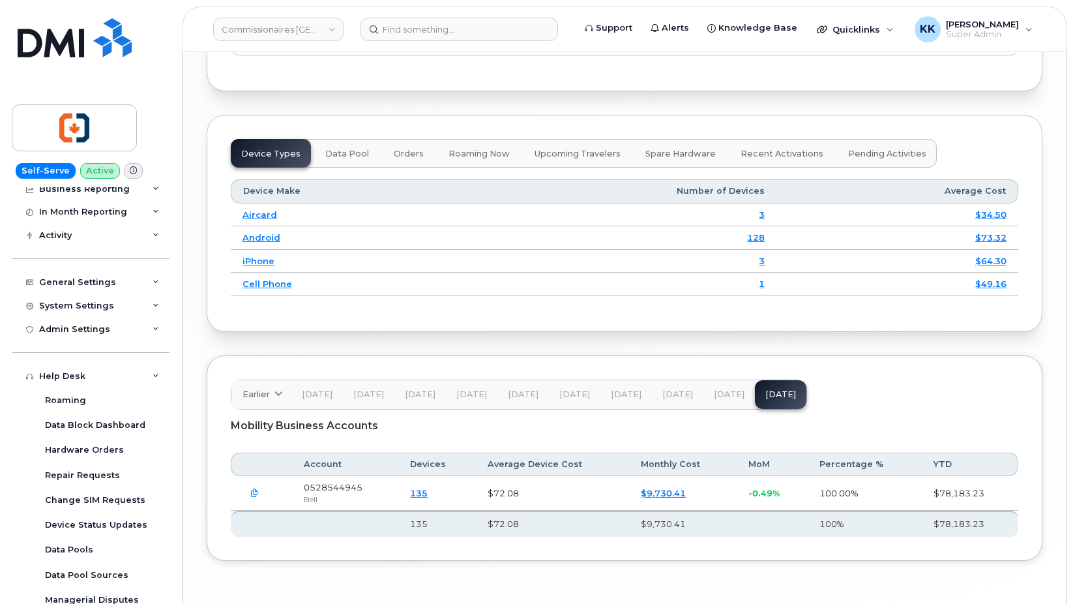
scroll to position [229, 0]
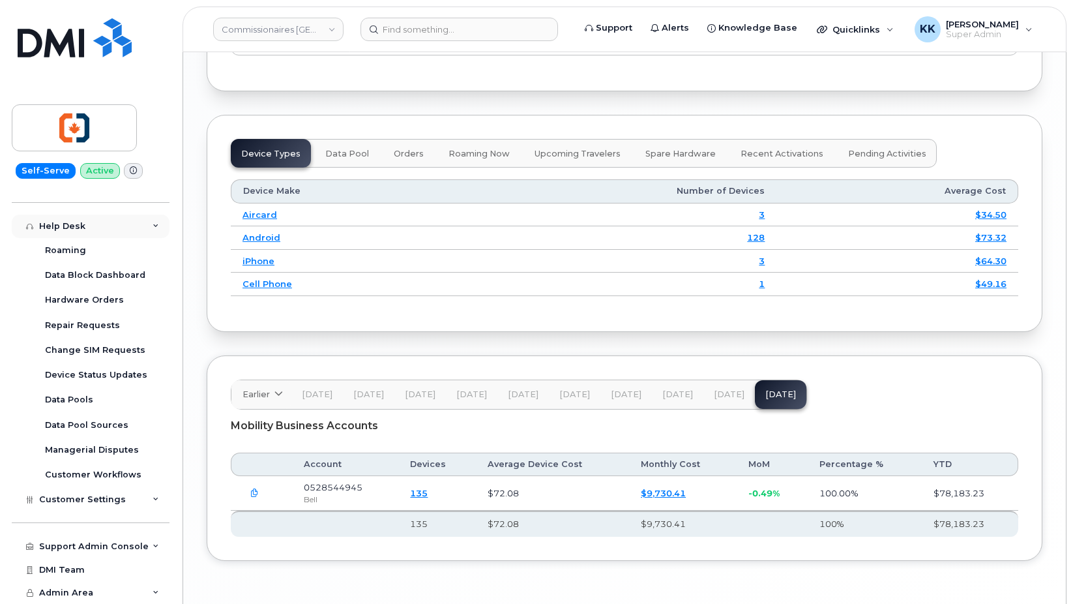
click at [95, 217] on div "Help Desk" at bounding box center [91, 226] width 158 height 23
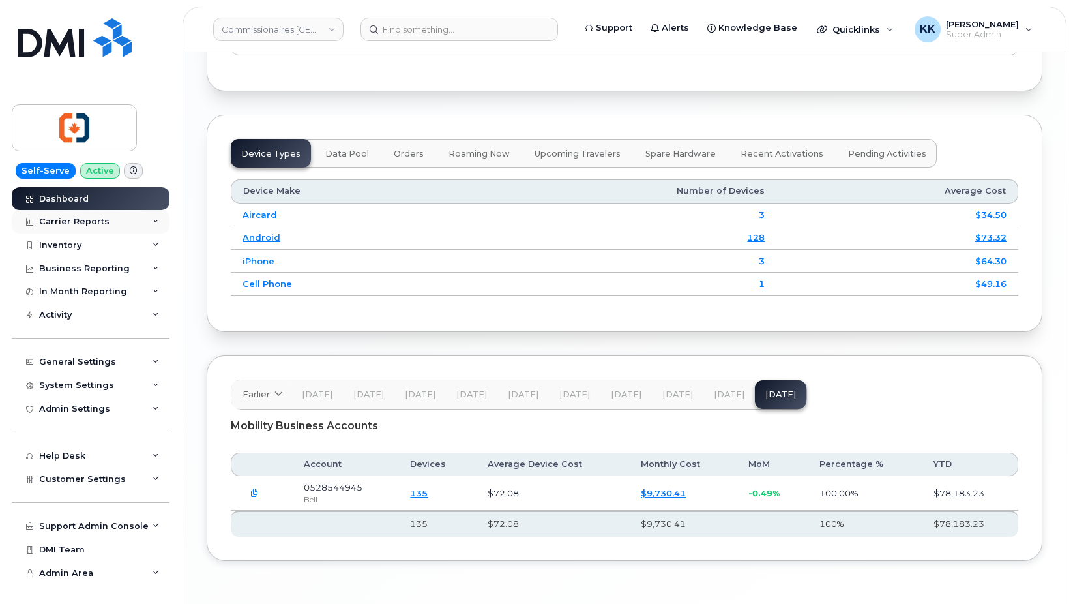
scroll to position [0, 0]
click at [94, 484] on div "Customer Settings" at bounding box center [91, 478] width 158 height 23
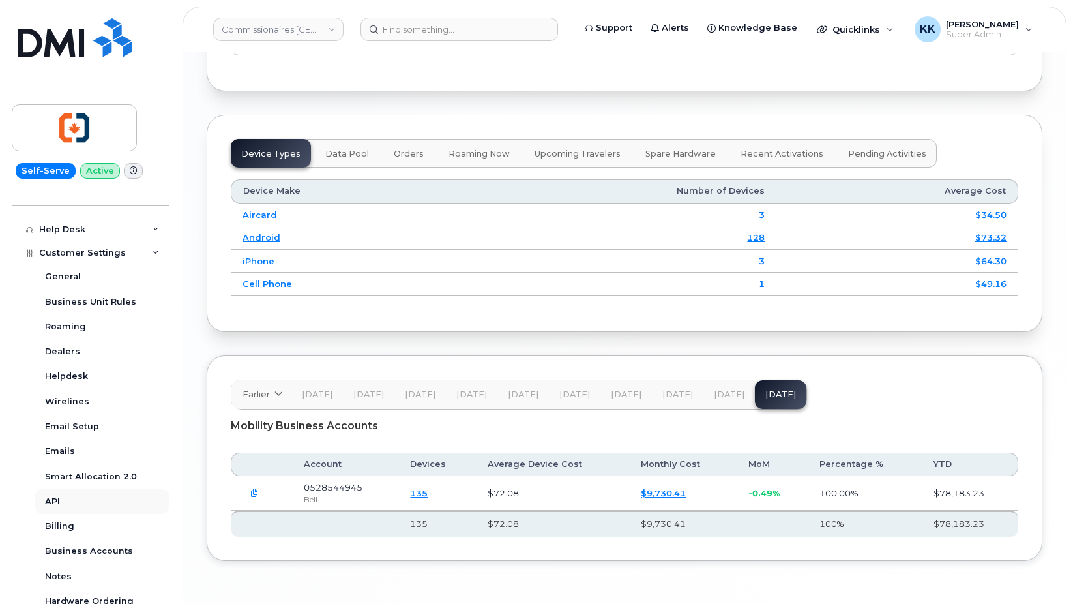
scroll to position [250, 0]
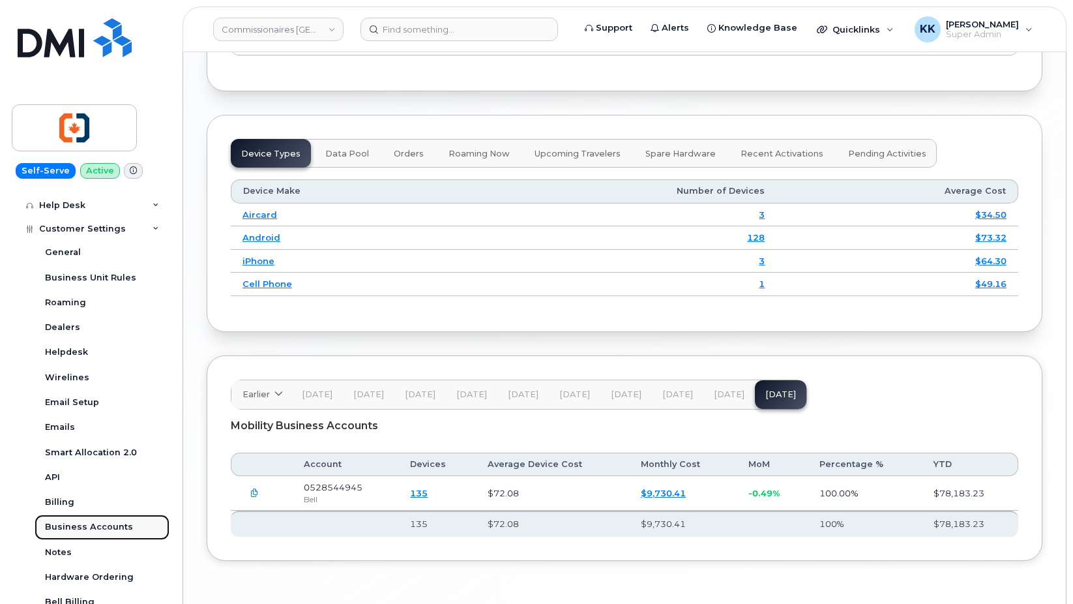
click at [122, 527] on div "Business Accounts" at bounding box center [89, 527] width 88 height 12
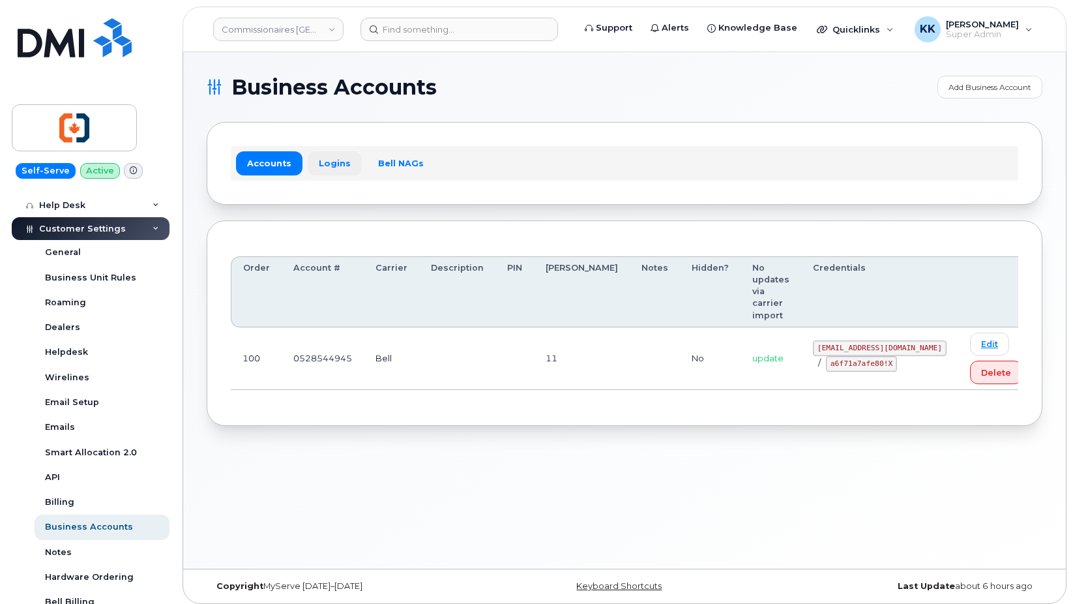
click at [340, 164] on link "Logins" at bounding box center [335, 162] width 54 height 23
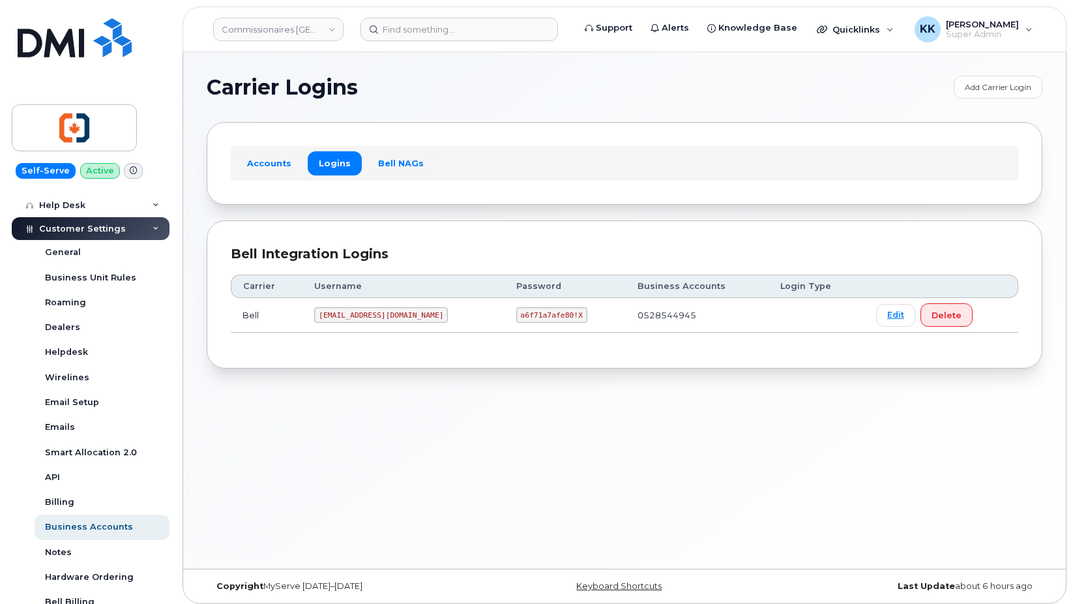
click at [365, 316] on code "commvictoria@myserve.ca" at bounding box center [381, 315] width 134 height 16
click at [539, 311] on code "a6f71a7afe80!X" at bounding box center [551, 315] width 71 height 16
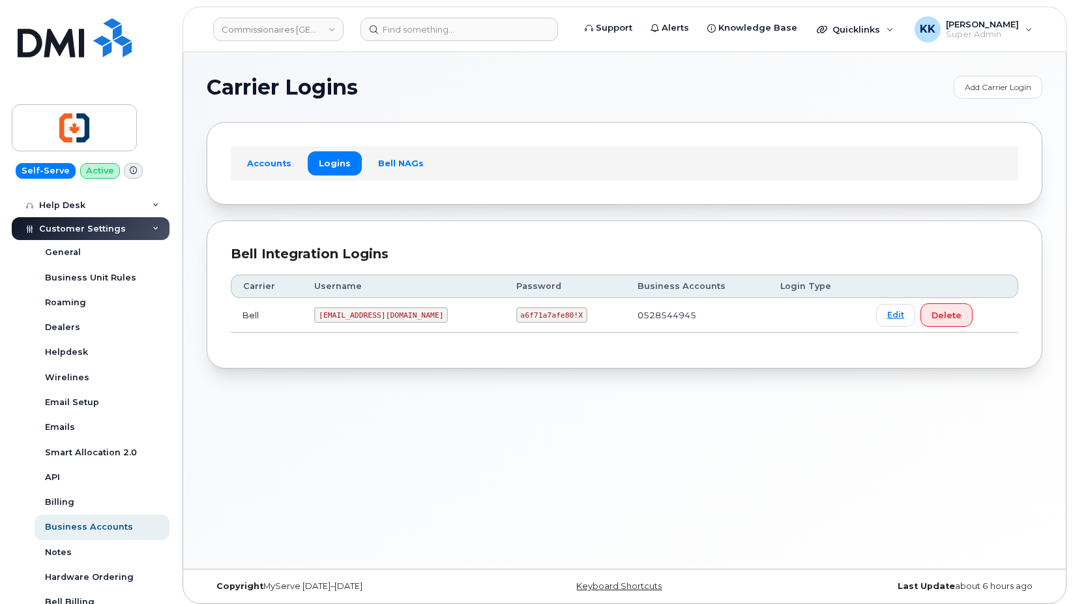
click at [539, 311] on code "a6f71a7afe80!X" at bounding box center [551, 315] width 71 height 16
click at [374, 313] on code "commvictoria@myserve.ca" at bounding box center [381, 315] width 134 height 16
click at [516, 314] on code "a6f71a7afe80!X" at bounding box center [551, 315] width 71 height 16
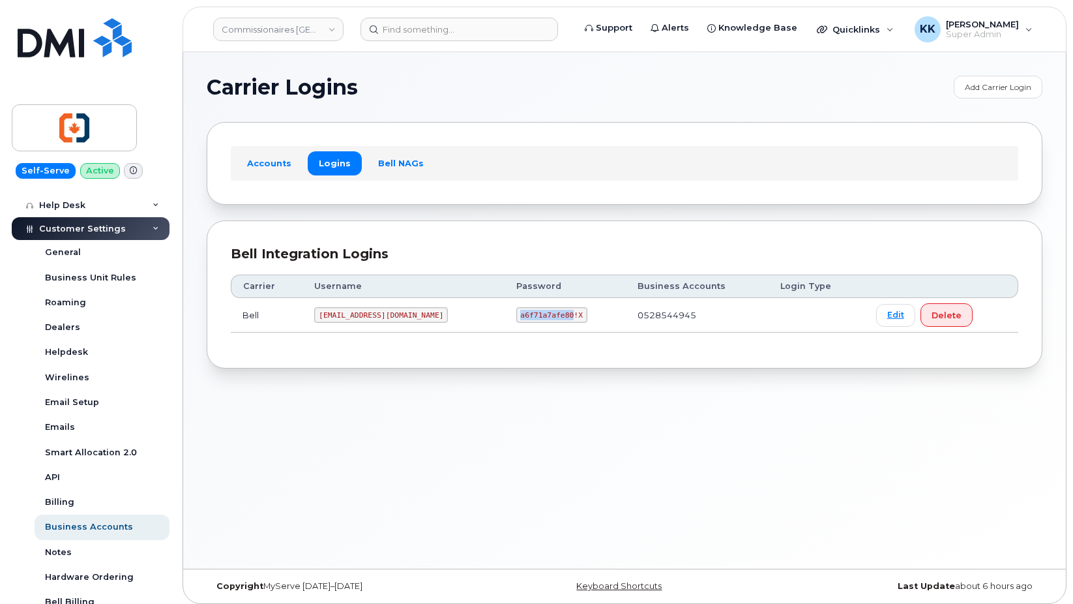
click at [516, 314] on code "a6f71a7afe80!X" at bounding box center [551, 315] width 71 height 16
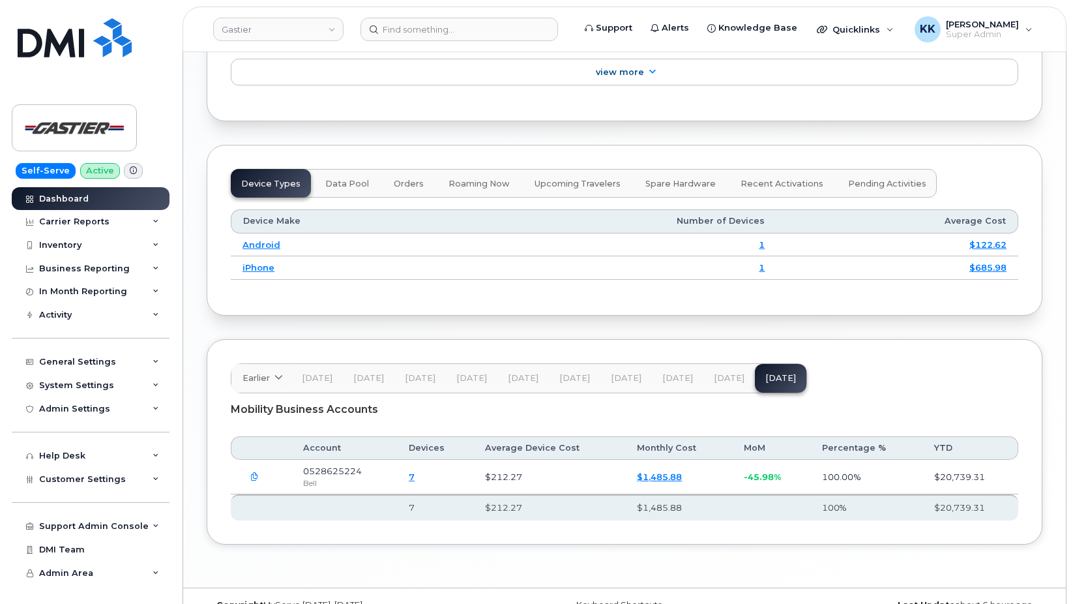
scroll to position [1556, 0]
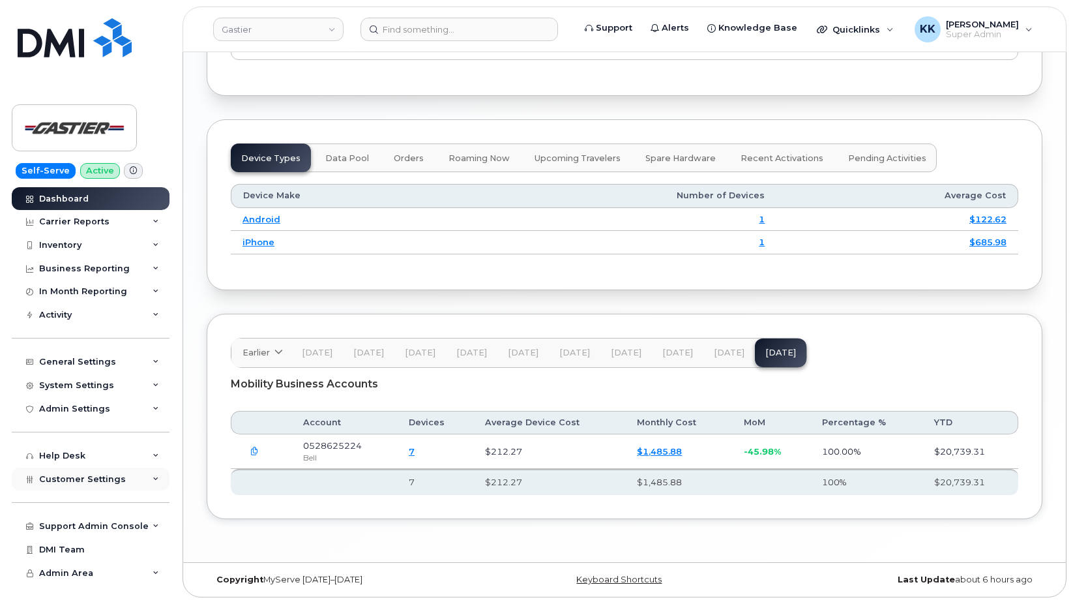
click at [68, 485] on div "Customer Settings" at bounding box center [91, 478] width 158 height 23
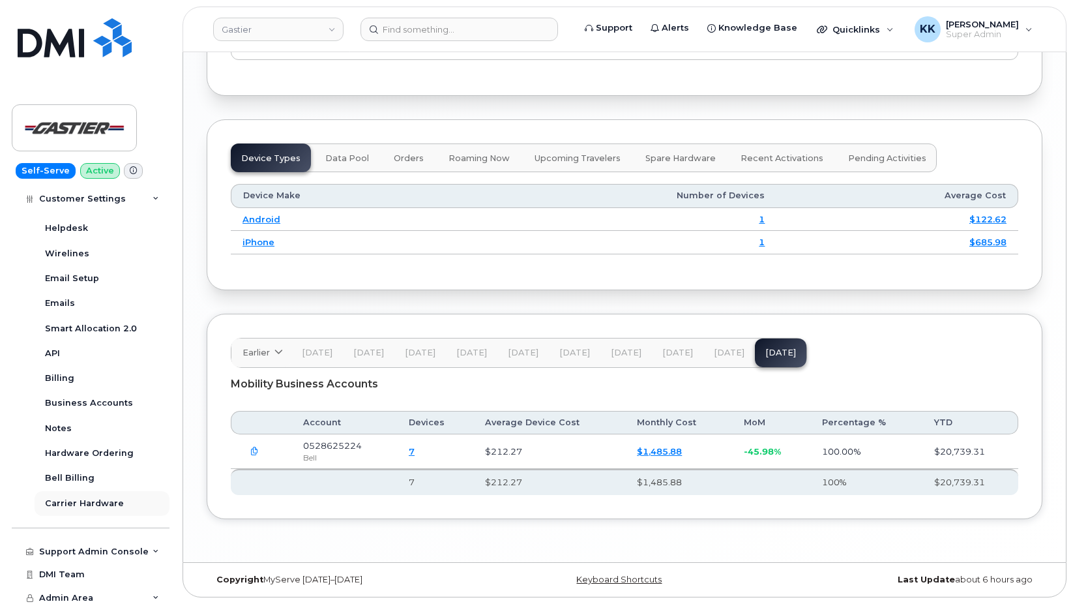
scroll to position [376, 0]
click at [92, 395] on link "Business Accounts" at bounding box center [102, 401] width 135 height 25
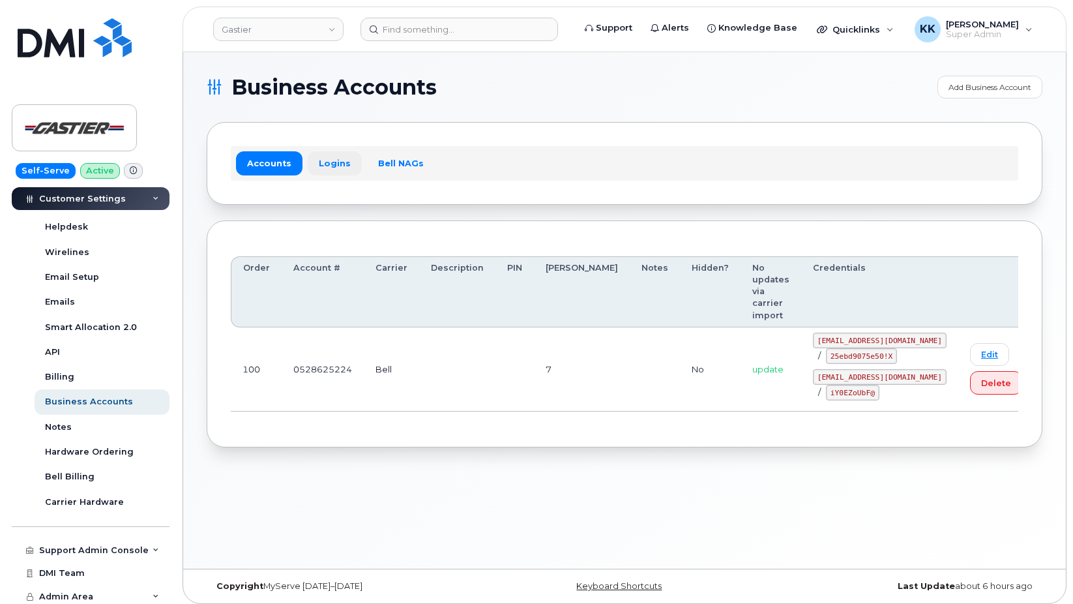
click at [321, 166] on link "Logins" at bounding box center [335, 162] width 54 height 23
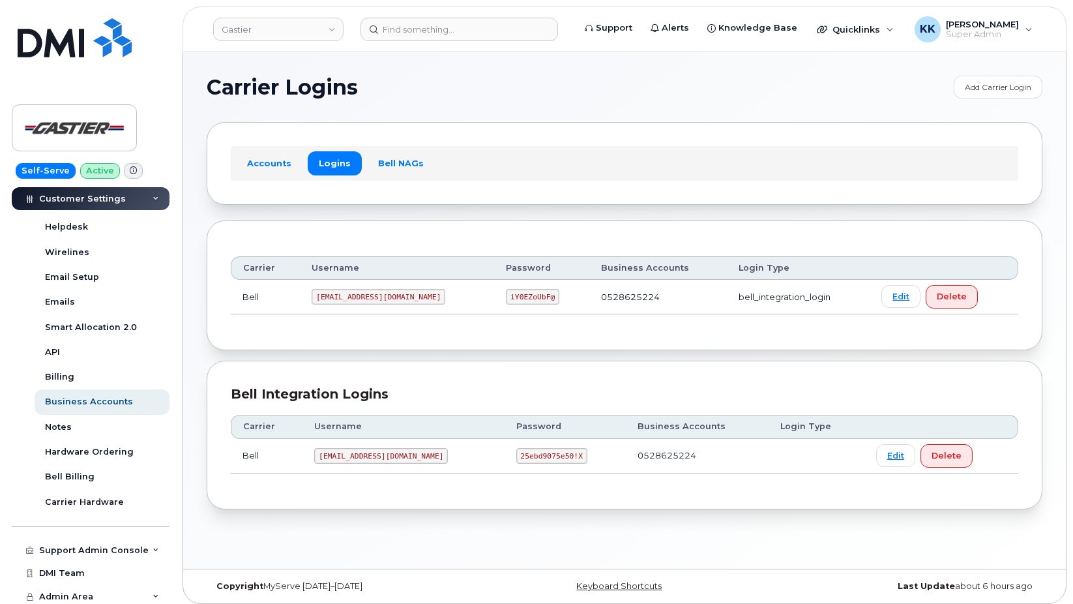
click at [381, 457] on code "[EMAIL_ADDRESS][DOMAIN_NAME]" at bounding box center [381, 456] width 134 height 16
click at [380, 457] on code "[EMAIL_ADDRESS][DOMAIN_NAME]" at bounding box center [381, 456] width 134 height 16
click at [516, 451] on code "25ebd9075e50!X" at bounding box center [551, 456] width 71 height 16
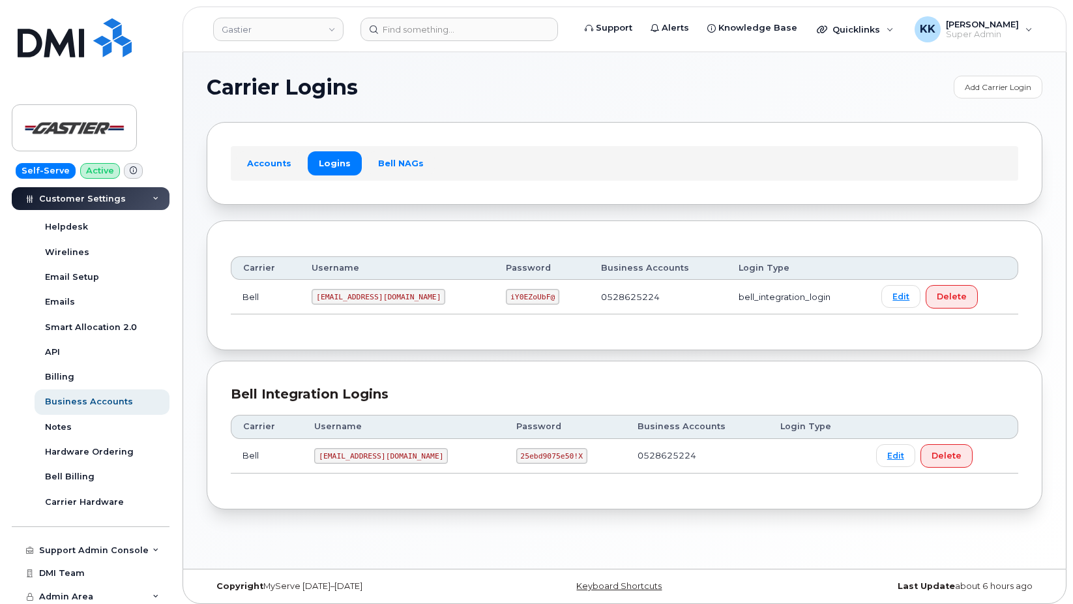
click at [516, 451] on code "25ebd9075e50!X" at bounding box center [551, 456] width 71 height 16
click at [354, 297] on code "1Gastie@myserve.ca" at bounding box center [379, 297] width 134 height 16
click at [506, 298] on code "iY0EZoUbF@" at bounding box center [532, 297] width 53 height 16
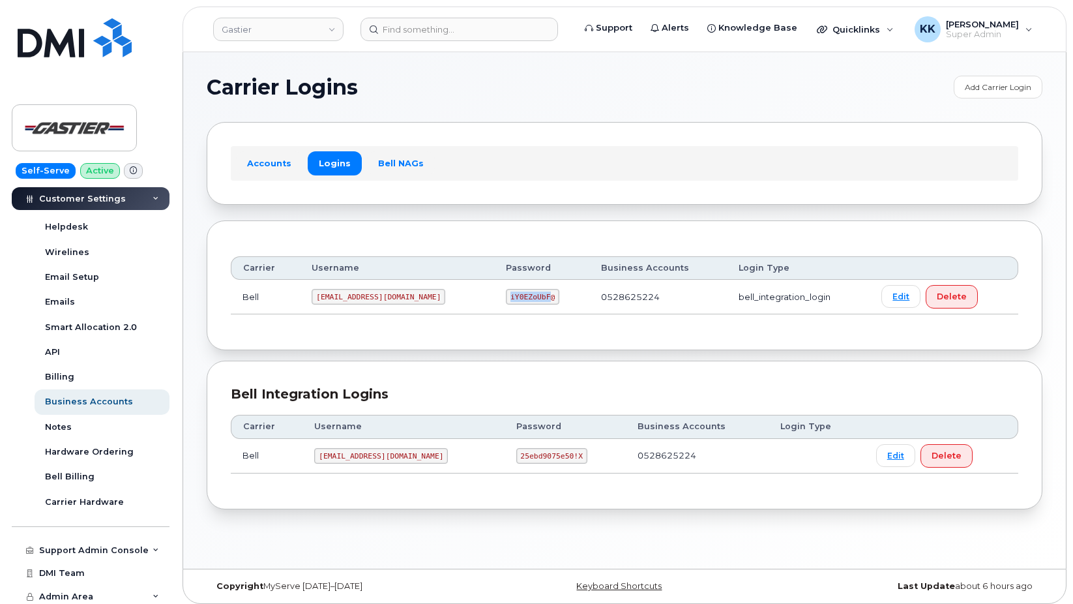
click at [506, 298] on code "iY0EZoUbF@" at bounding box center [532, 297] width 53 height 16
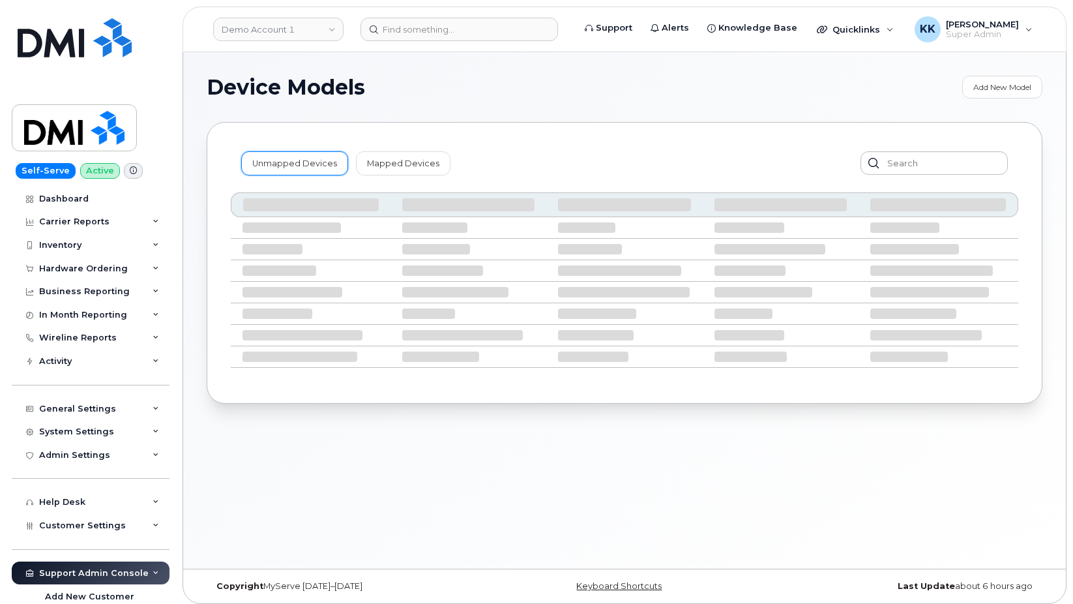
click at [288, 163] on link "Unmapped Devices" at bounding box center [294, 162] width 107 height 23
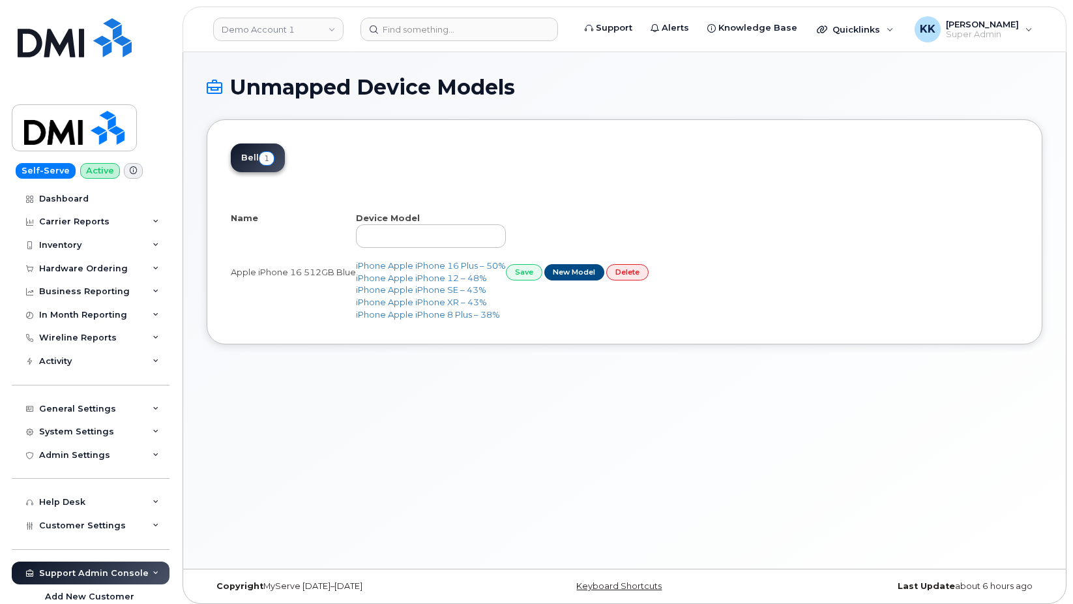
select select "25"
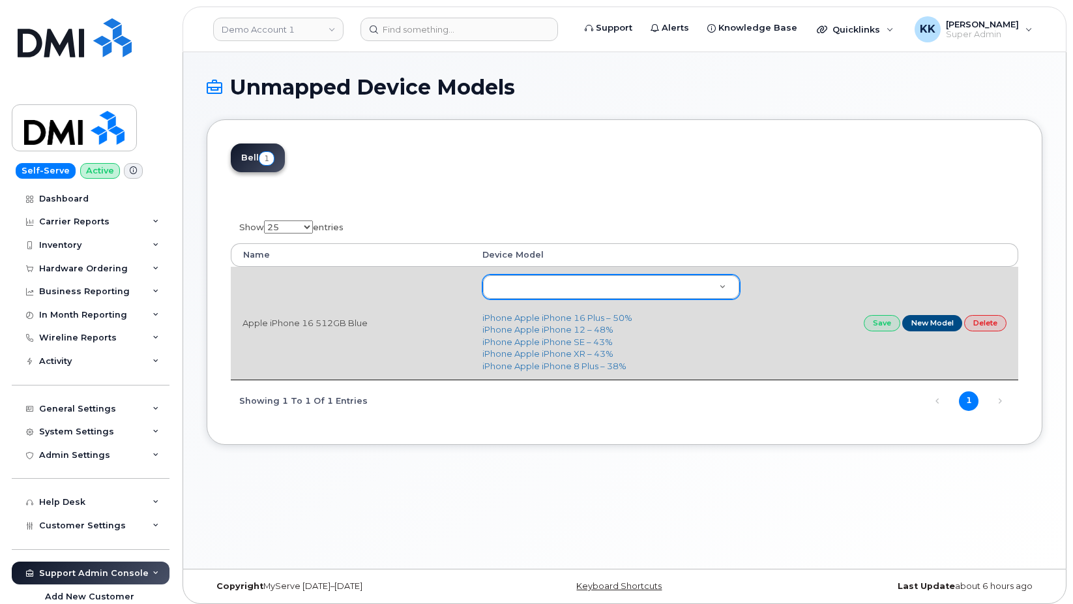
click at [504, 296] on body "Demo Account 1 Support Alerts Knowledge Base Quicklinks Suspend / Cancel Device…" at bounding box center [536, 305] width 1073 height 610
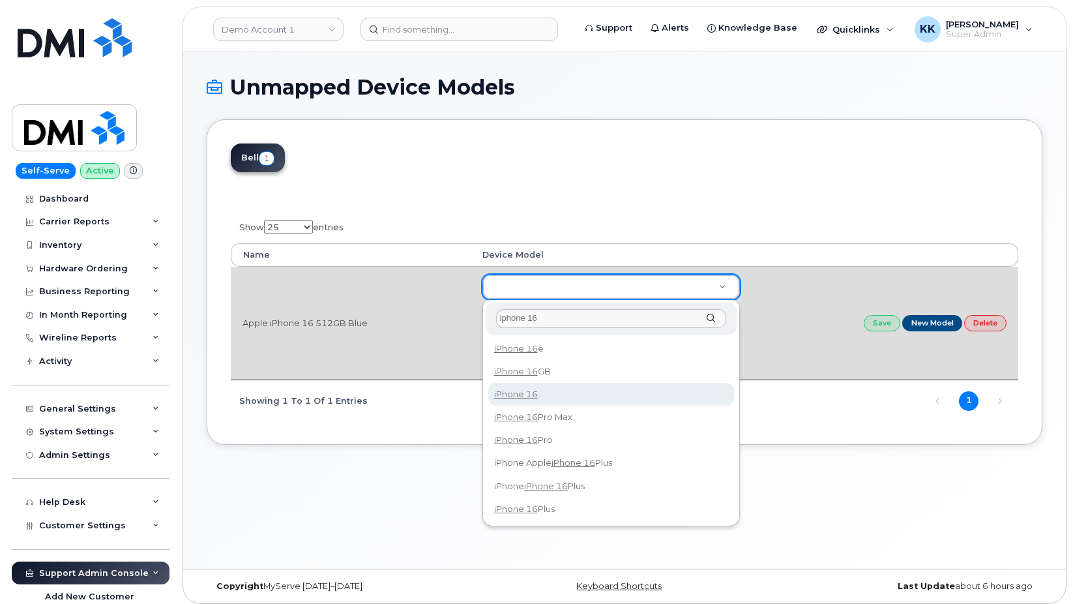
type input "iphone 16"
type input "3224"
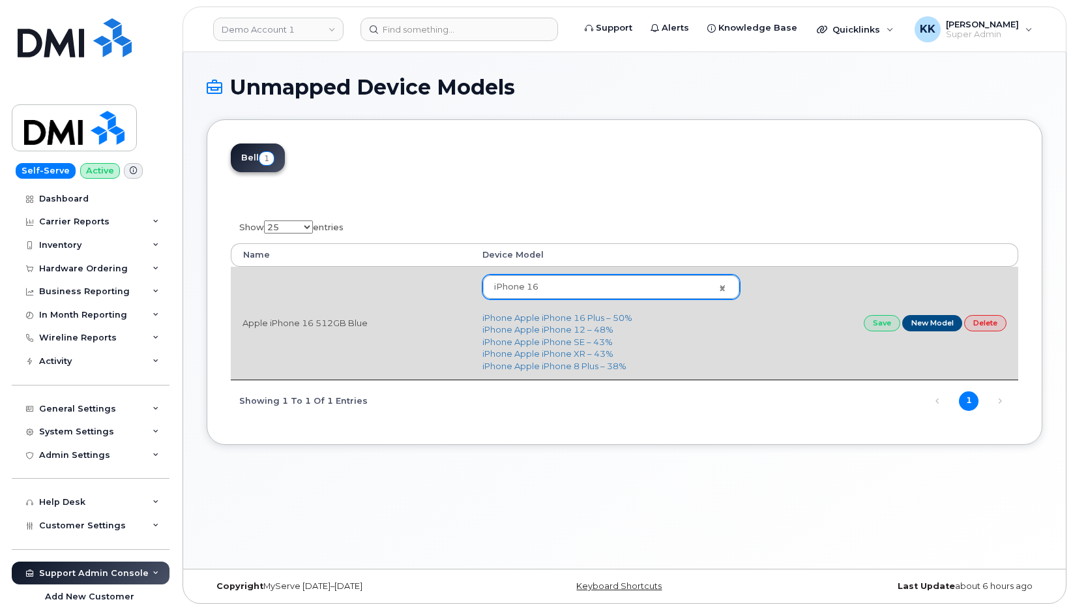
click at [872, 334] on td "Save New Model Delete" at bounding box center [885, 323] width 267 height 113
click at [872, 324] on link "Save" at bounding box center [882, 323] width 37 height 16
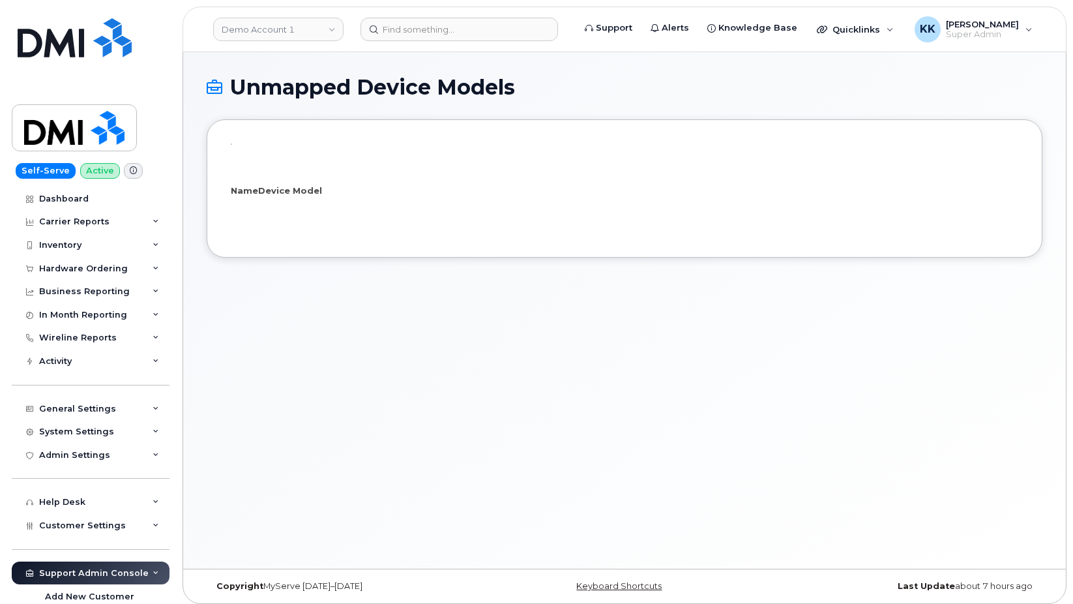
select select "25"
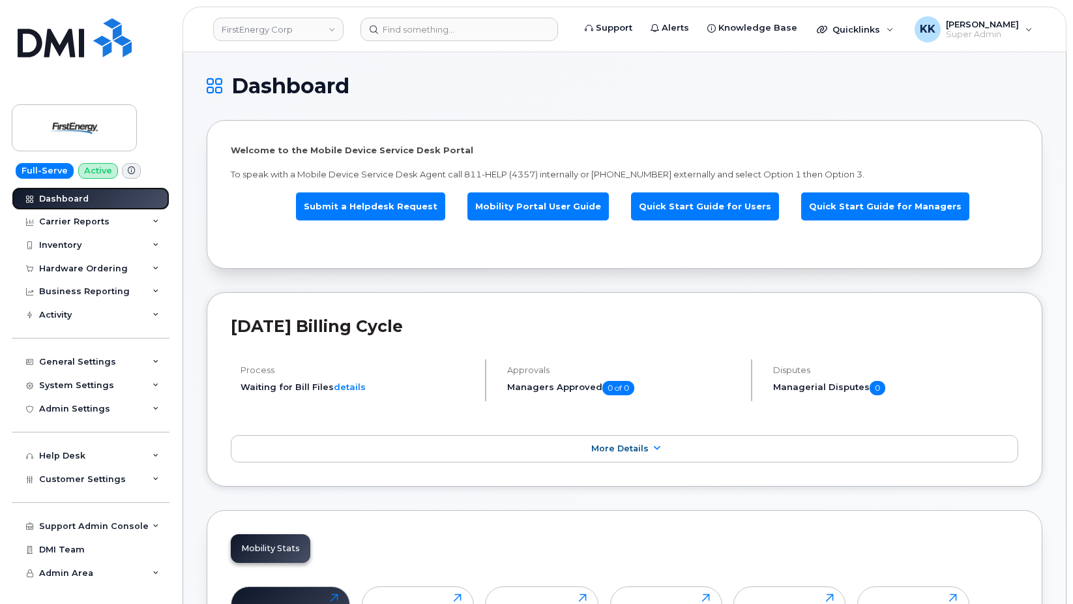
click at [75, 201] on div "Dashboard" at bounding box center [64, 199] width 50 height 10
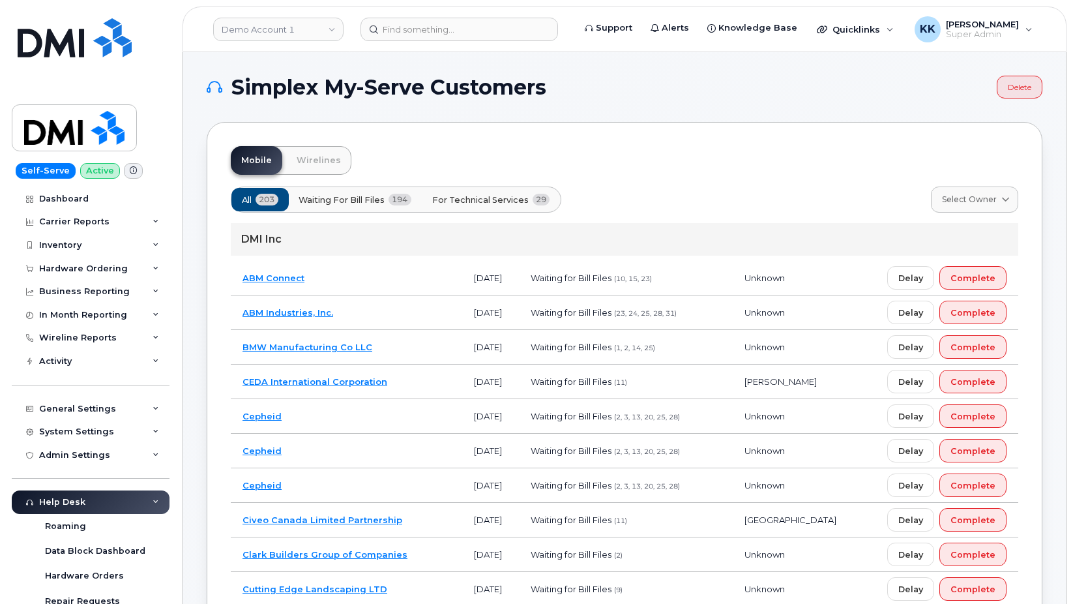
click at [496, 203] on span "For Technical Services" at bounding box center [480, 200] width 96 height 12
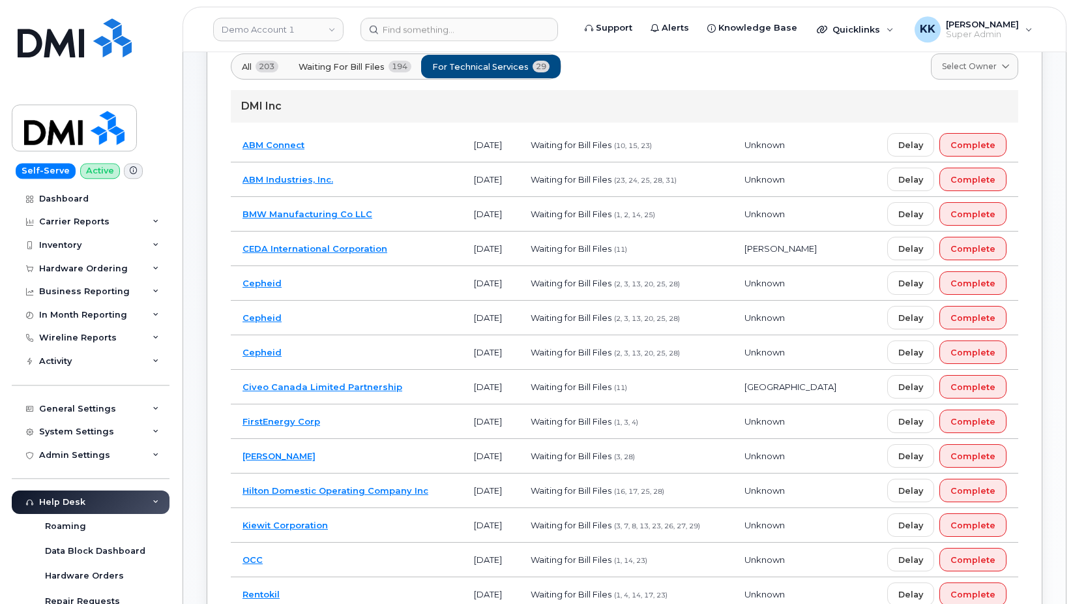
scroll to position [200, 0]
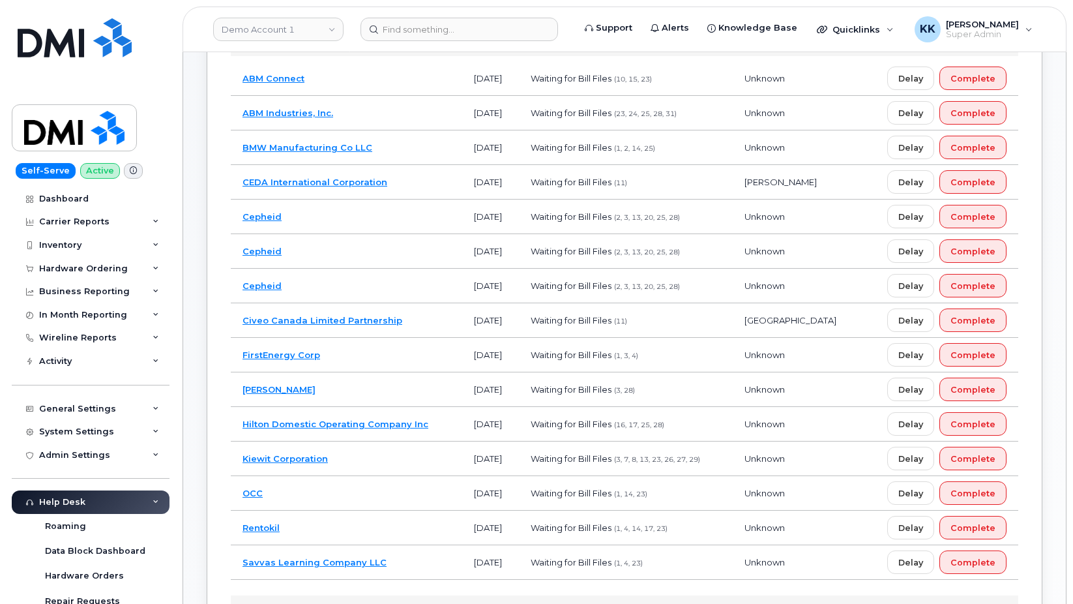
click at [441, 429] on td "Hilton Domestic Operating Company Inc" at bounding box center [346, 424] width 231 height 35
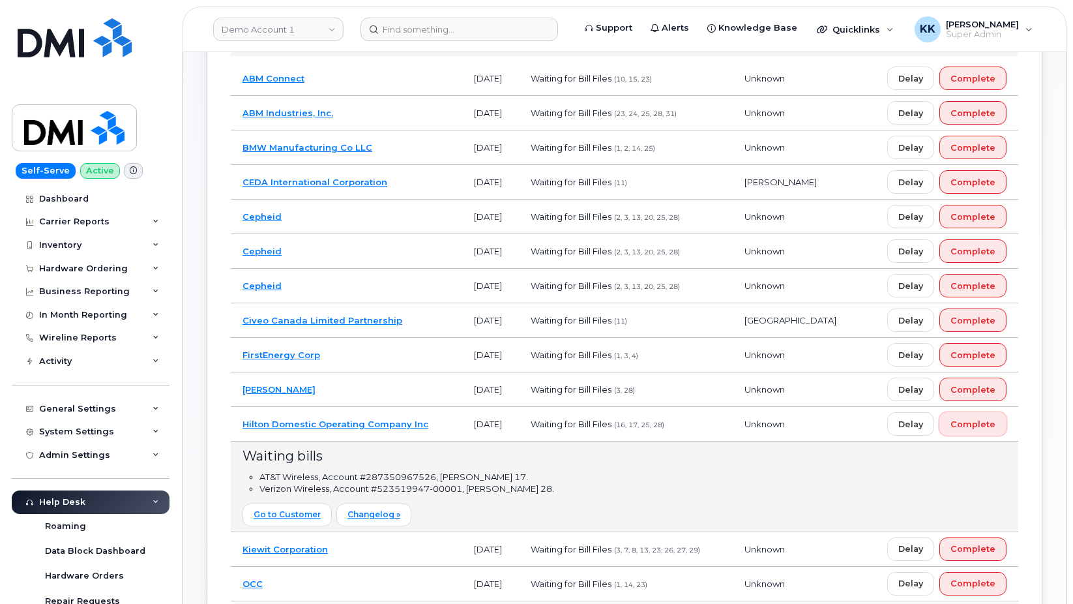
click at [966, 432] on button "Complete" at bounding box center [973, 423] width 67 height 23
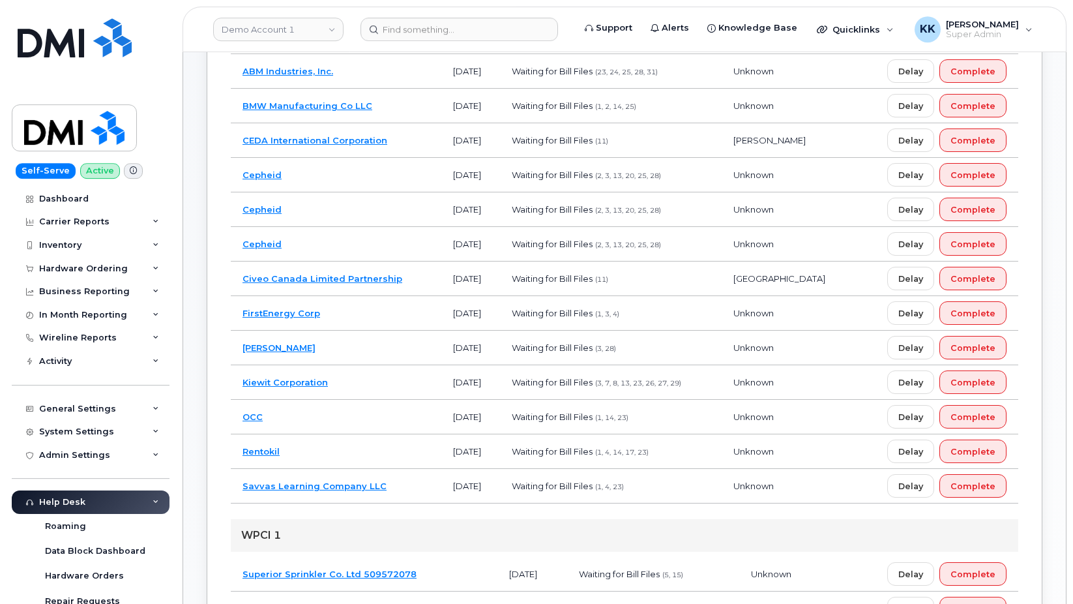
scroll to position [266, 0]
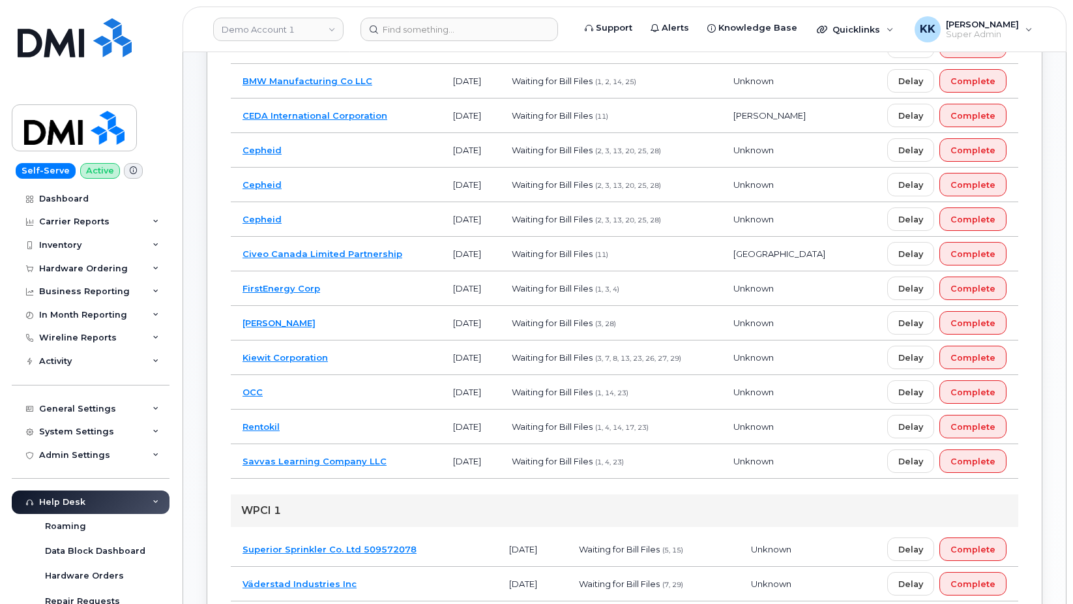
click at [353, 359] on td "Kiewit Corporation" at bounding box center [336, 357] width 211 height 35
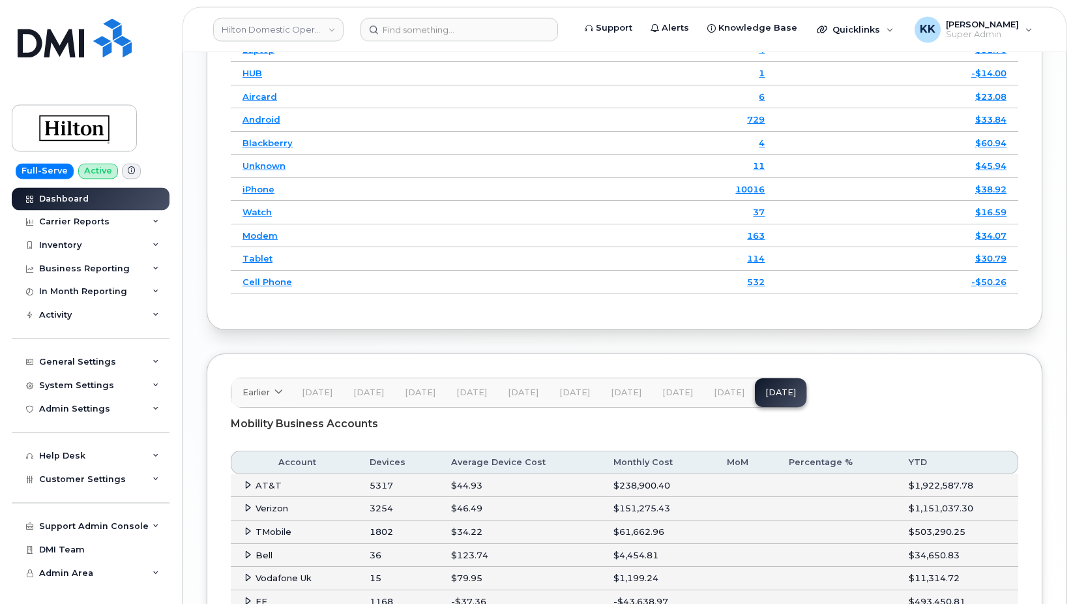
scroll to position [1998, 0]
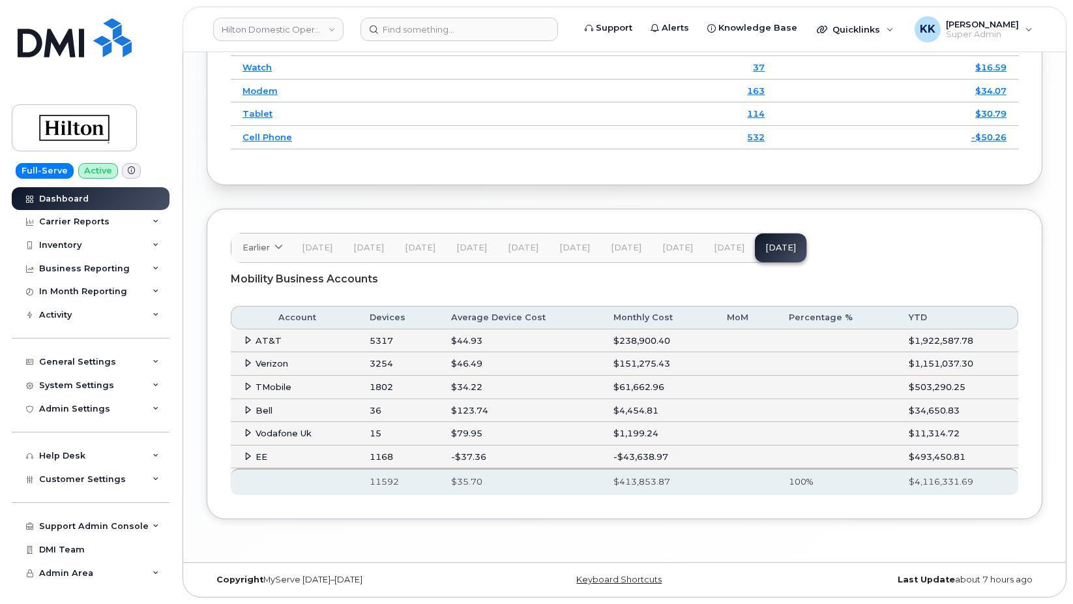
click at [243, 361] on span at bounding box center [248, 363] width 10 height 10
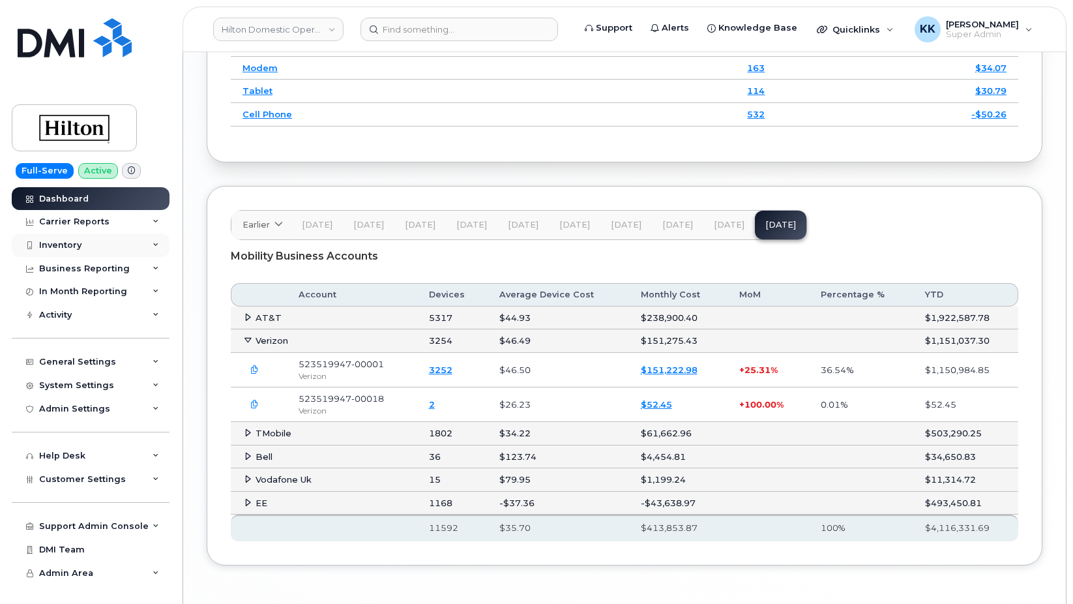
click at [93, 248] on div "Inventory" at bounding box center [91, 244] width 158 height 23
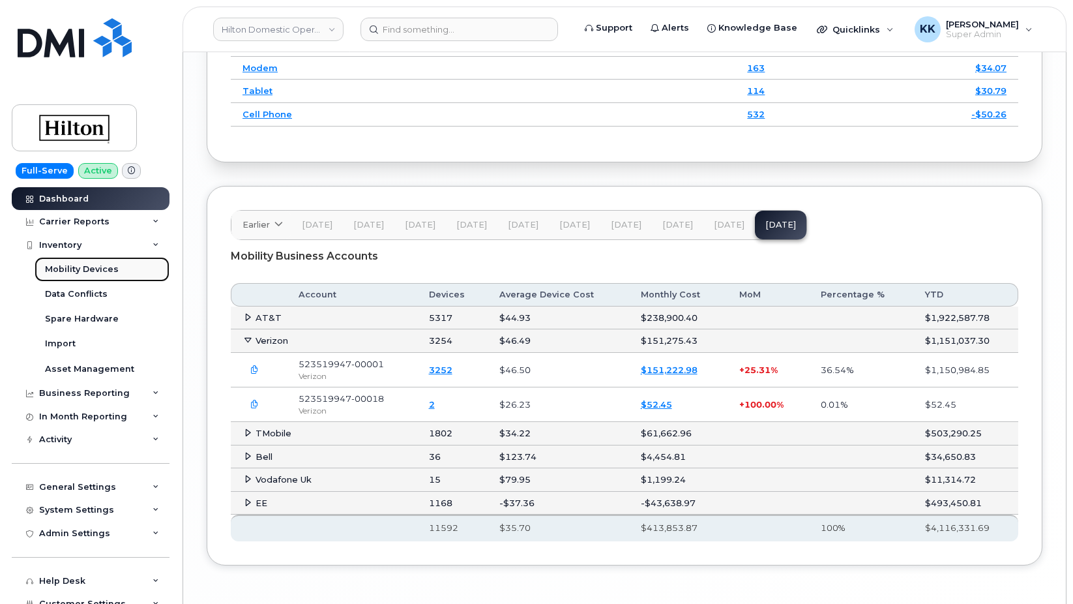
click at [67, 270] on div "Mobility Devices" at bounding box center [82, 269] width 74 height 12
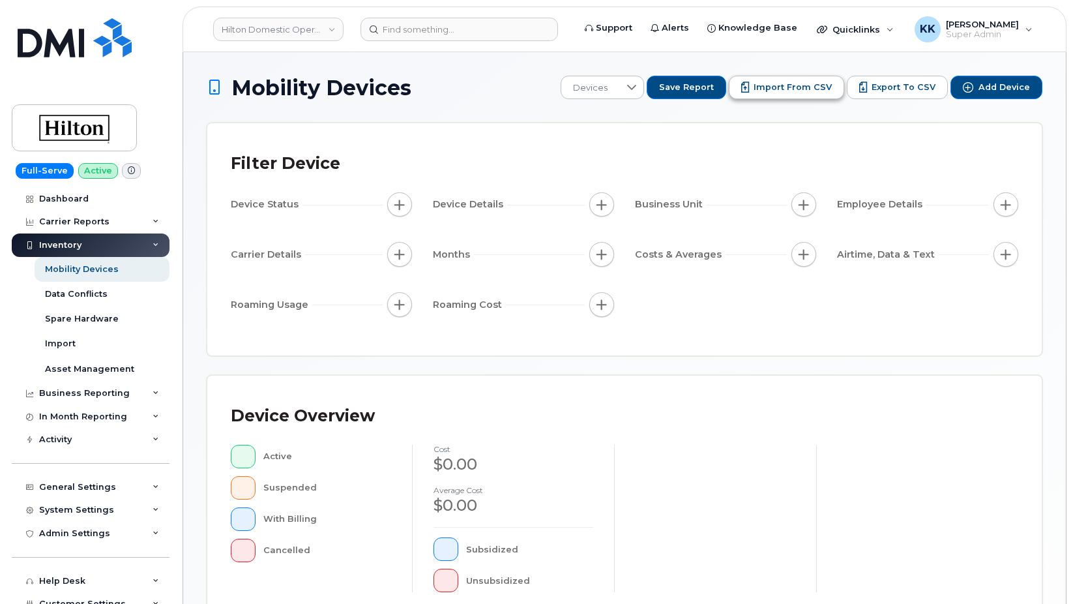
click at [768, 100] on div "Mobility Devices Devices Save Report Import from CSV Export to CSV Add Device F…" at bounding box center [625, 478] width 836 height 805
click at [770, 91] on span "Import from CSV" at bounding box center [793, 87] width 78 height 12
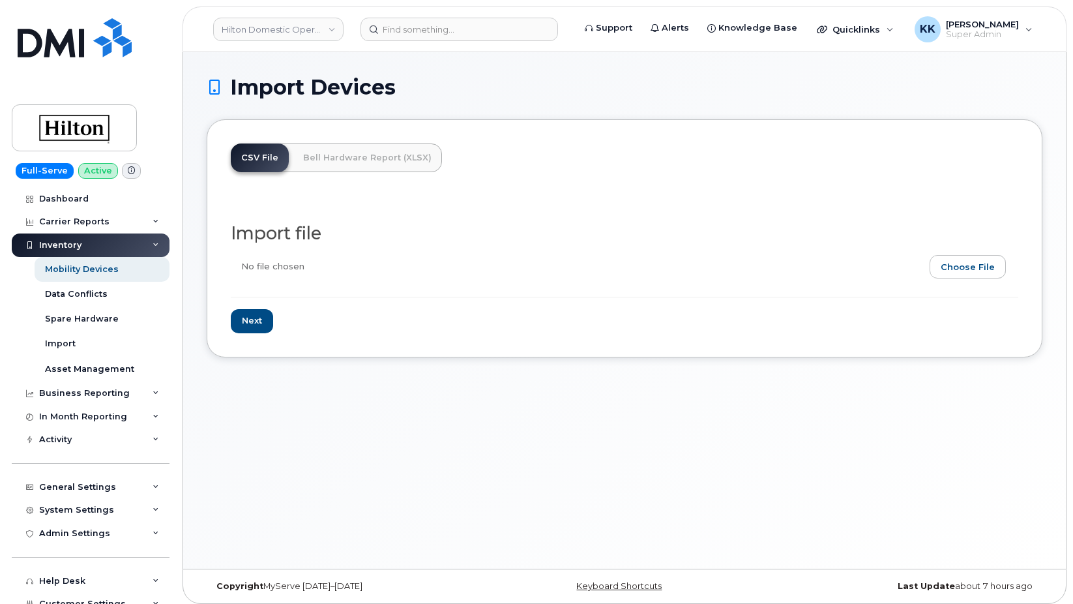
click at [976, 269] on input "file" at bounding box center [619, 270] width 777 height 30
type input "C:\fakepath\Hilton Verizon Inventory [DATE].csv"
click at [256, 323] on input "Next" at bounding box center [252, 321] width 42 height 24
type input "Loading..."
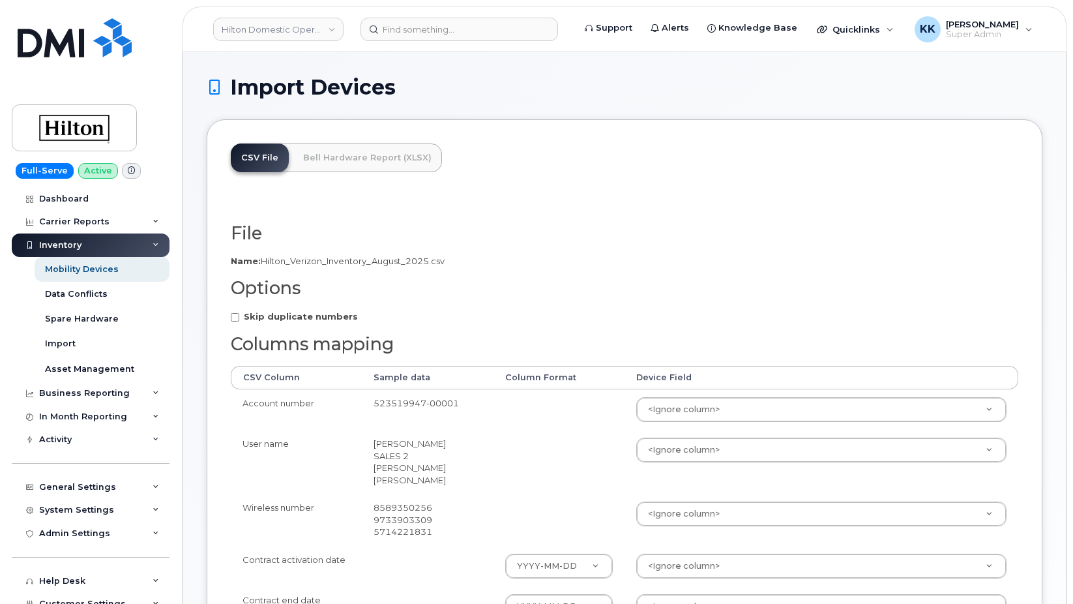
click at [290, 318] on strong "Skip duplicate numbers" at bounding box center [301, 316] width 114 height 10
click at [239, 318] on input "Skip duplicate numbers" at bounding box center [235, 317] width 8 height 8
checkbox input "true"
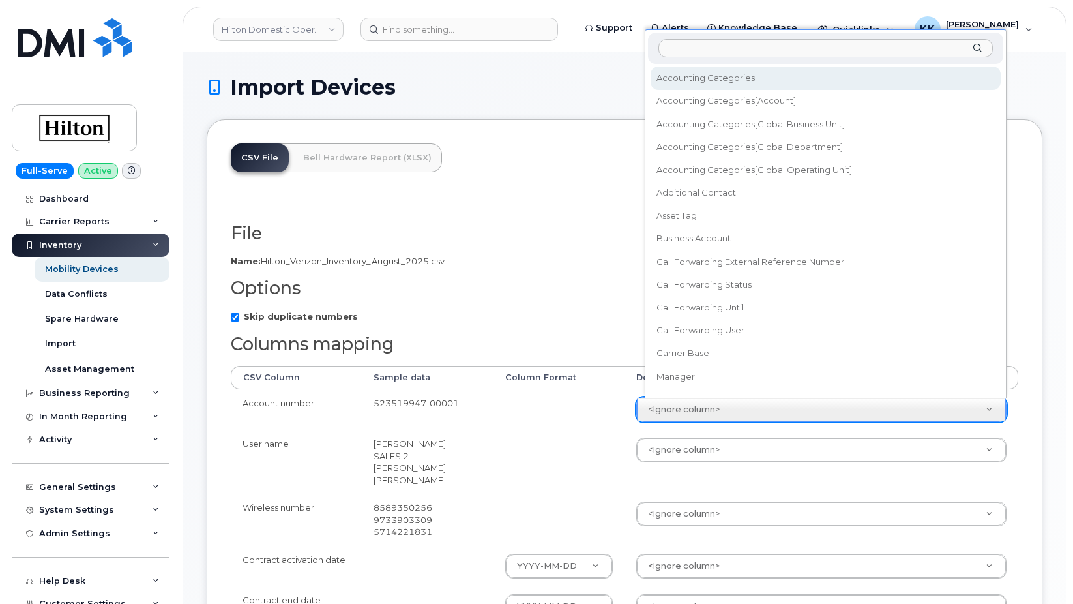
click at [735, 415] on body "Hilton Domestic Operating Company Inc Support Alerts Knowledge Base Quicklinks …" at bounding box center [536, 588] width 1073 height 1177
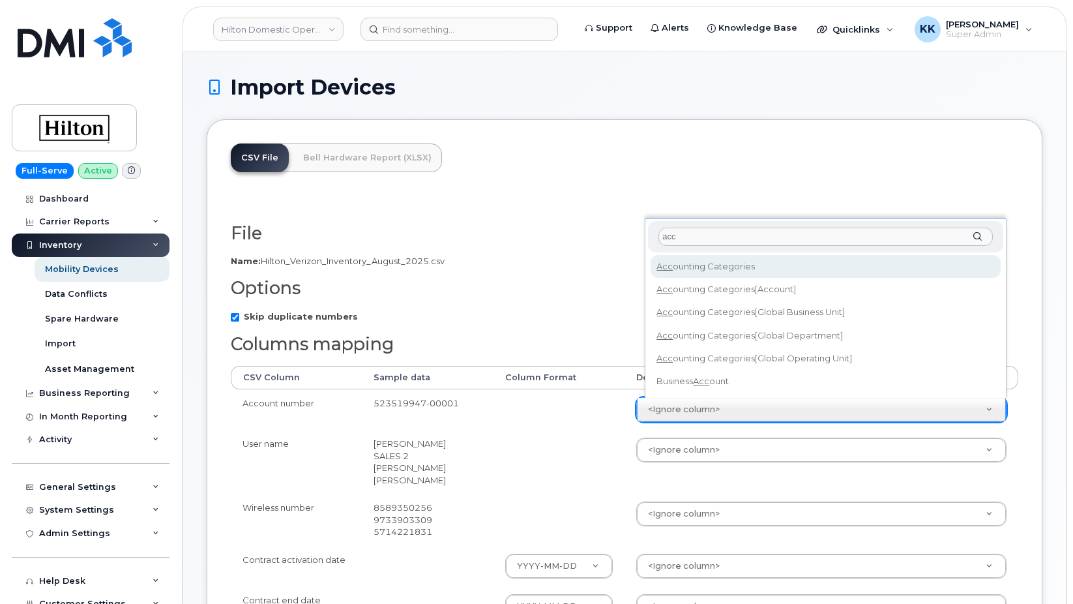
type input "acc"
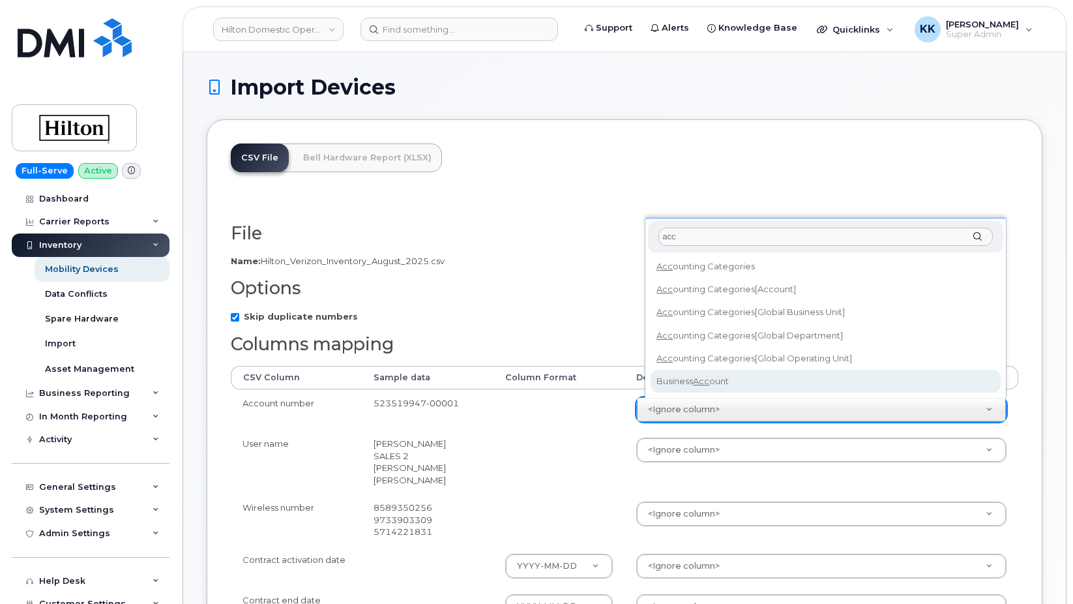
select select "business_account_id"
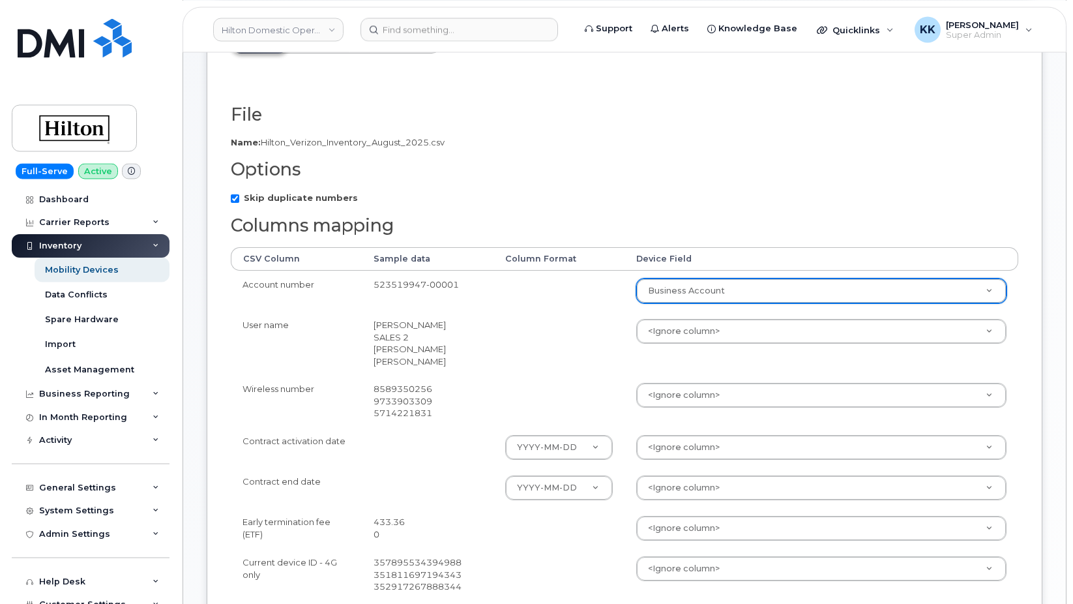
scroll to position [200, 0]
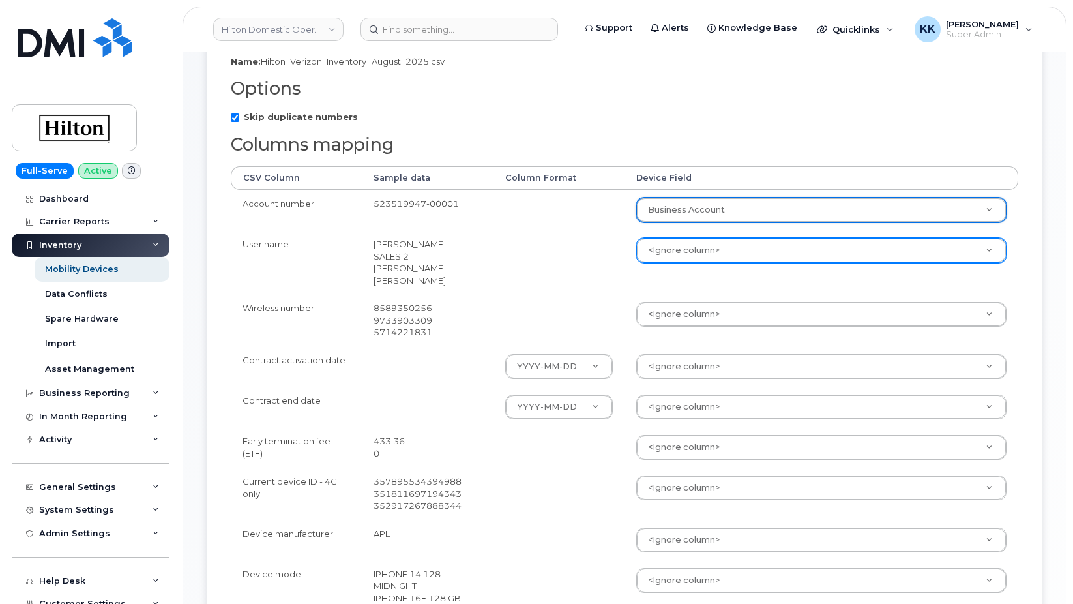
click at [675, 258] on body "Hilton Domestic Operating Company Inc Support Alerts Knowledge Base Quicklinks …" at bounding box center [536, 388] width 1073 height 1177
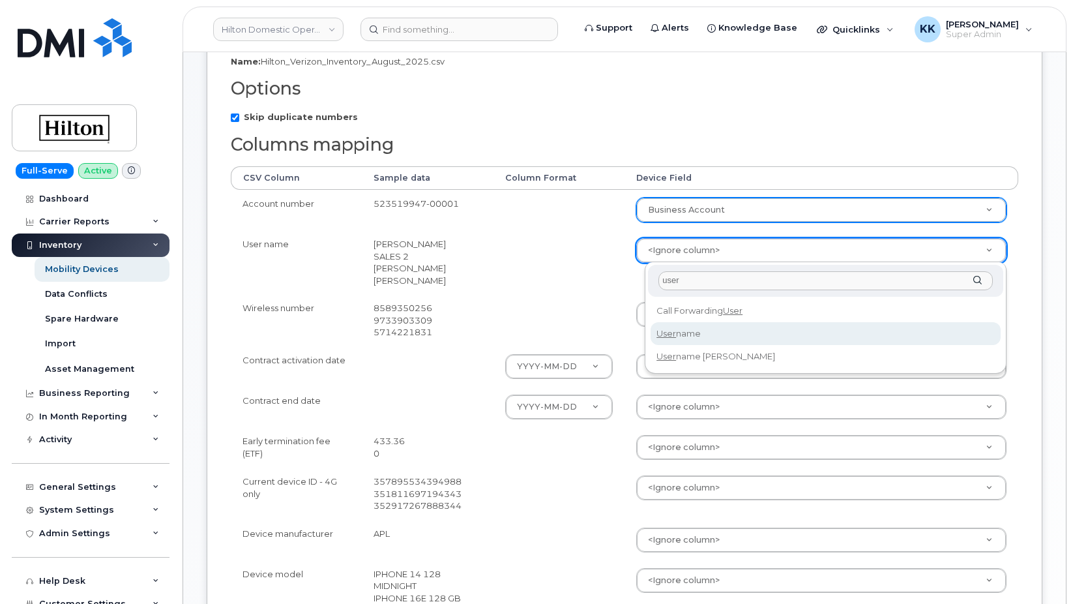
type input "user"
select select "username"
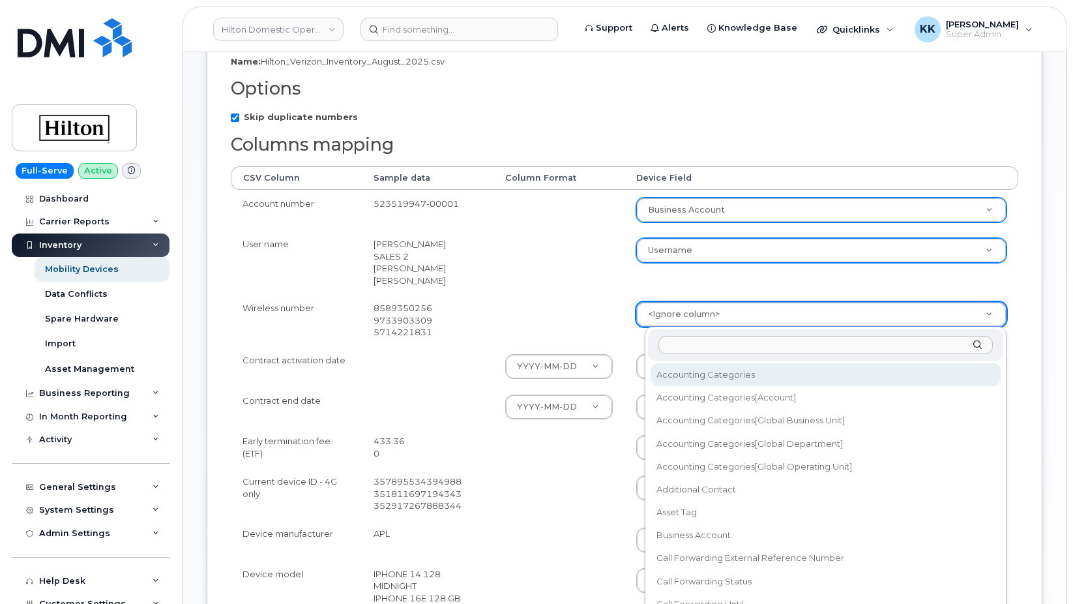
click at [679, 323] on body "Hilton Domestic Operating Company Inc Support Alerts Knowledge Base Quicklinks …" at bounding box center [536, 388] width 1073 height 1177
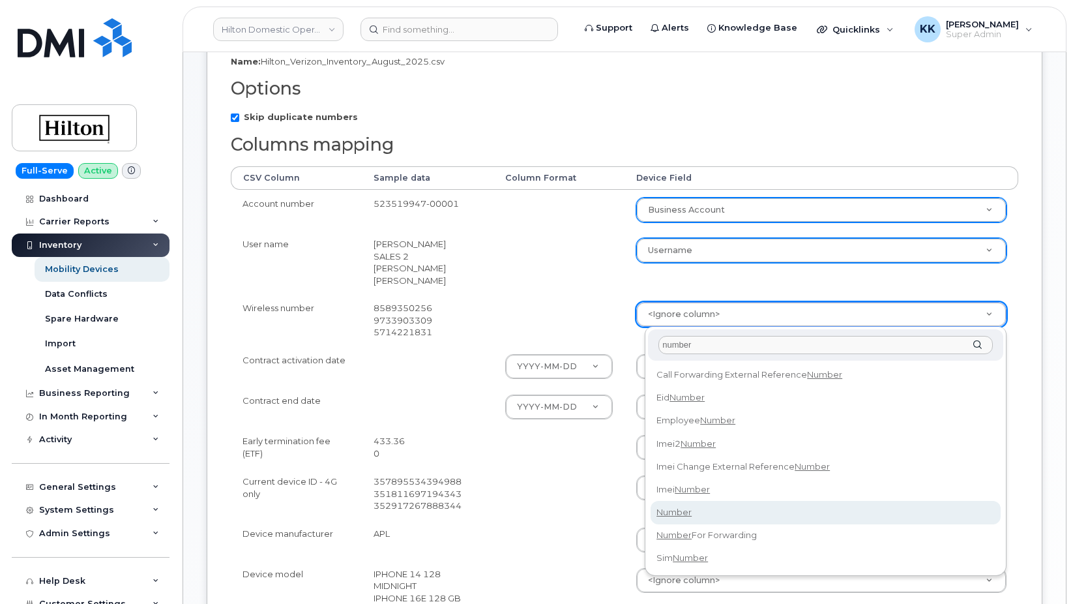
type input "number"
select select "number"
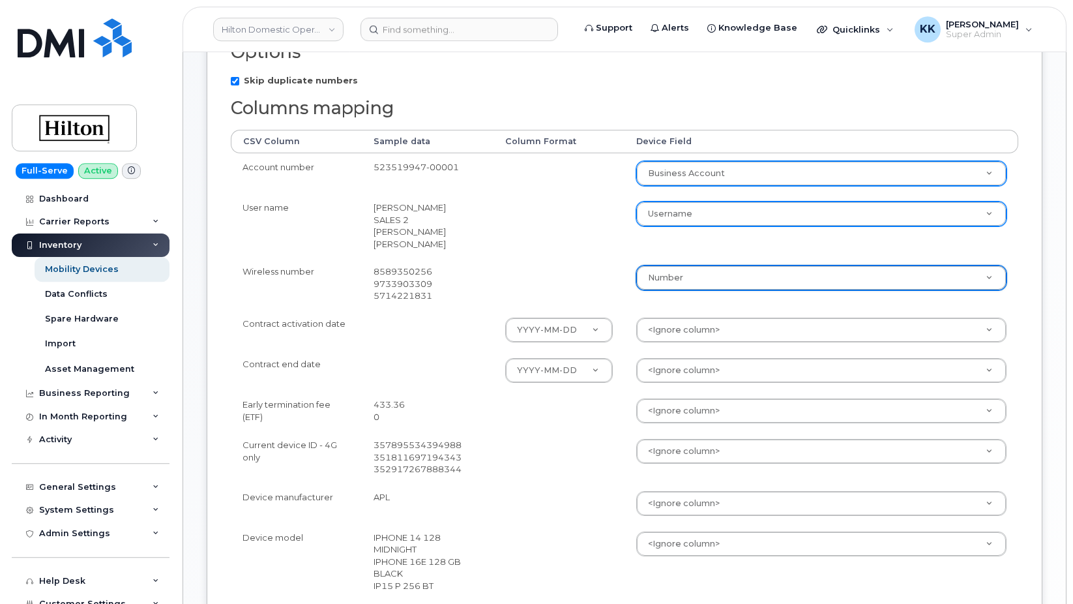
scroll to position [266, 0]
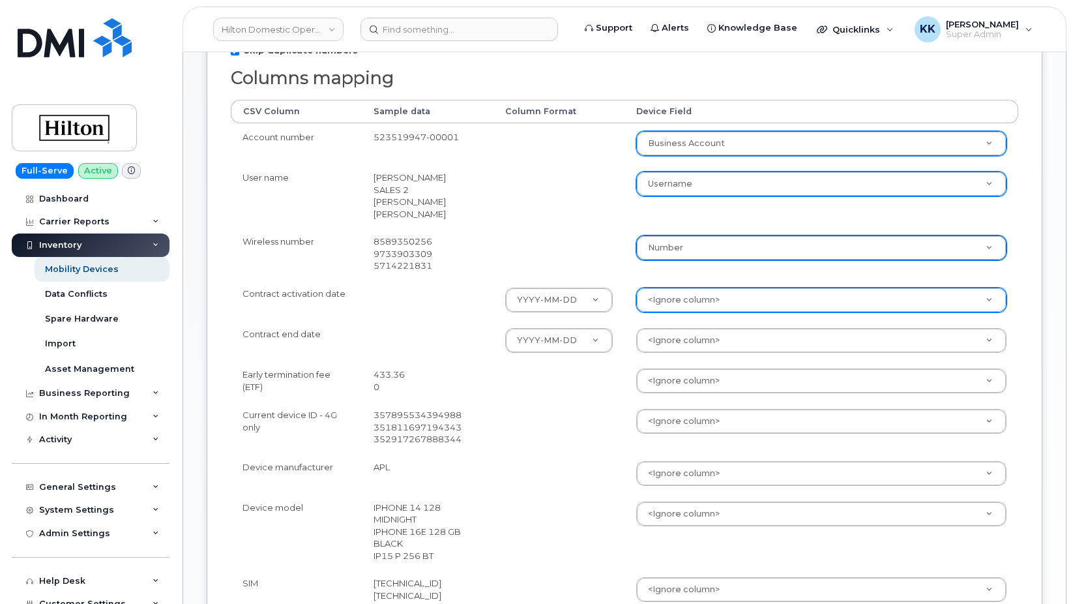
click at [657, 309] on body "Hilton Domestic Operating Company Inc Support Alerts Knowledge Base Quicklinks …" at bounding box center [536, 322] width 1073 height 1177
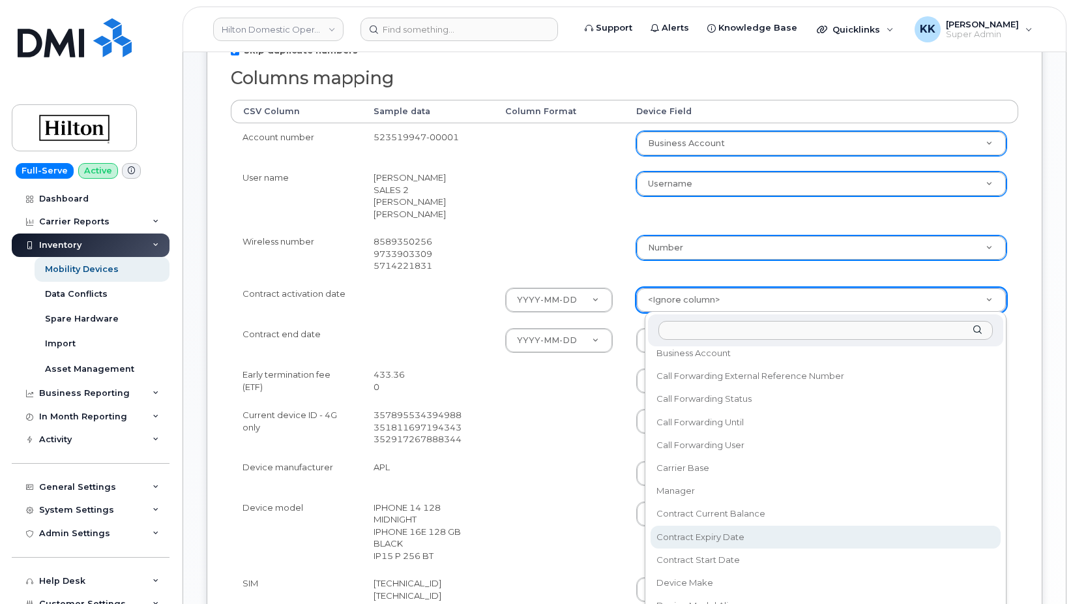
scroll to position [188, 0]
select select "contract_start_date"
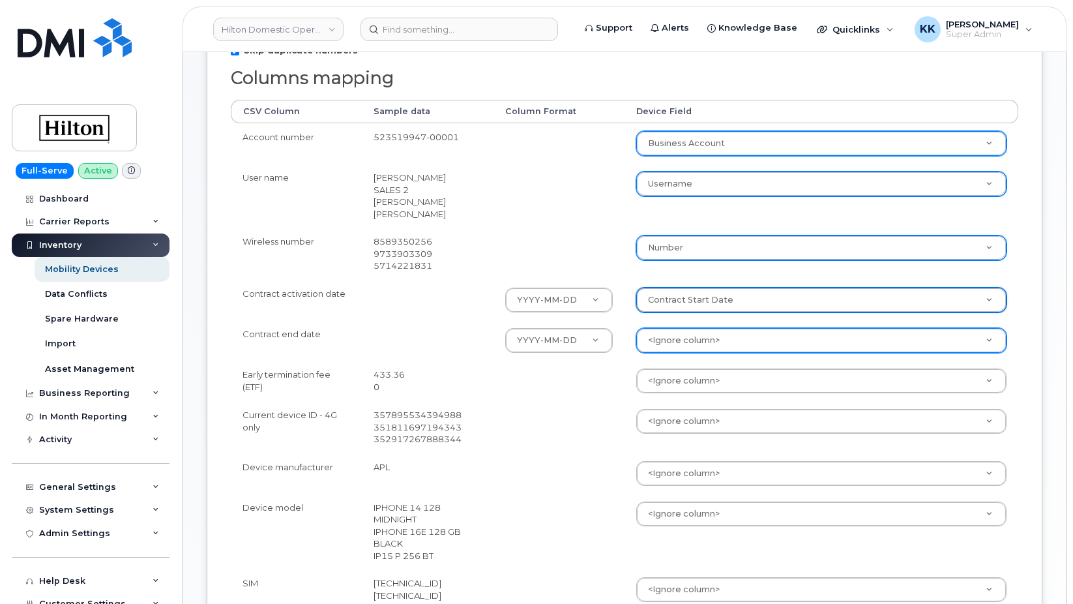
click at [683, 343] on body "Hilton Domestic Operating Company Inc Support Alerts Knowledge Base Quicklinks …" at bounding box center [536, 322] width 1073 height 1177
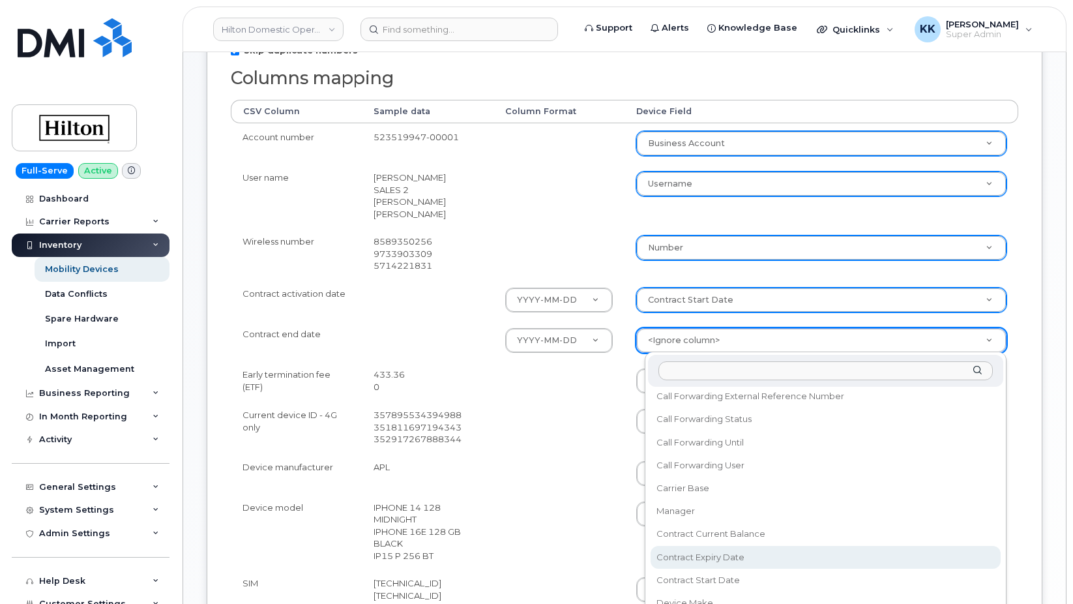
select select "contract_expiry_date"
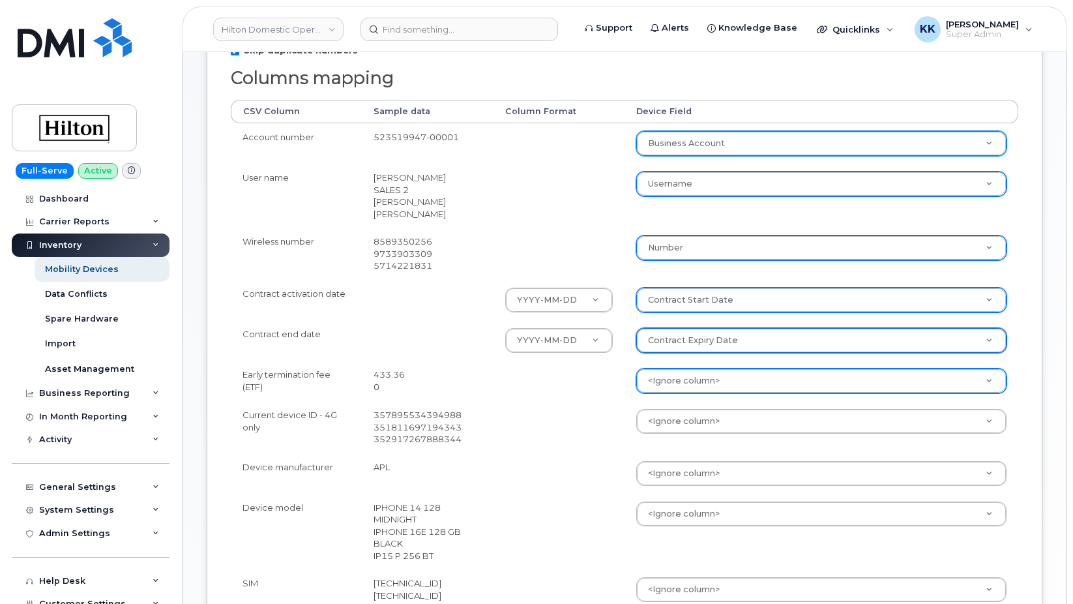
click at [683, 376] on body "Hilton Domestic Operating Company Inc Support Alerts Knowledge Base Quicklinks …" at bounding box center [536, 322] width 1073 height 1177
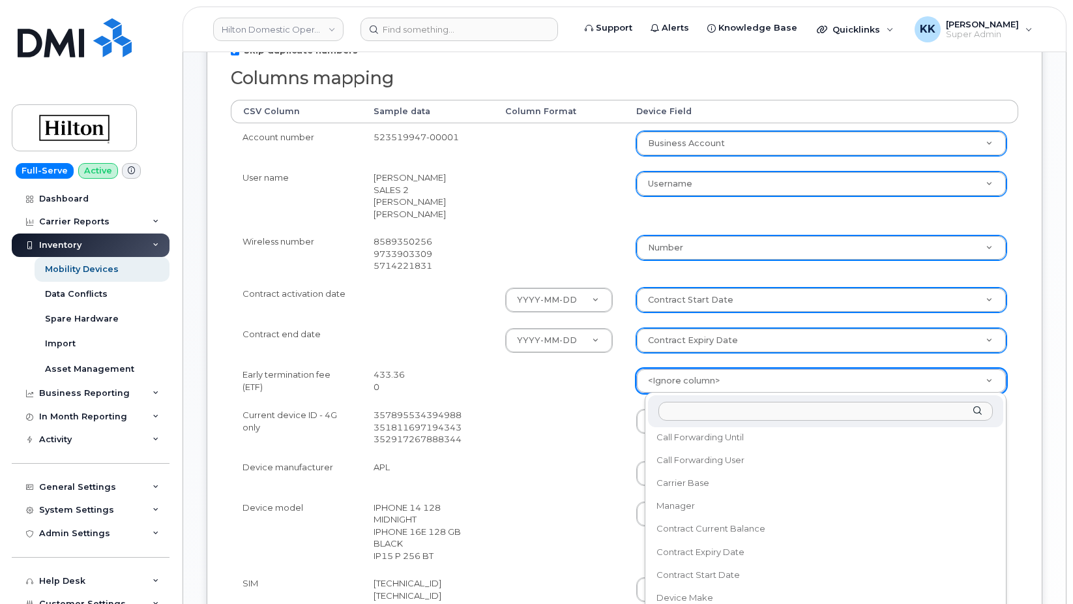
scroll to position [250, 0]
select select "contract_current_balance"
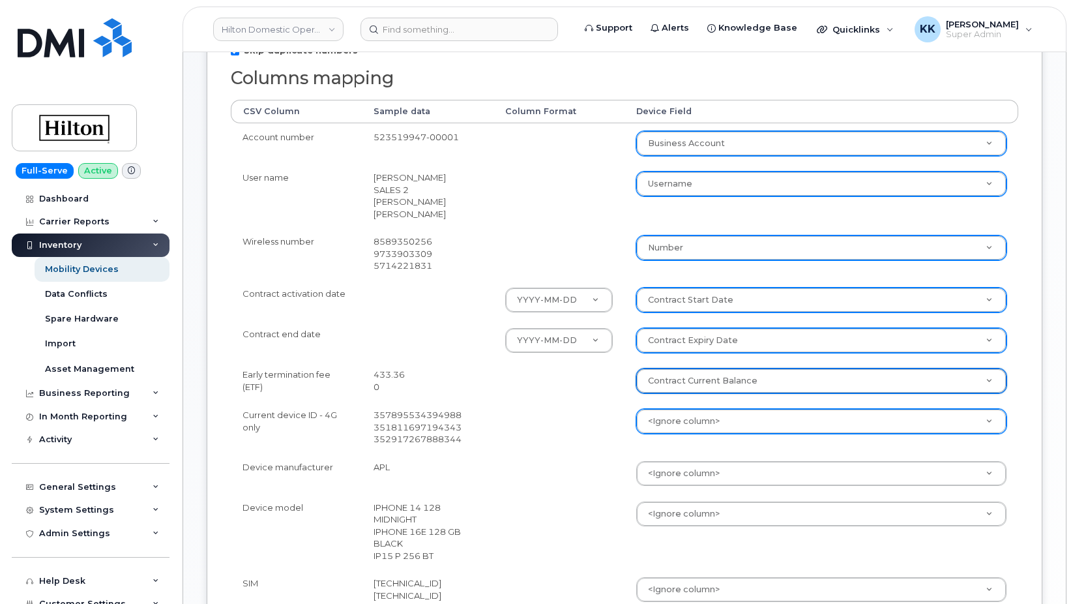
click at [664, 419] on body "Hilton Domestic Operating Company Inc Support Alerts Knowledge Base Quicklinks …" at bounding box center [536, 322] width 1073 height 1177
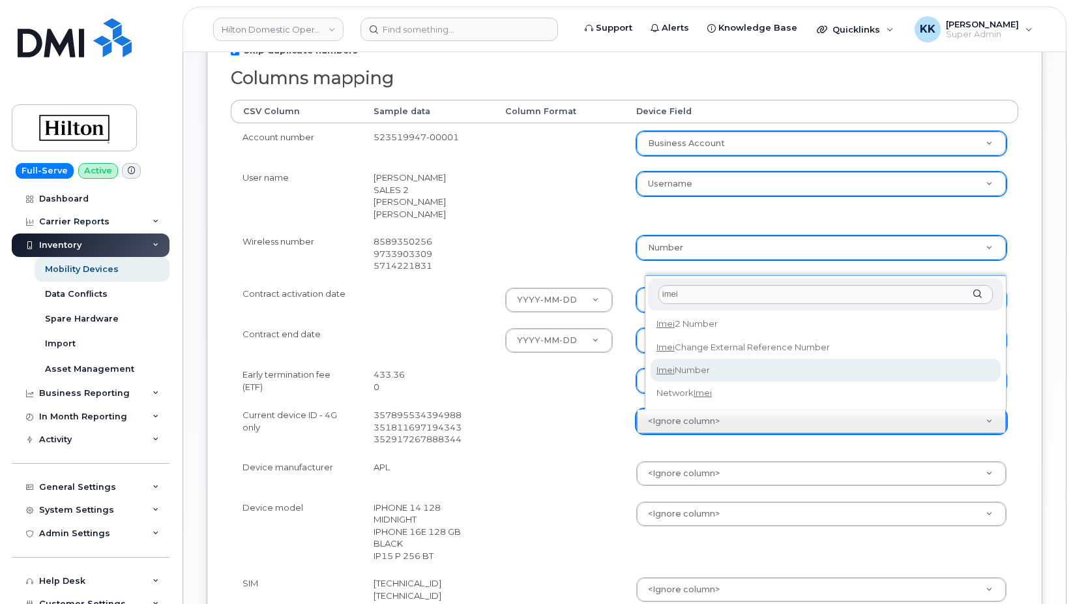
type input "imei"
select select "imei_number"
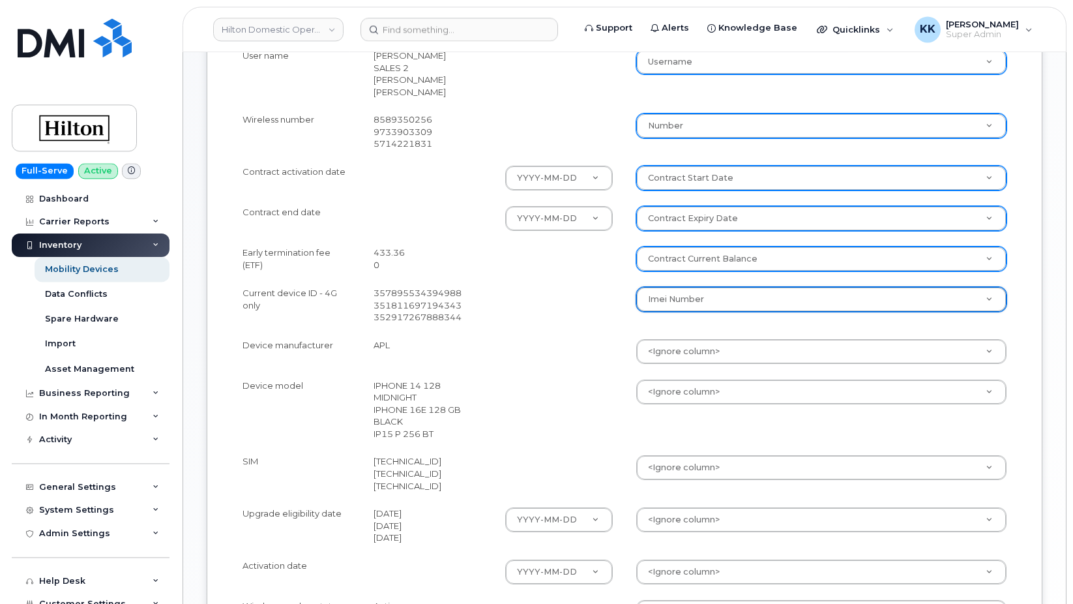
scroll to position [399, 0]
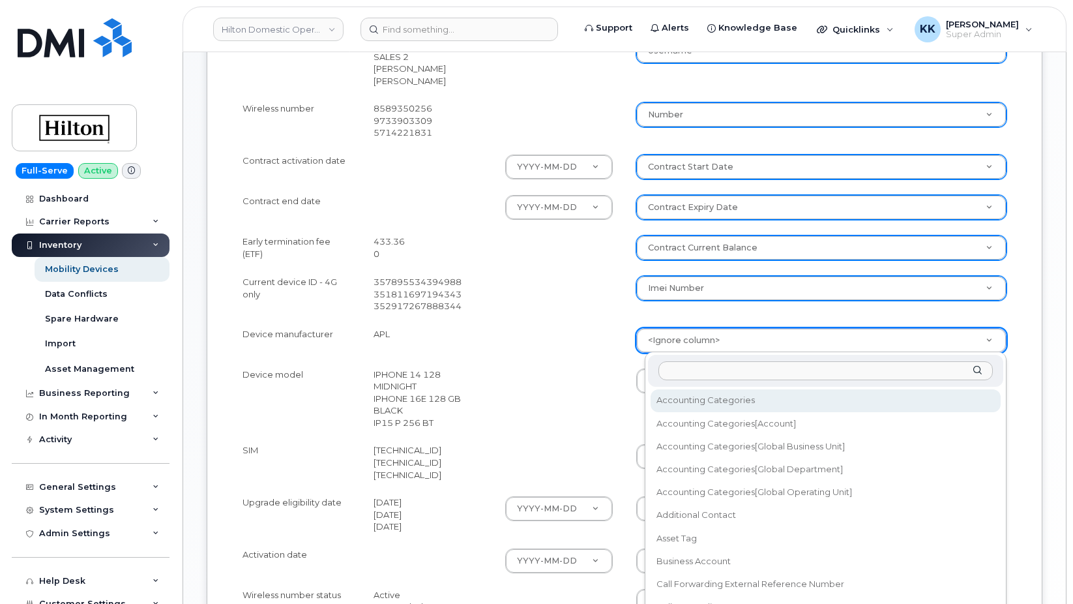
click at [674, 343] on body "Hilton Domestic Operating Company Inc Support Alerts Knowledge Base Quicklinks …" at bounding box center [536, 189] width 1073 height 1177
type input "mak"
select select "device_make_id"
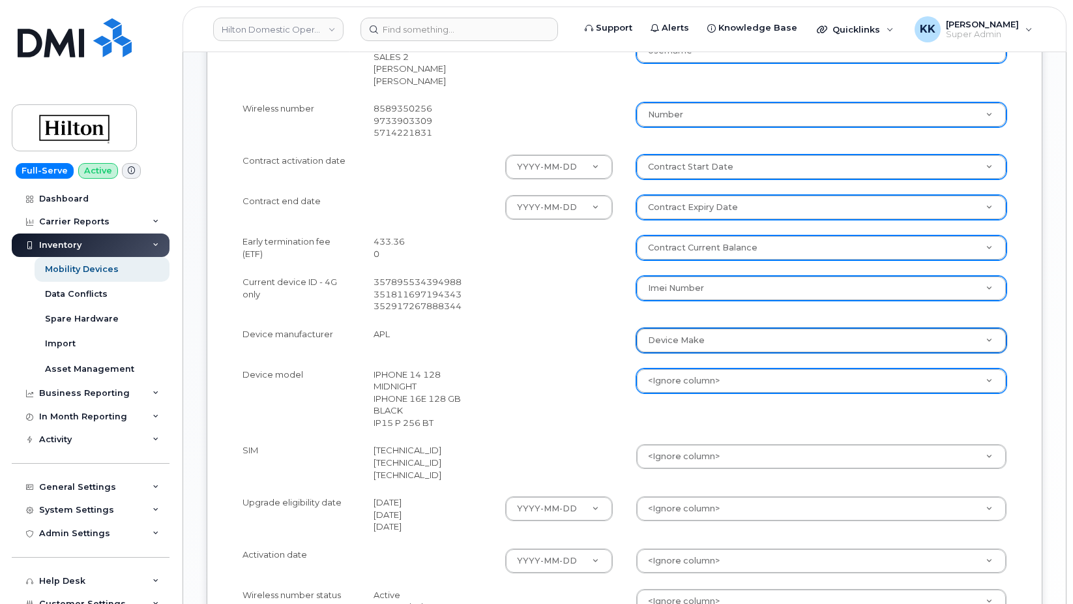
click at [677, 385] on body "Hilton Domestic Operating Company Inc Support Alerts Knowledge Base Quicklinks …" at bounding box center [536, 189] width 1073 height 1177
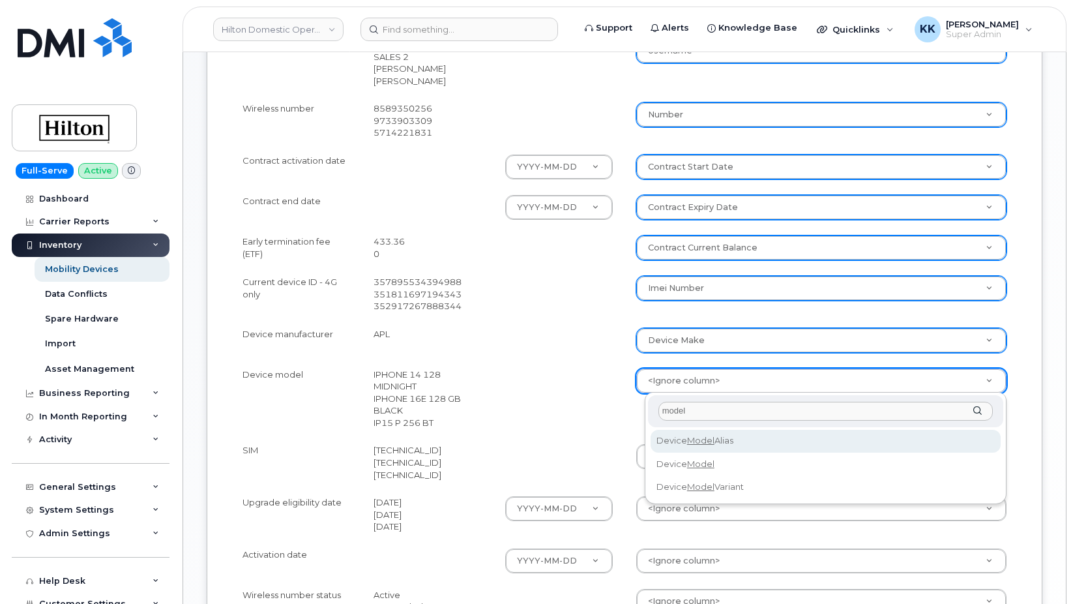
type input "model"
select select "device_model_alias"
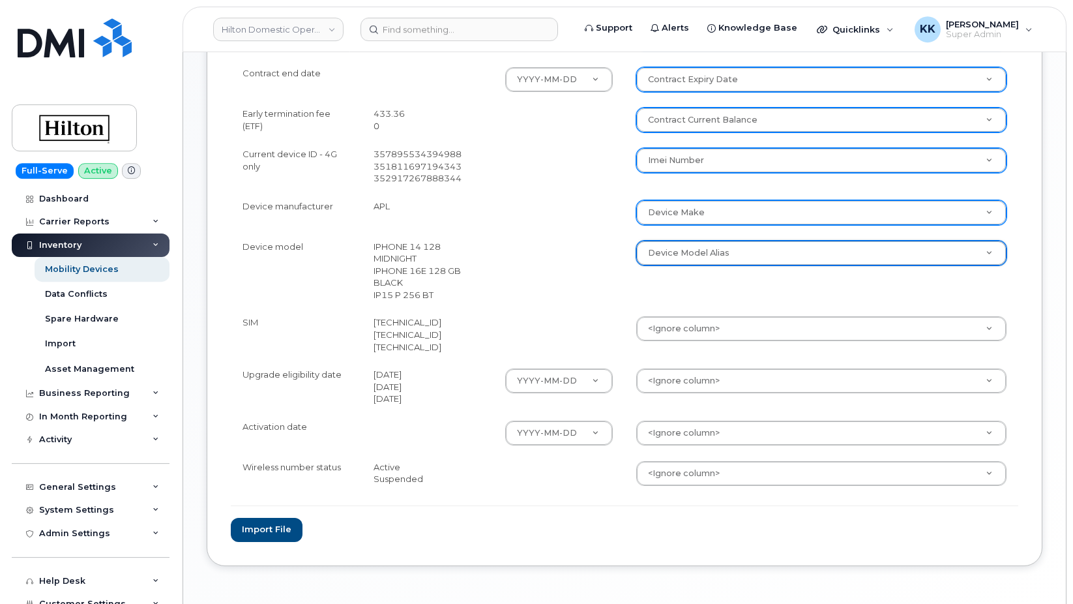
scroll to position [532, 0]
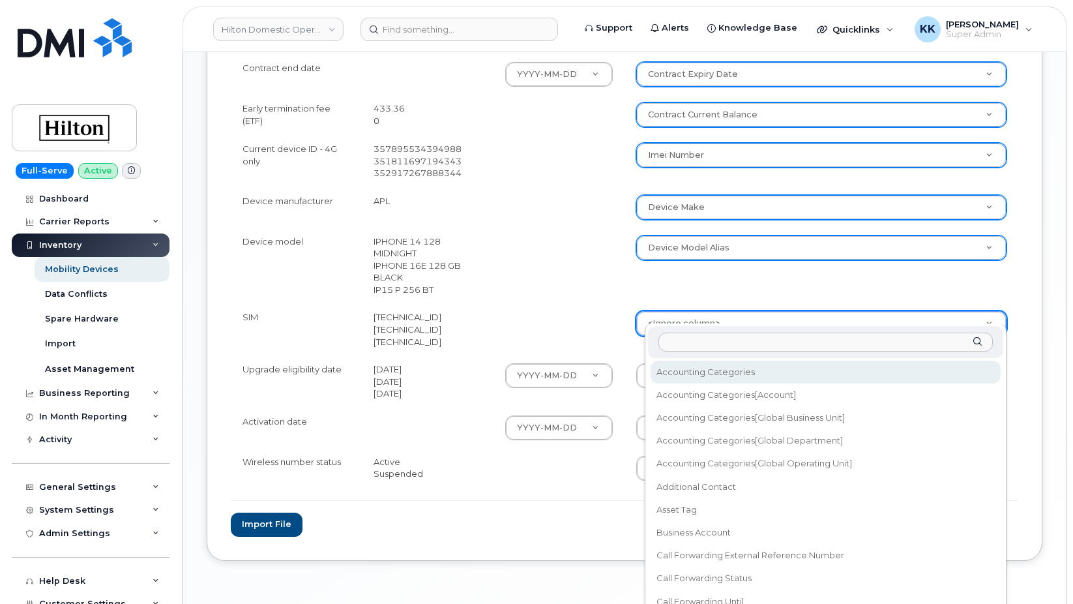
click at [692, 323] on body "Hilton Domestic Operating Company Inc Support Alerts Knowledge Base Quicklinks …" at bounding box center [536, 56] width 1073 height 1177
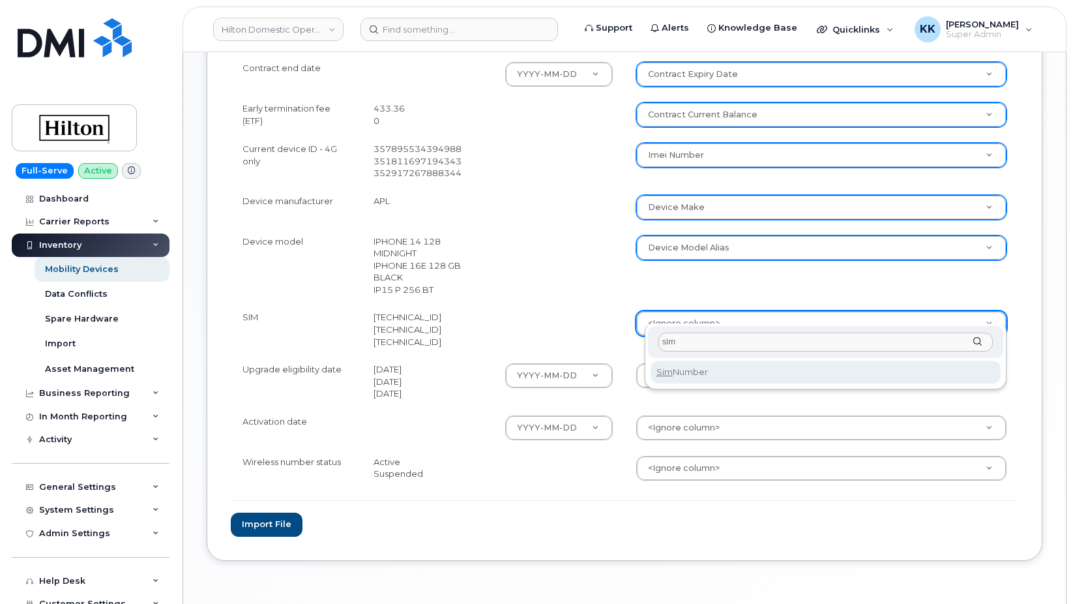
type input "sim"
select select "sim_number"
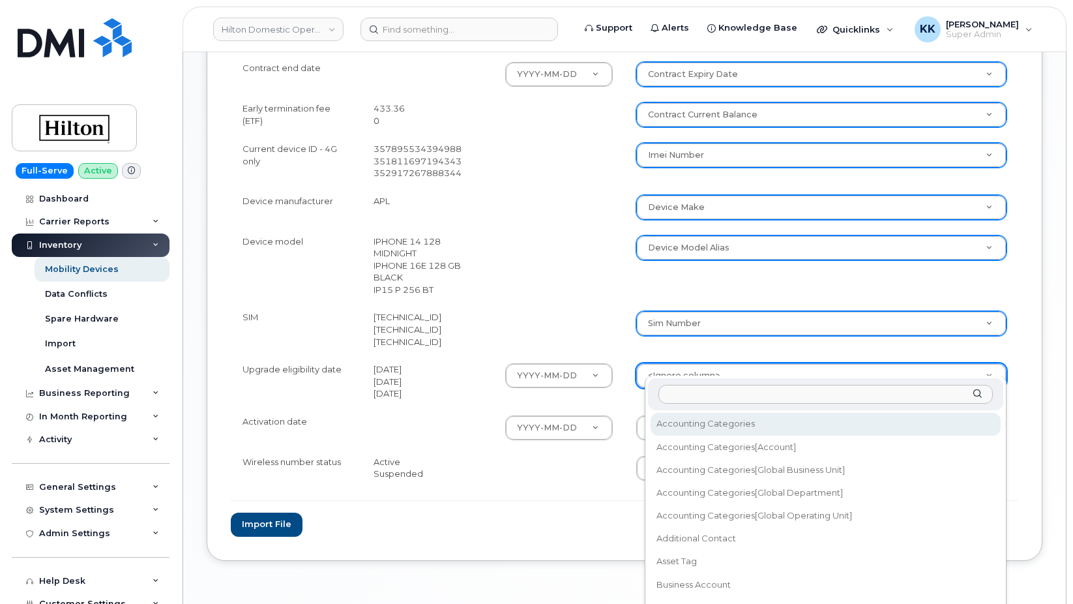
click at [692, 366] on body "Hilton Domestic Operating Company Inc Support Alerts Knowledge Base Quicklinks …" at bounding box center [536, 56] width 1073 height 1177
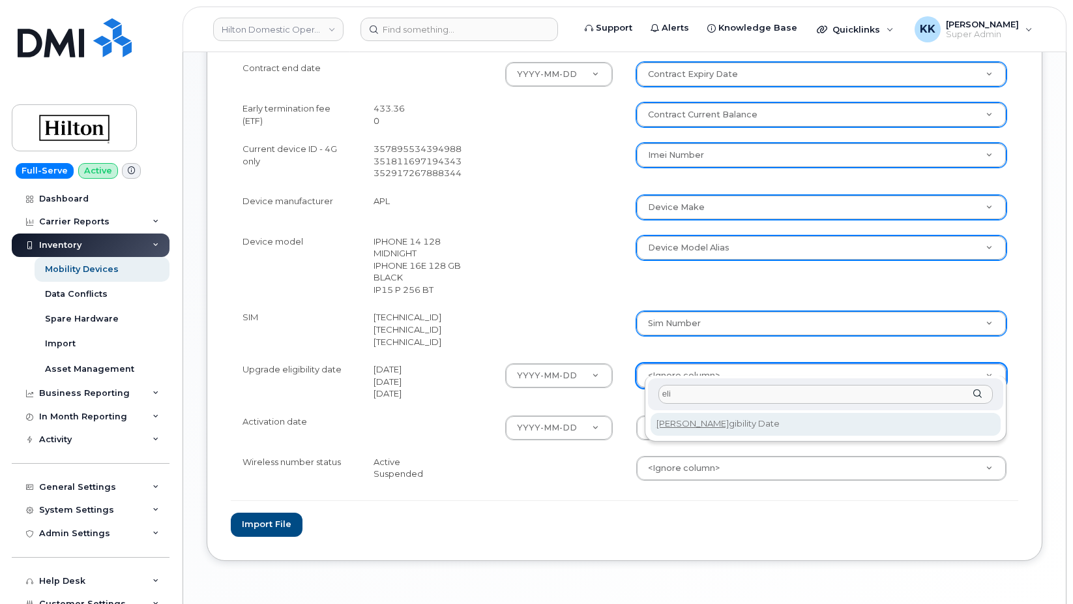
type input "eli"
select select "eligibility_date"
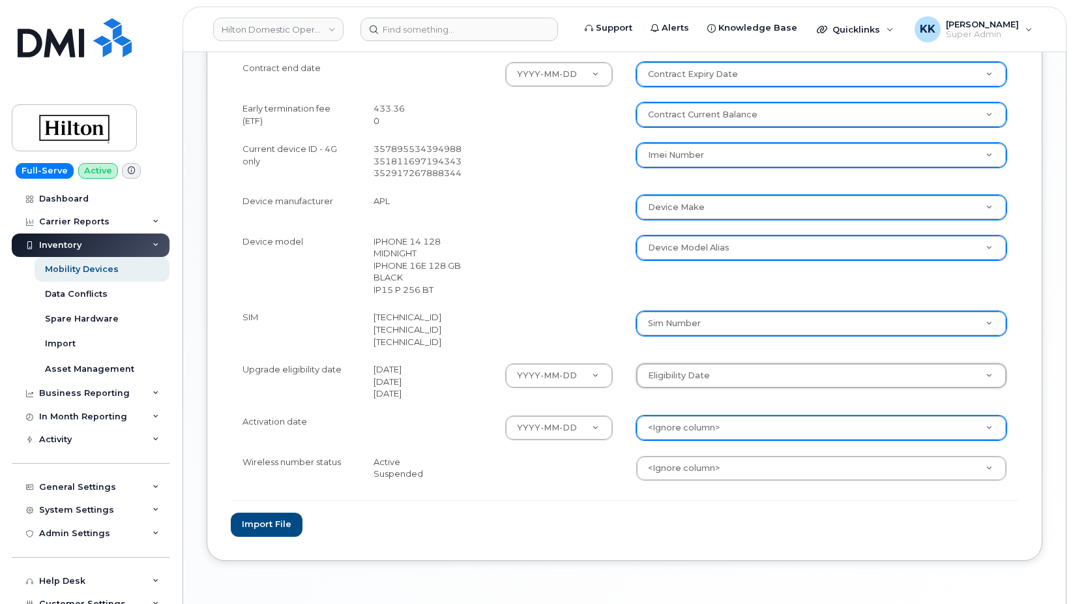
click at [687, 414] on body "Hilton Domestic Operating Company Inc Support Alerts Knowledge Base Quicklinks …" at bounding box center [536, 56] width 1073 height 1177
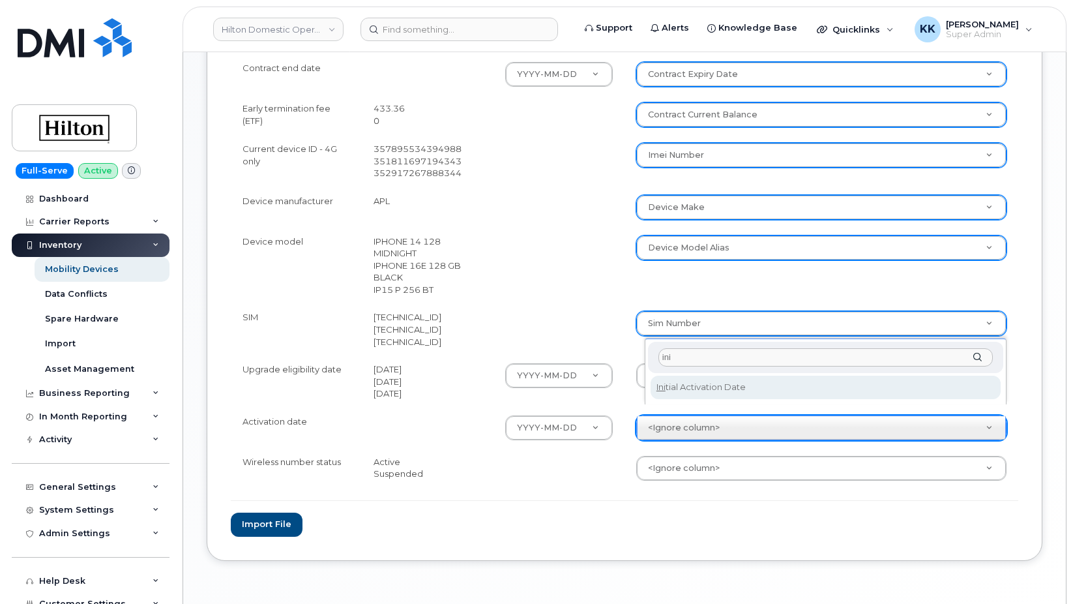
type input "ini"
select select "initial_activation_date"
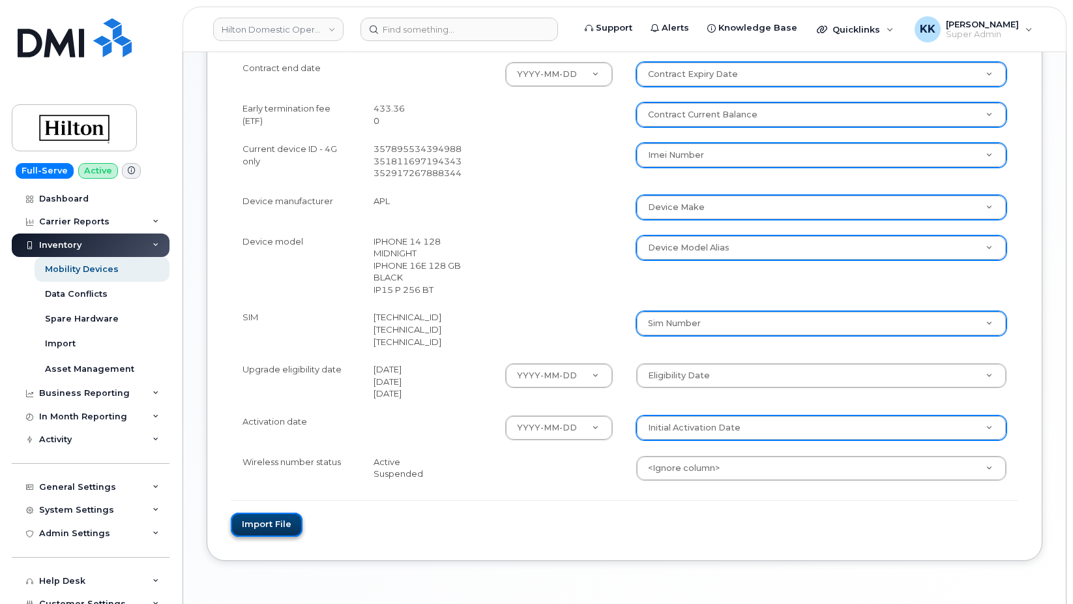
click at [291, 512] on button "Import file" at bounding box center [267, 524] width 72 height 24
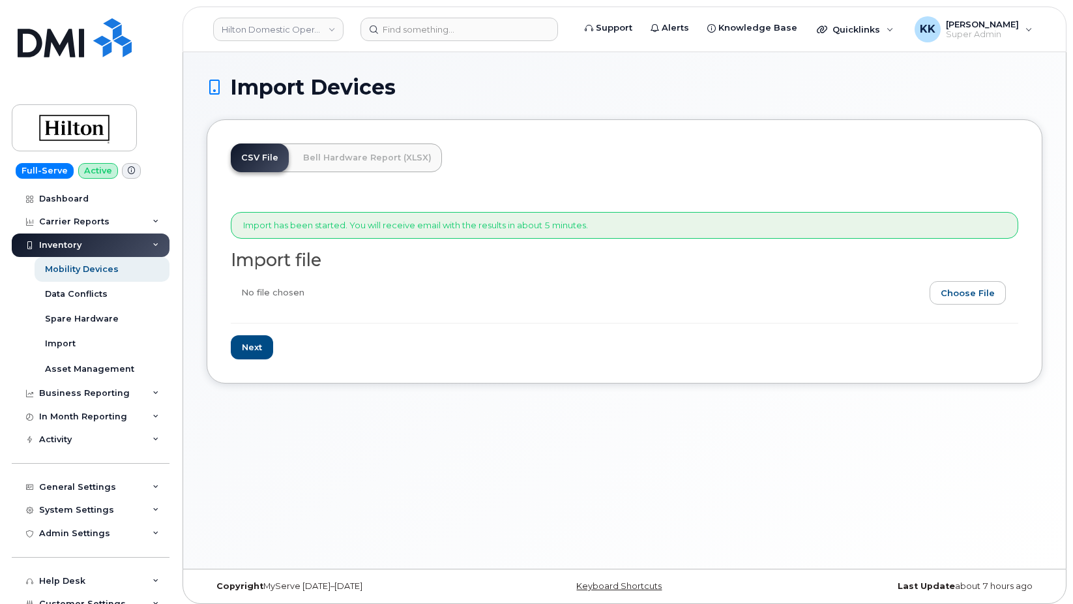
click at [462, 466] on div "Import Devices CSV File Bell Hardware Report (XLSX) Import has been started. Yo…" at bounding box center [624, 310] width 883 height 516
click at [573, 489] on div "Import Devices CSV File Bell Hardware Report (XLSX) Import has been started. Yo…" at bounding box center [624, 310] width 883 height 516
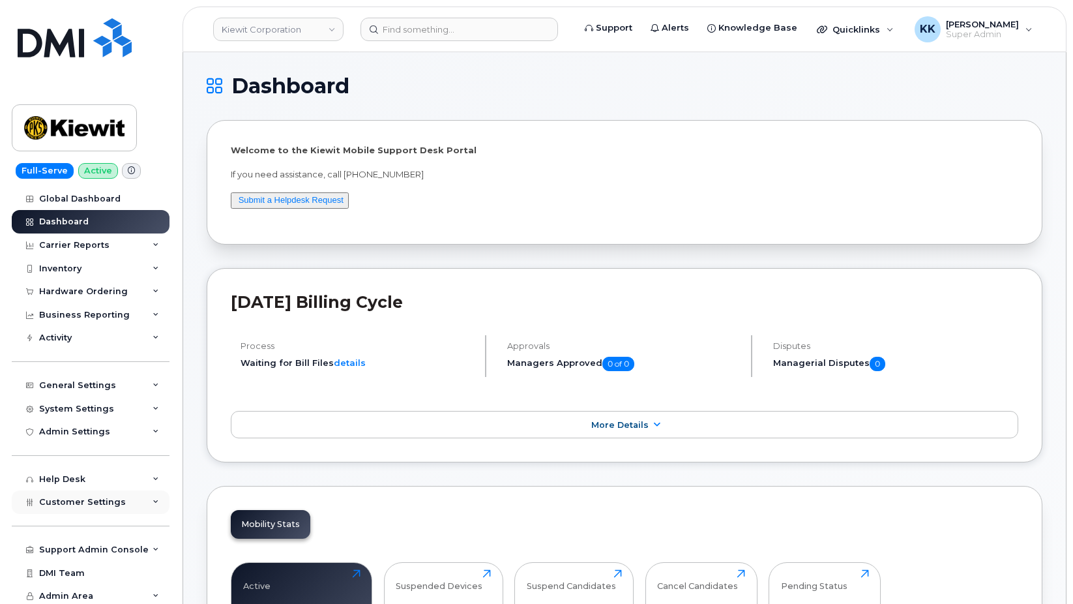
click at [67, 505] on span "Customer Settings" at bounding box center [82, 502] width 87 height 10
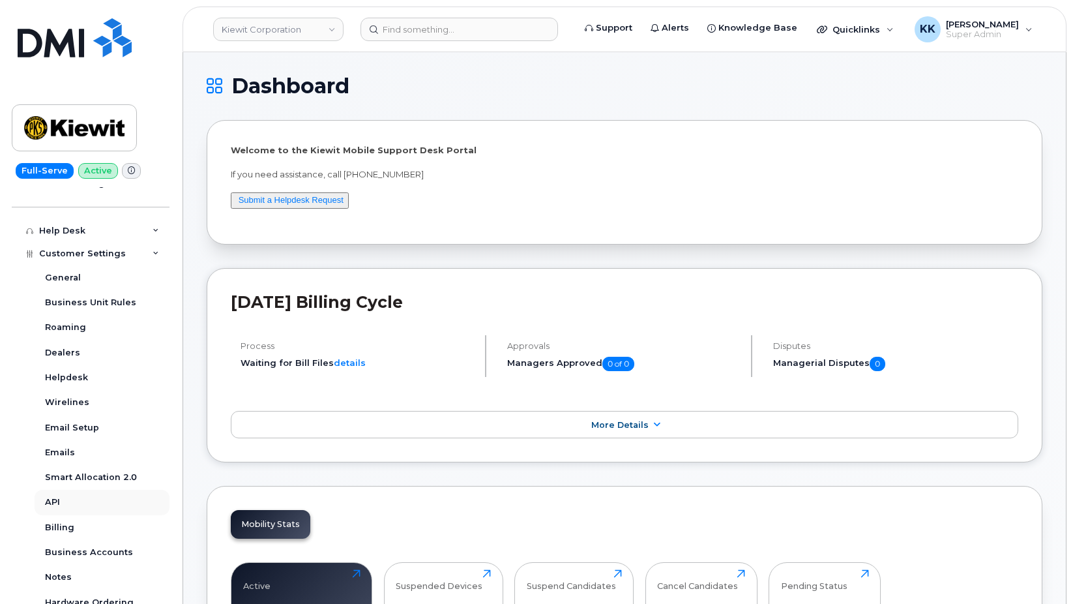
scroll to position [250, 0]
click at [89, 549] on div "Business Accounts" at bounding box center [89, 550] width 88 height 12
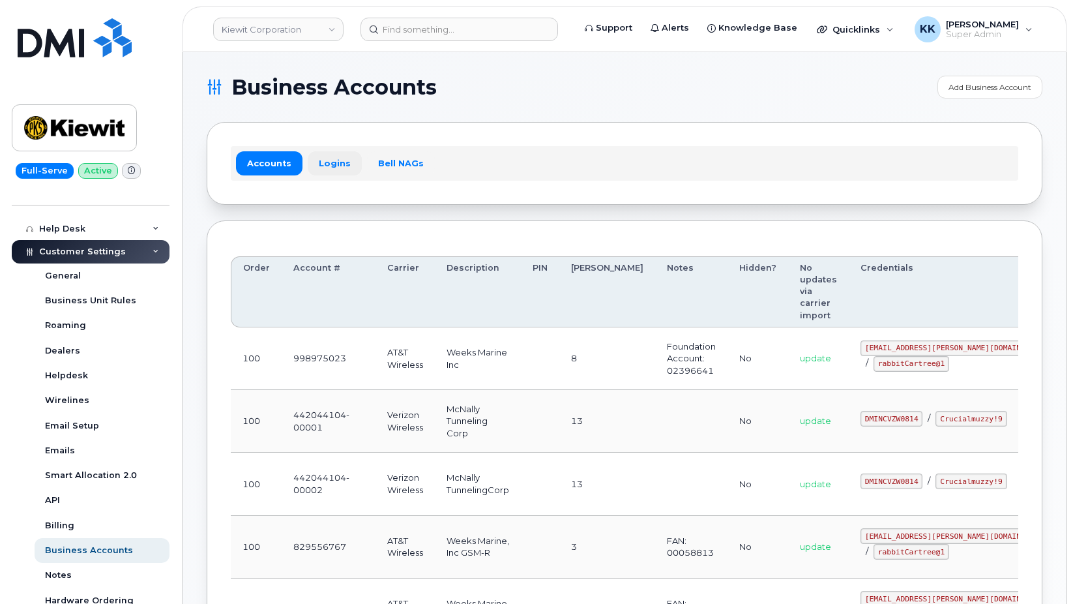
click at [328, 168] on link "Logins" at bounding box center [335, 162] width 54 height 23
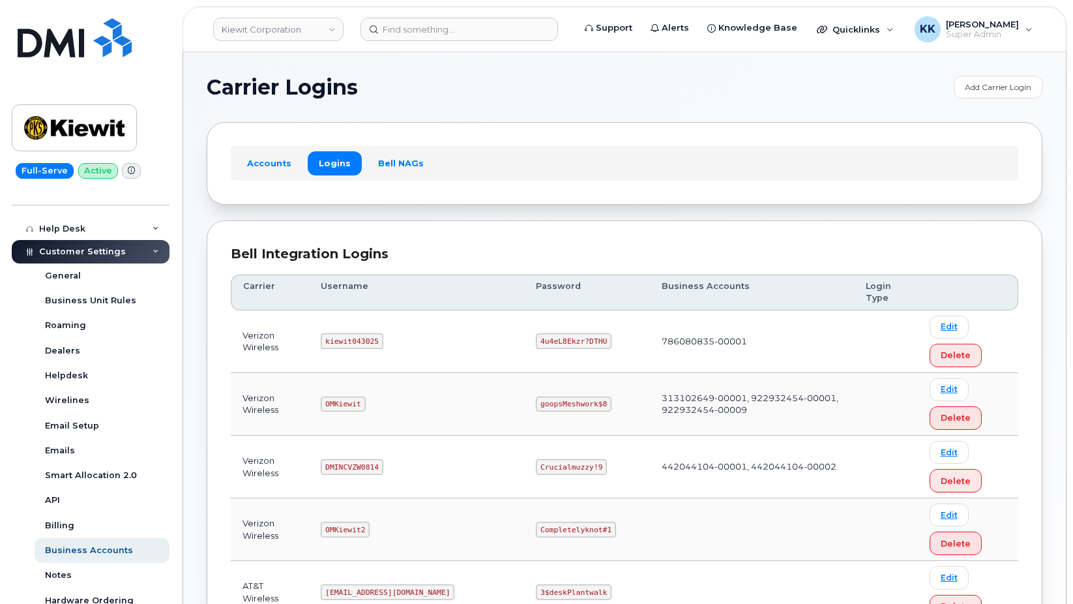
scroll to position [133, 0]
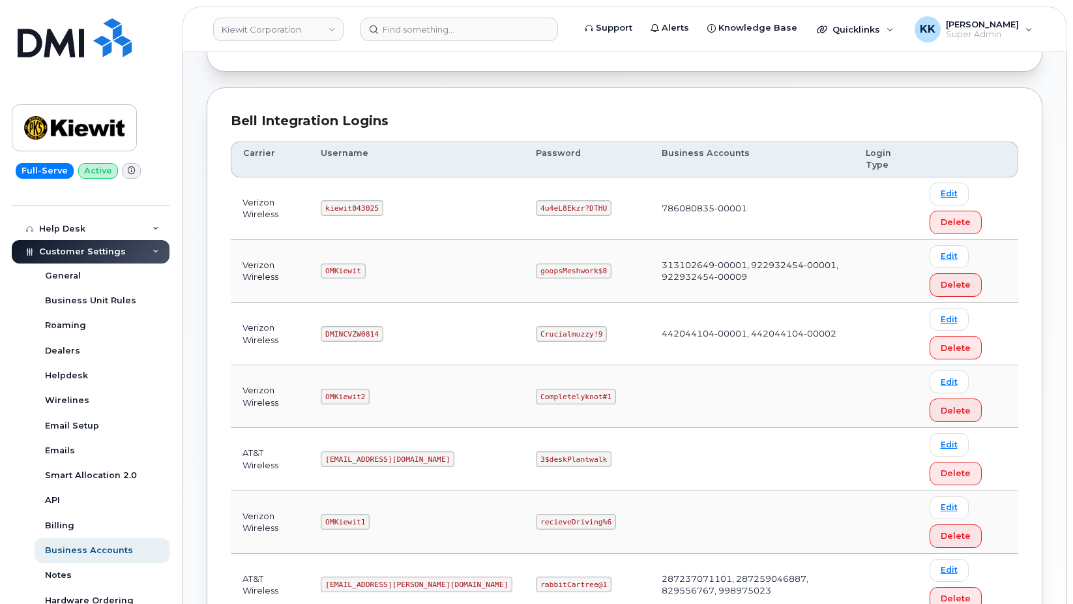
click at [344, 339] on code "DMINCVZW0814" at bounding box center [352, 334] width 62 height 16
click at [536, 336] on code "Crucialmuzzy!9" at bounding box center [571, 334] width 71 height 16
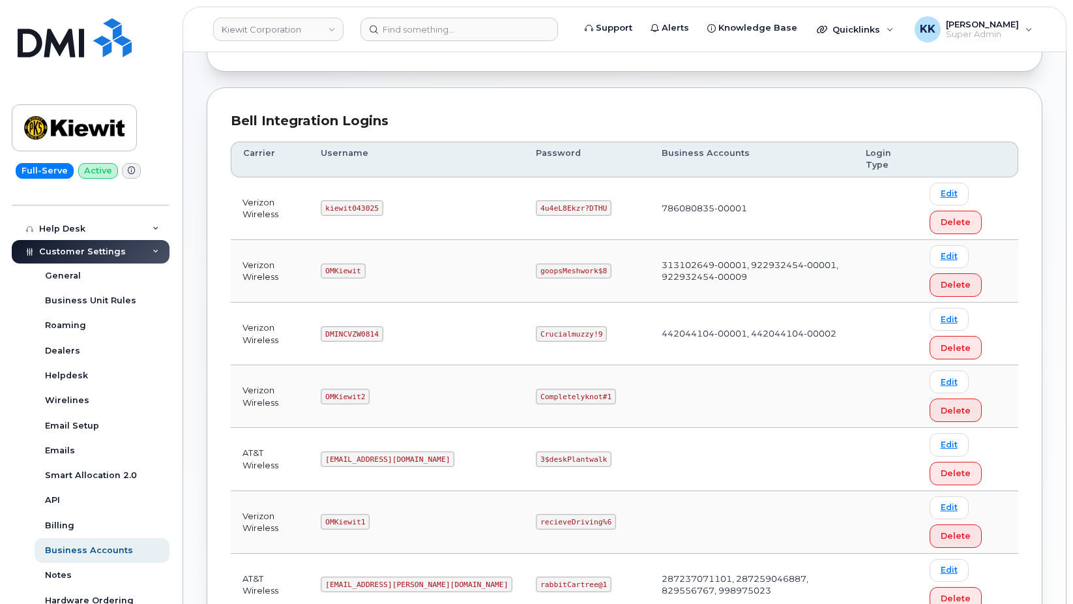
click at [536, 336] on code "Crucialmuzzy!9" at bounding box center [571, 334] width 71 height 16
click at [368, 336] on code "DMINCVZW0814" at bounding box center [352, 334] width 62 height 16
click at [368, 335] on code "DMINCVZW0814" at bounding box center [352, 334] width 62 height 16
click at [349, 335] on code "DMINCVZW0814" at bounding box center [352, 334] width 62 height 16
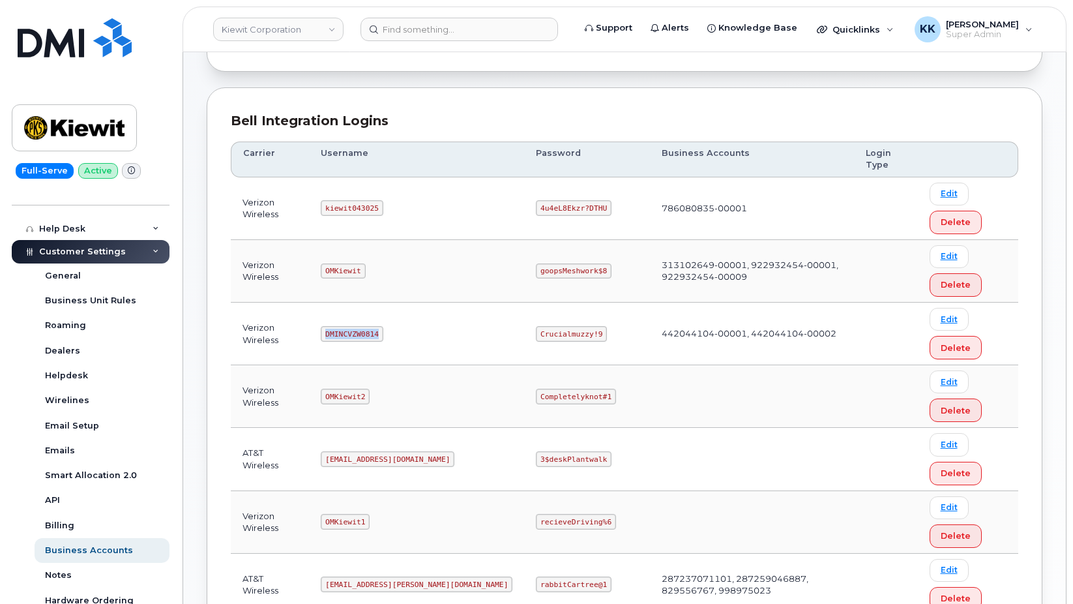
click at [349, 335] on code "DMINCVZW0814" at bounding box center [352, 334] width 62 height 16
copy code "DMINCVZW0814"
click at [536, 338] on code "Crucialmuzzy!9" at bounding box center [571, 334] width 71 height 16
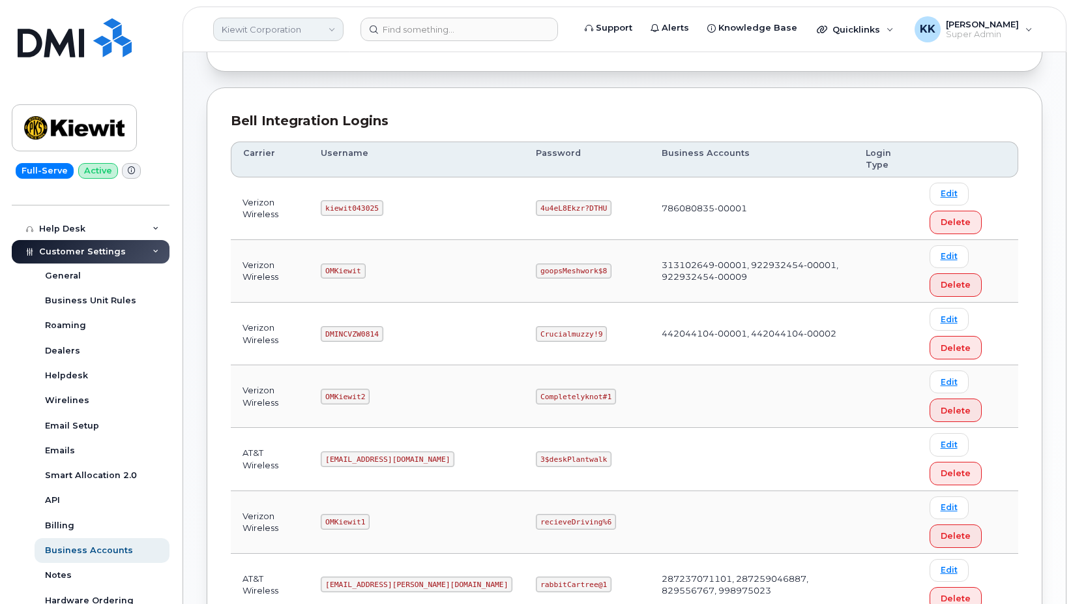
click at [276, 33] on link "Kiewit Corporation" at bounding box center [278, 29] width 130 height 23
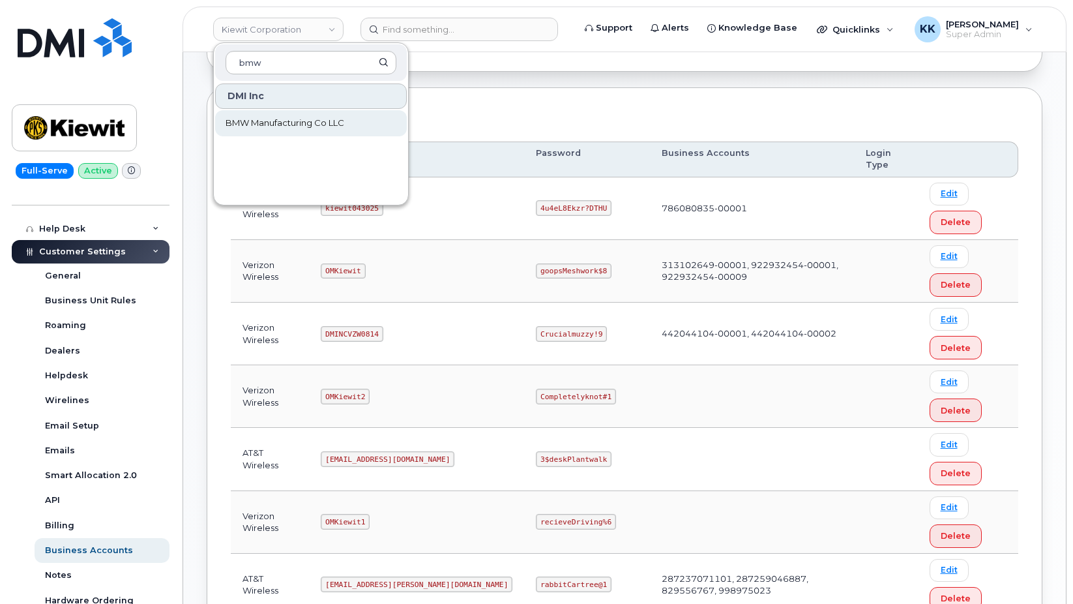
type input "bmw"
click at [274, 127] on span "BMW Manufacturing Co LLC" at bounding box center [285, 123] width 119 height 13
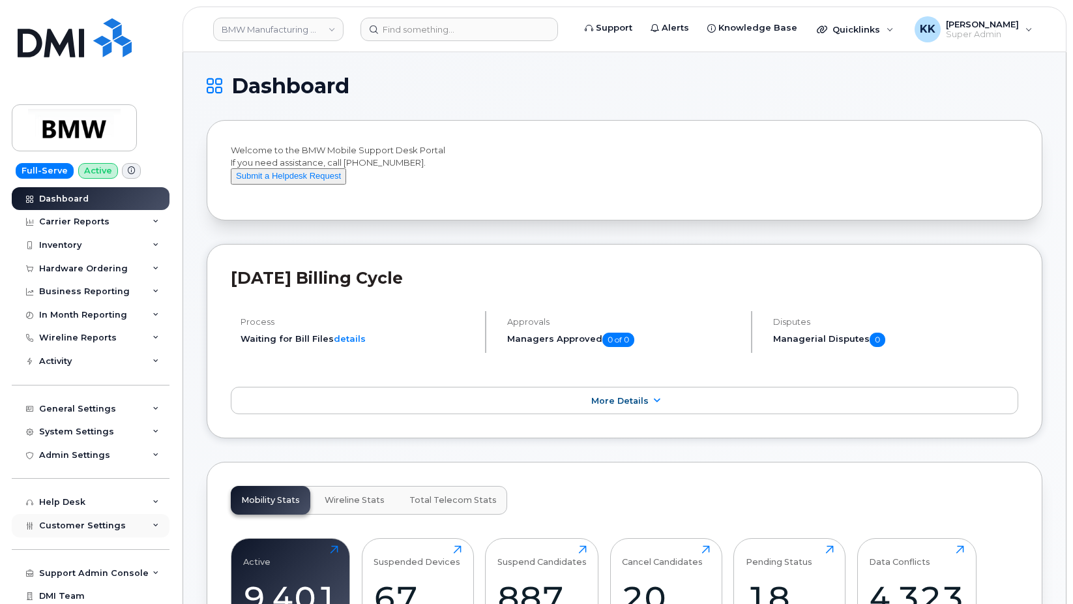
click at [60, 519] on div "Customer Settings" at bounding box center [91, 525] width 158 height 23
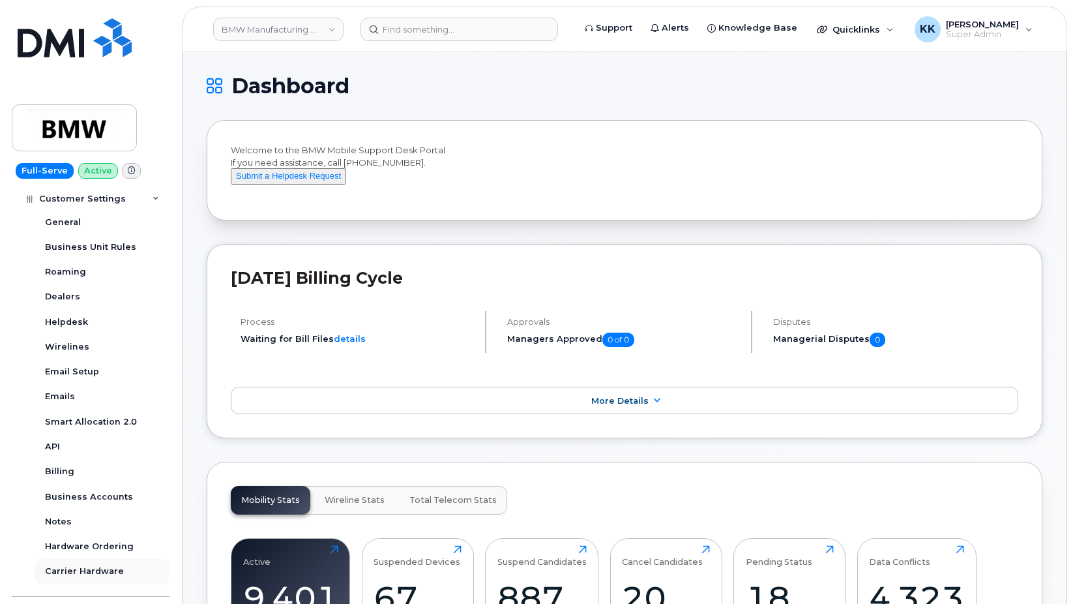
scroll to position [401, 0]
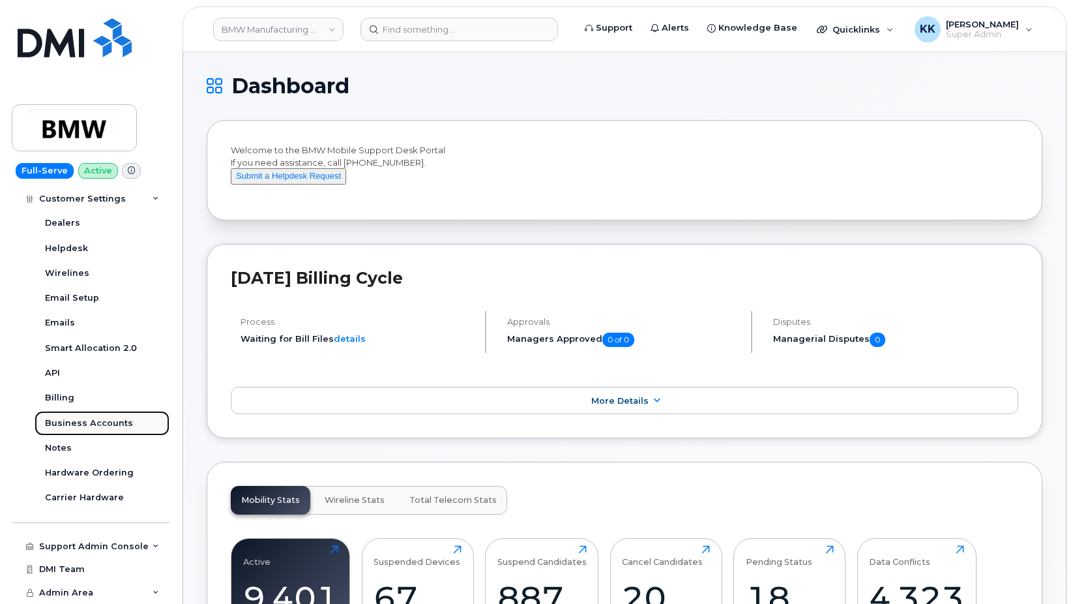
click at [80, 421] on div "Business Accounts" at bounding box center [89, 423] width 88 height 12
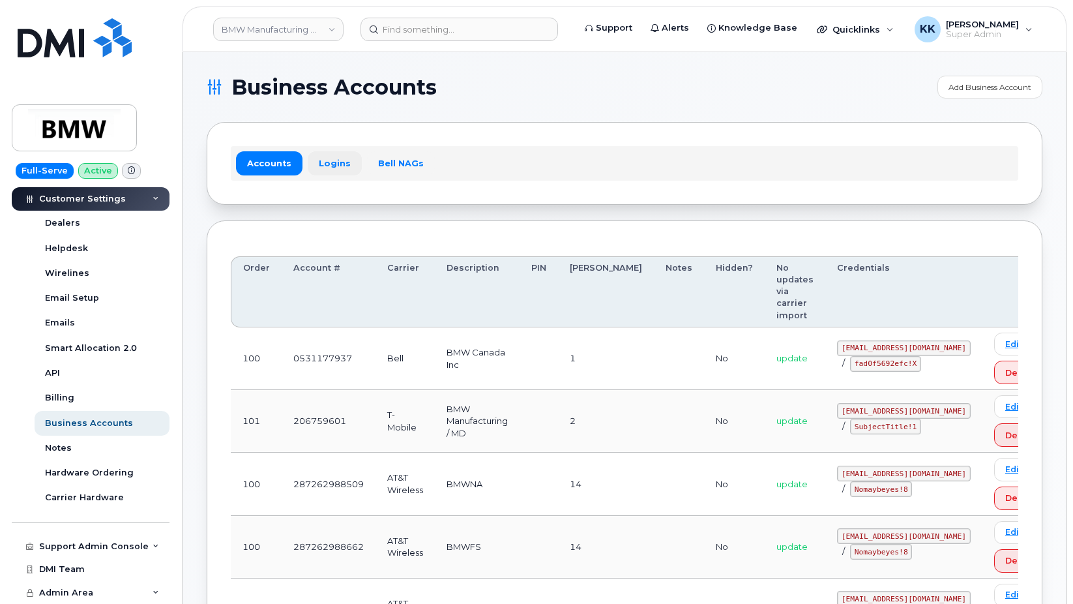
click at [318, 166] on link "Logins" at bounding box center [335, 162] width 54 height 23
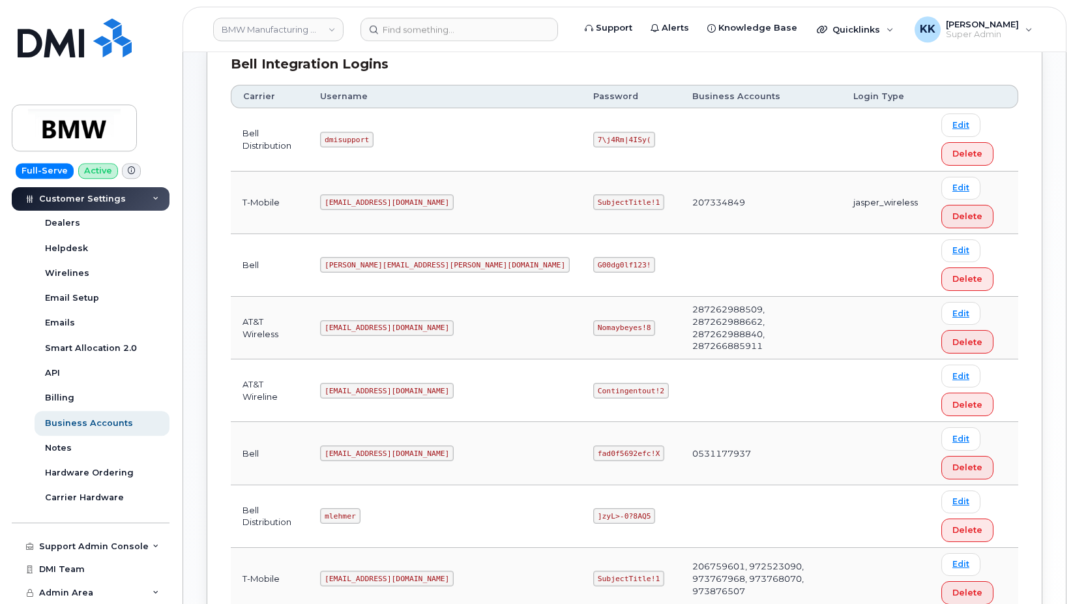
scroll to position [200, 0]
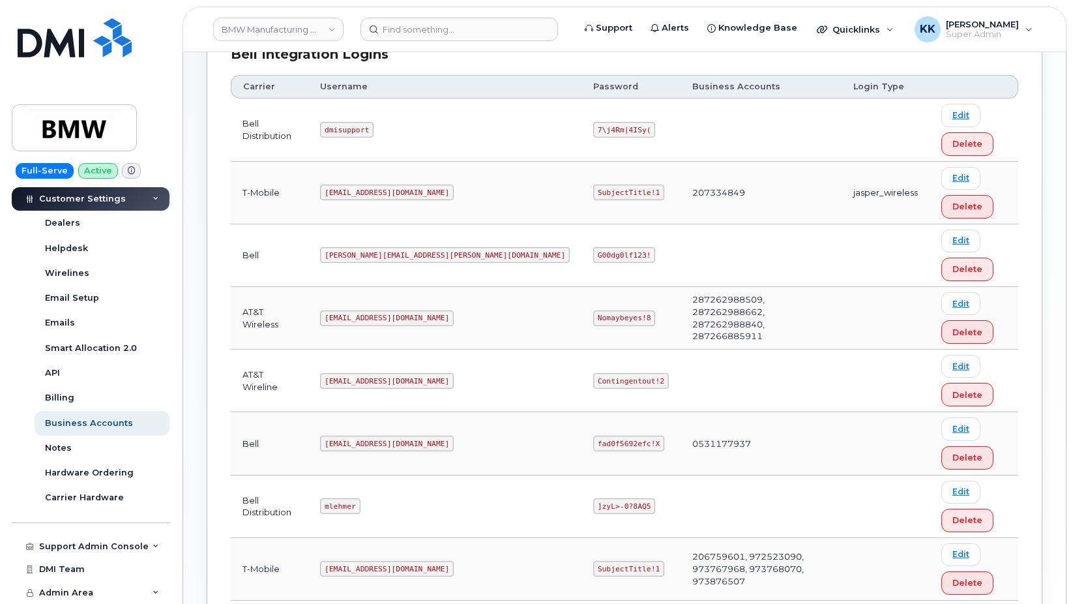
click at [378, 313] on code "[EMAIL_ADDRESS][DOMAIN_NAME]" at bounding box center [387, 318] width 134 height 16
click at [593, 314] on code "Nomaybeyes!8" at bounding box center [624, 318] width 62 height 16
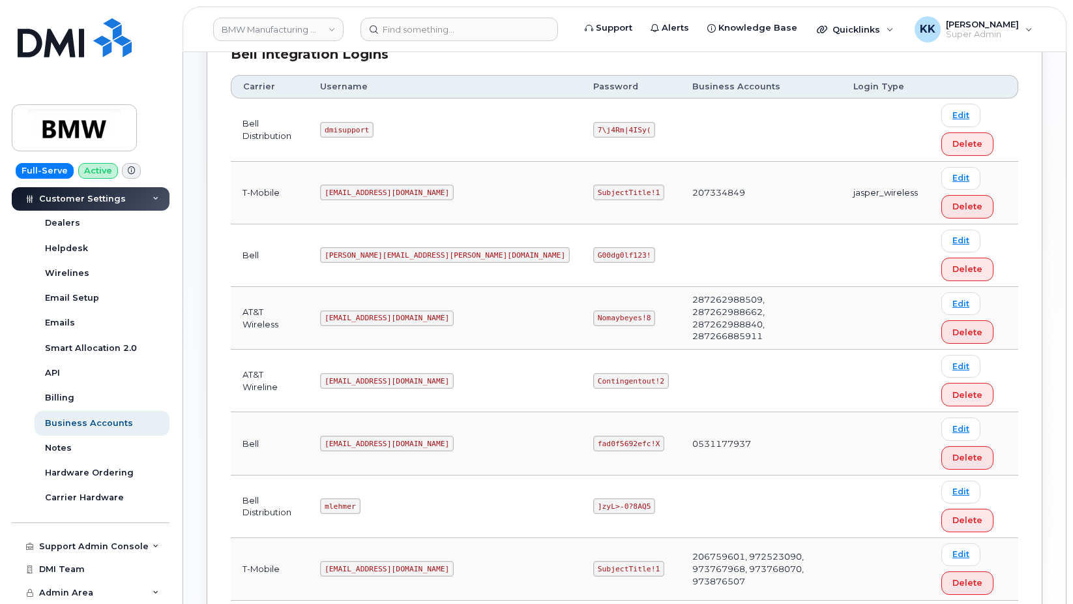
click at [593, 314] on code "Nomaybeyes!8" at bounding box center [624, 318] width 62 height 16
